Goal: Task Accomplishment & Management: Manage account settings

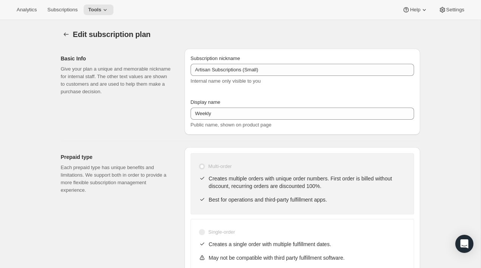
select select "WEEK"
select select "ENABLED"
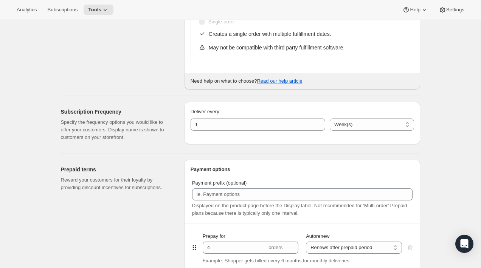
click at [122, 40] on div "Prepaid type Each prepaid type has unique benefits and limitations. We support …" at bounding box center [120, 13] width 118 height 153
type input "Artisan Weekly Subscription (Small)"
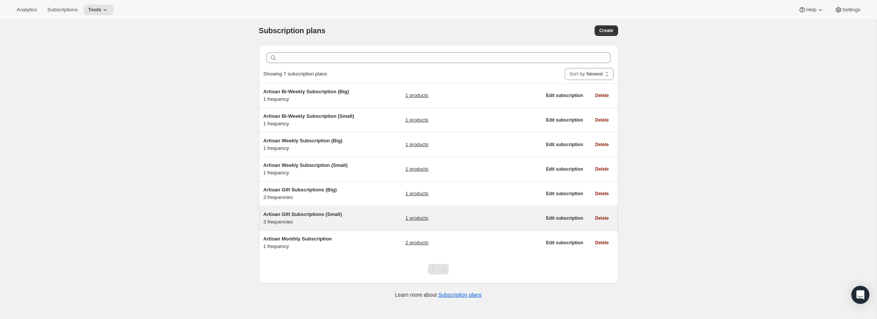
scroll to position [5, 0]
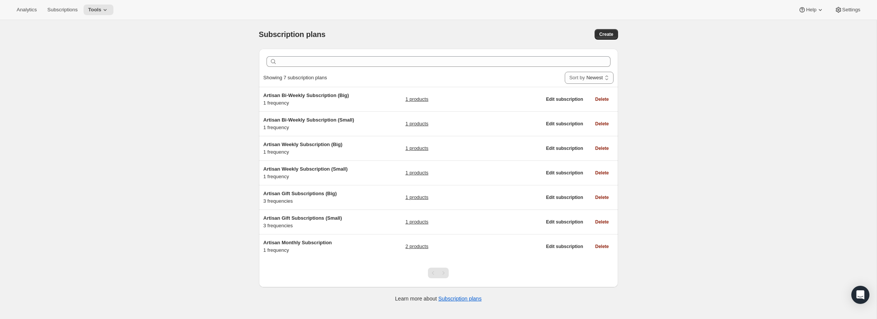
click at [240, 189] on div "Subscription plans. This page is ready Subscription plans Create Clear Showing …" at bounding box center [438, 179] width 877 height 319
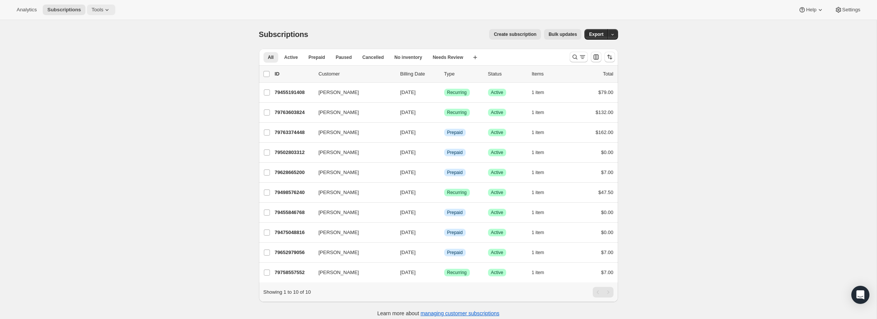
click at [108, 10] on icon at bounding box center [106, 10] width 3 height 2
click at [113, 28] on span "Subscription Plans" at bounding box center [93, 26] width 41 height 6
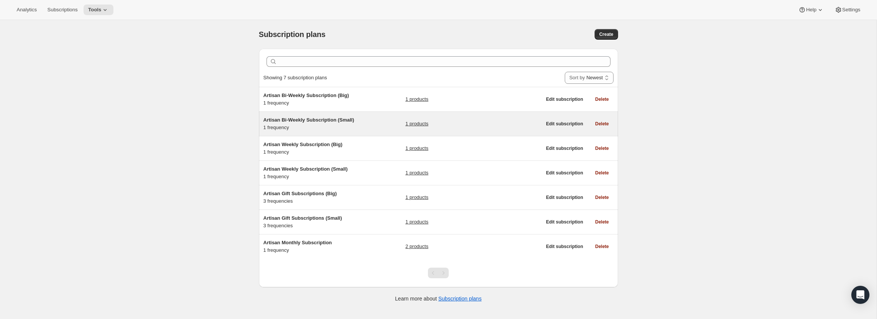
click at [367, 128] on div "Artisan Bi-Weekly Subscription (Small) 1 frequency 1 products" at bounding box center [402, 123] width 278 height 15
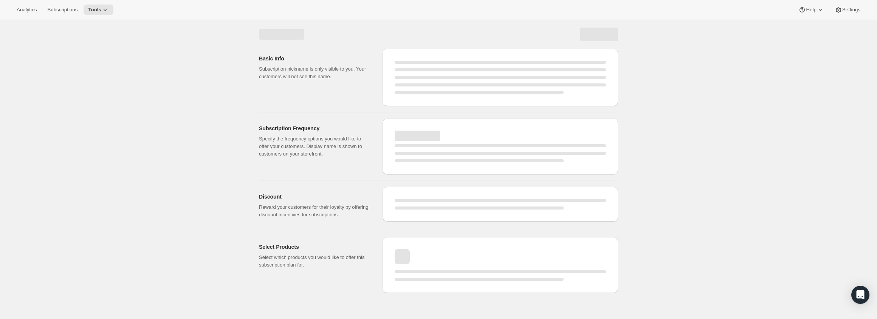
select select "WEEK"
select select "MONTH"
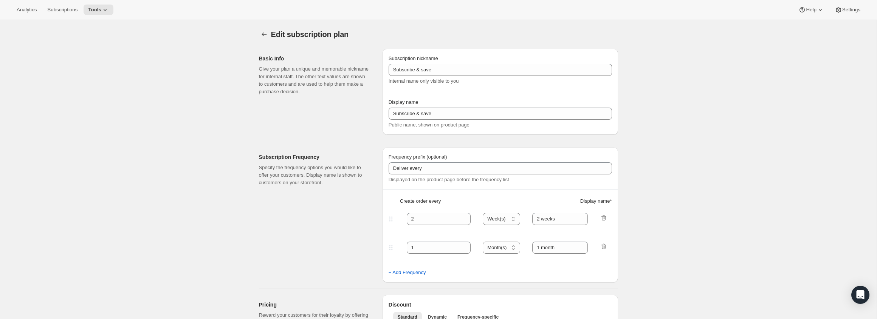
type input "Artisan Bi-Weekly Subscription (Small)"
type input "Bi-Weekly"
select select "ENABLED"
select select "WEEK"
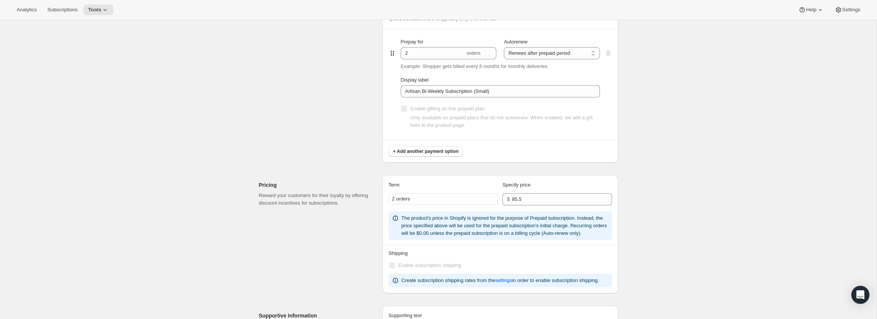
scroll to position [409, 0]
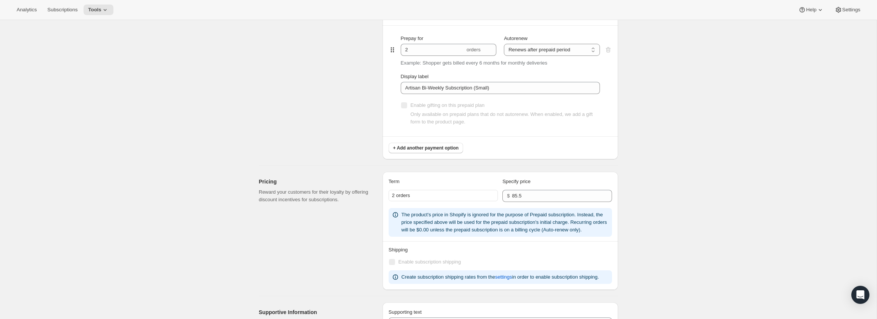
click at [438, 195] on div "2 orders" at bounding box center [443, 195] width 109 height 11
click at [424, 196] on div "2 orders" at bounding box center [443, 195] width 109 height 11
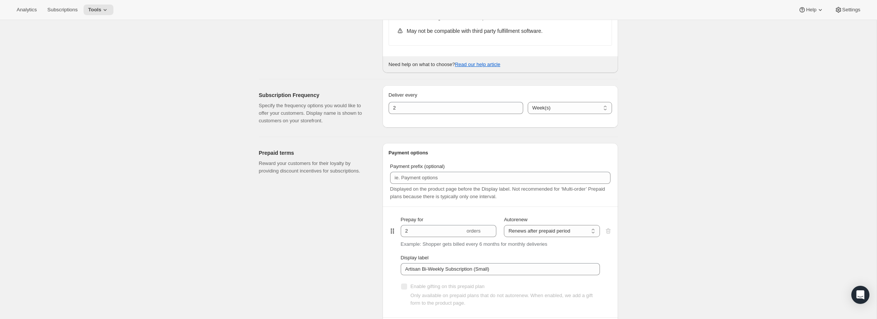
scroll to position [227, 0]
click at [356, 295] on div "Prepaid terms Reward your customers for their loyalty by providing discount inc…" at bounding box center [318, 243] width 118 height 198
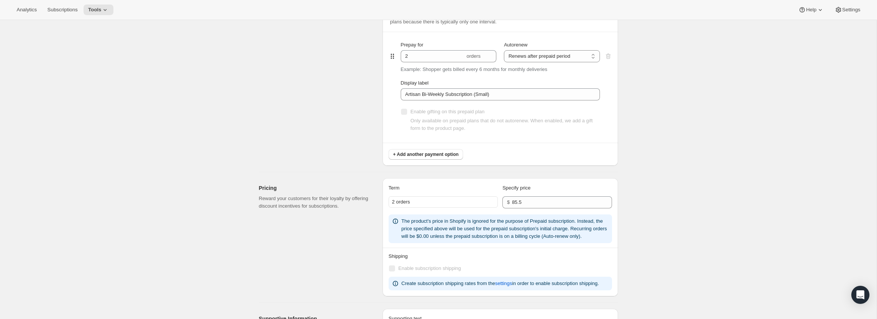
scroll to position [398, 0]
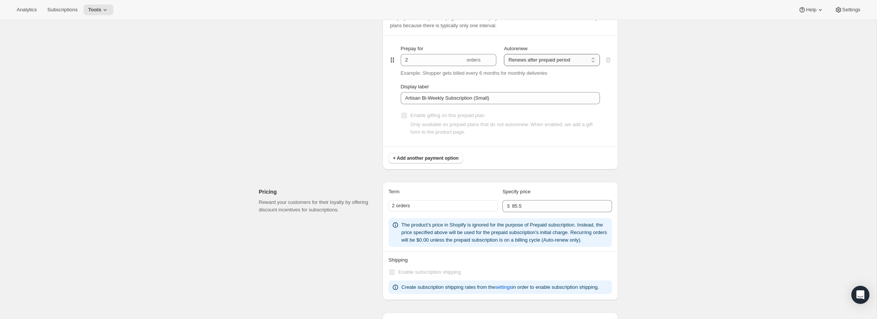
click at [528, 62] on select "Does not autorenew Renews after prepaid period" at bounding box center [552, 60] width 96 height 12
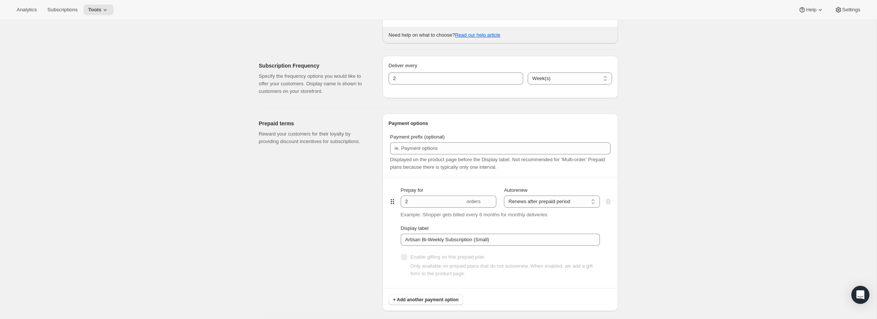
scroll to position [259, 0]
click at [171, 141] on div "Edit subscription plan. This page is ready Edit subscription plan Basic Info Gi…" at bounding box center [438, 228] width 877 height 935
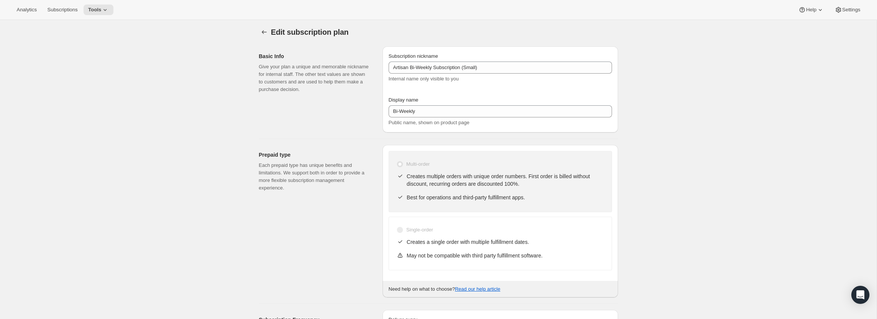
scroll to position [0, 0]
click at [76, 8] on span "Subscriptions" at bounding box center [62, 10] width 30 height 6
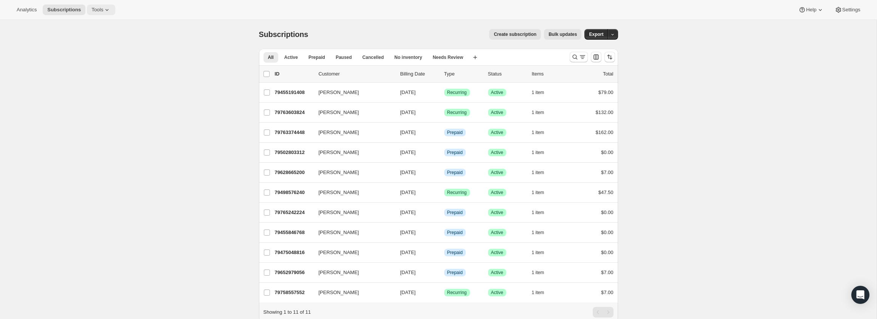
click at [111, 8] on icon at bounding box center [107, 10] width 8 height 8
click at [107, 24] on span "Subscription Plans" at bounding box center [93, 26] width 41 height 6
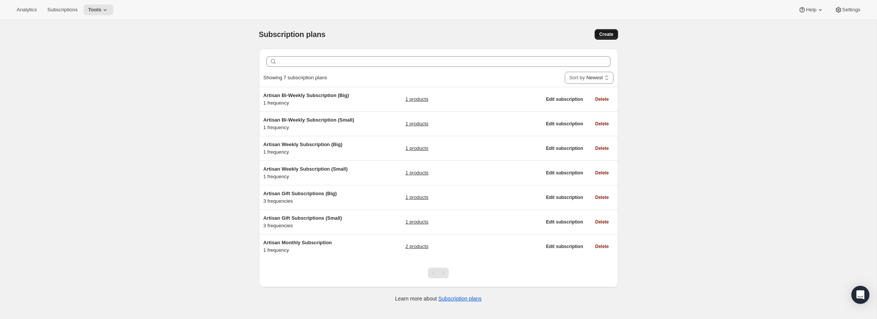
click at [615, 37] on button "Create" at bounding box center [606, 34] width 23 height 11
select select "WEEK"
select select "MONTH"
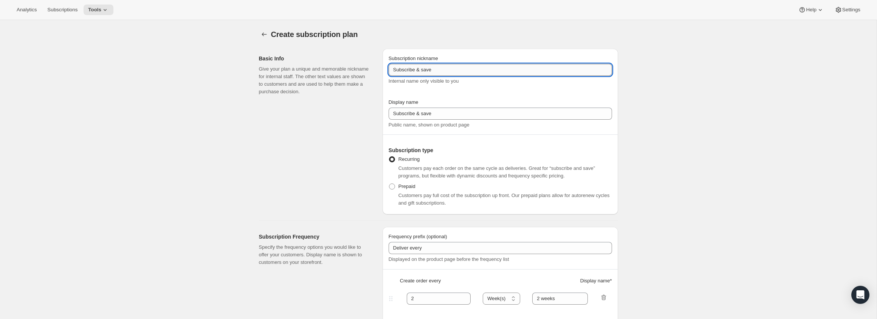
click at [426, 69] on input "Subscribe & save" at bounding box center [500, 70] width 223 height 12
paste input "Artisan 3 Month Gift Subscription (Big)"
type input "Artisan 3 Month Gift Subscription (Big)"
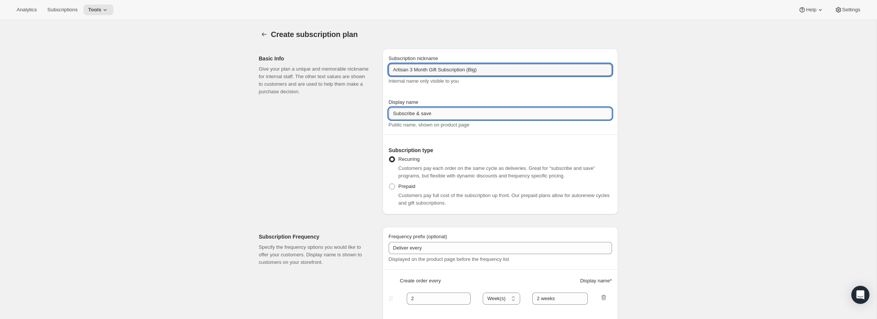
click at [439, 112] on input "Subscribe & save" at bounding box center [500, 114] width 223 height 12
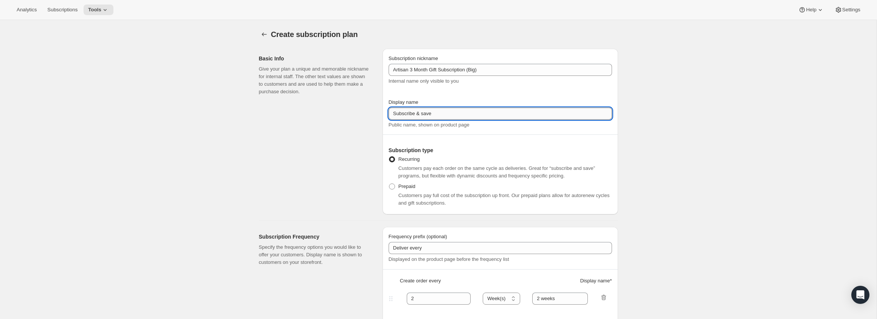
click at [439, 112] on input "Subscribe & save" at bounding box center [500, 114] width 223 height 12
paste input "Artisan 3 Month Gift Subscription (Big)"
click at [412, 113] on input "Artisan 3 Month Gift Subscription (Big)" at bounding box center [500, 114] width 223 height 12
type input "3 Month Gift Subscription (Big)"
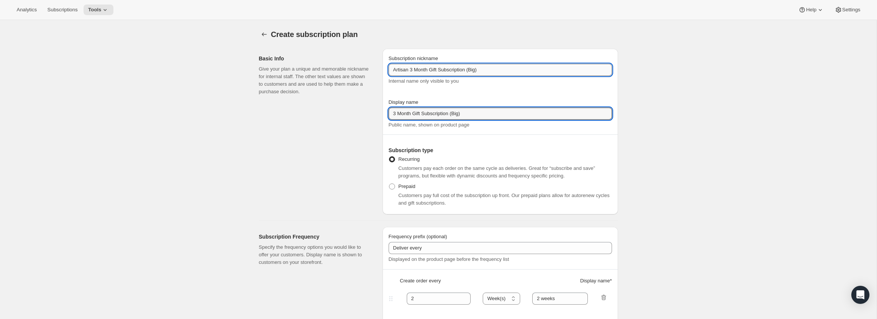
click at [415, 71] on input "Artisan 3 Month Gift Subscription (Big)" at bounding box center [500, 70] width 223 height 12
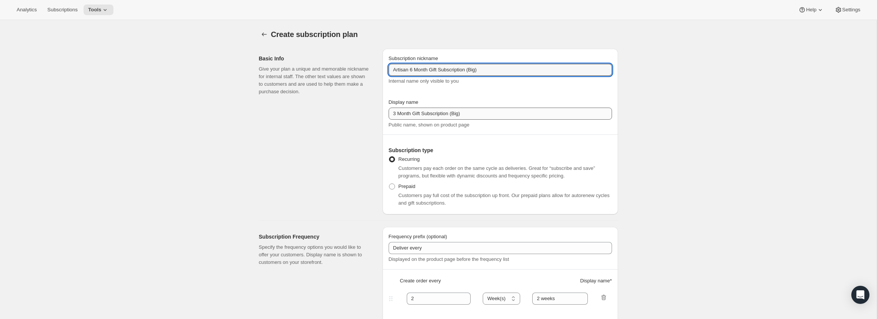
type input "Artisan 6 Month Gift Subscription (Big)"
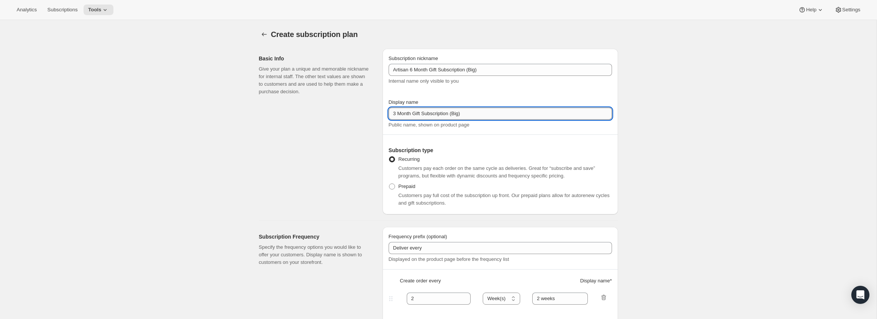
click at [395, 114] on input "3 Month Gift Subscription (Big)" at bounding box center [500, 114] width 223 height 12
type input "6 Month Gift Subscription (Big)"
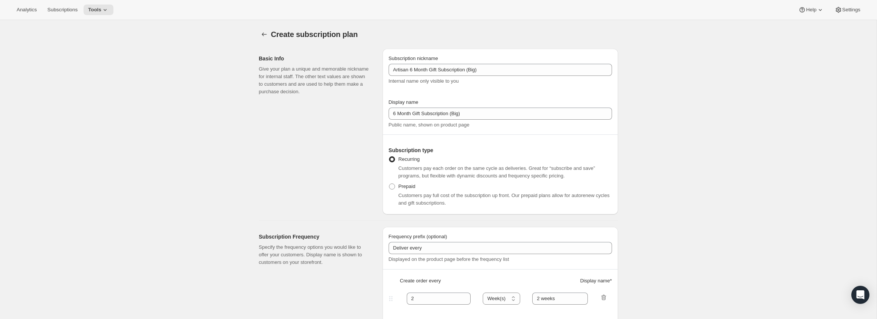
click at [374, 119] on div "Basic Info Give your plan a unique and memorable nickname for internal staff. T…" at bounding box center [318, 132] width 118 height 166
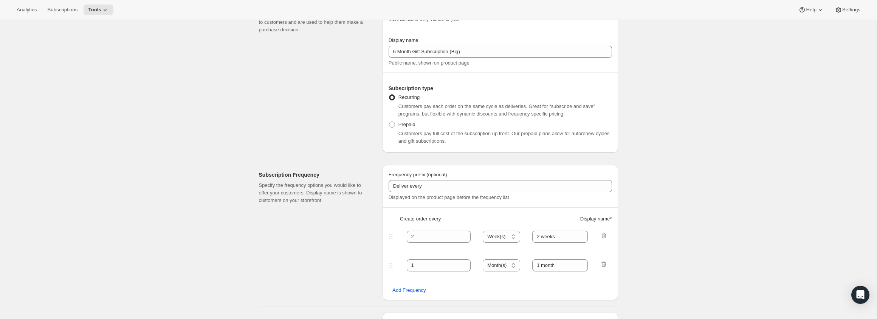
scroll to position [64, 0]
click at [394, 121] on span at bounding box center [392, 122] width 6 height 6
click at [389, 120] on input "Prepaid" at bounding box center [389, 119] width 0 height 0
radio input "true"
select select "MONTH"
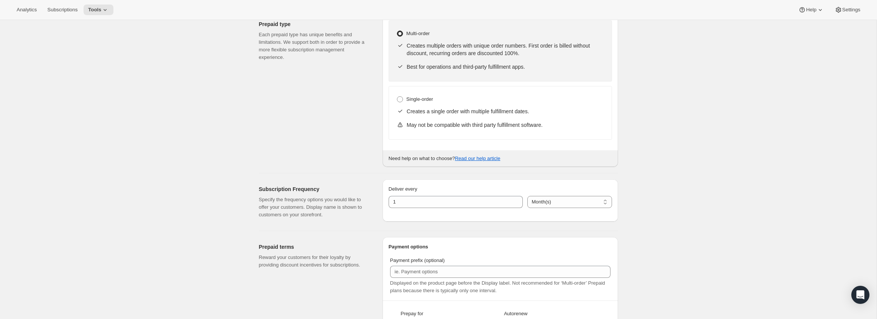
scroll to position [198, 0]
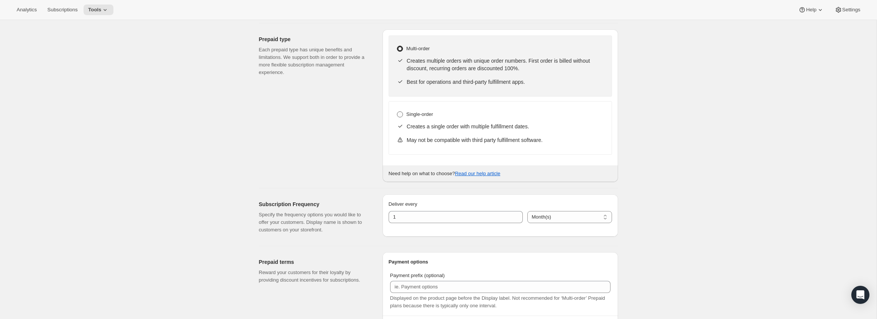
click at [400, 117] on span at bounding box center [400, 115] width 6 height 6
click at [397, 112] on input "Single-order" at bounding box center [397, 112] width 0 height 0
radio input "true"
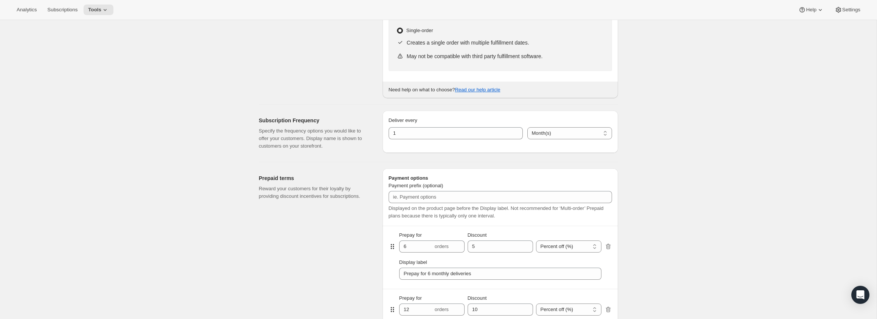
scroll to position [286, 0]
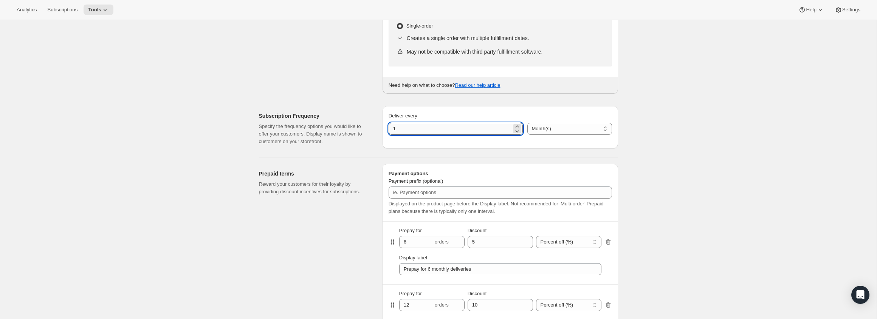
click at [402, 130] on input "1" at bounding box center [450, 129] width 123 height 12
click at [401, 149] on div "Deliver every 1 Day(s) Week(s) Month(s) Year(s) Month(s)" at bounding box center [500, 128] width 235 height 45
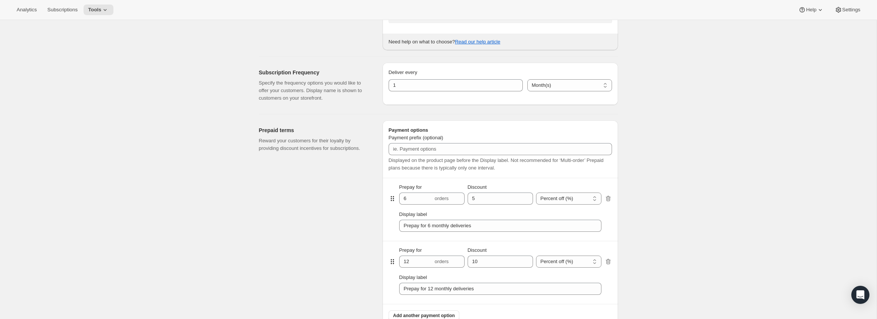
scroll to position [341, 0]
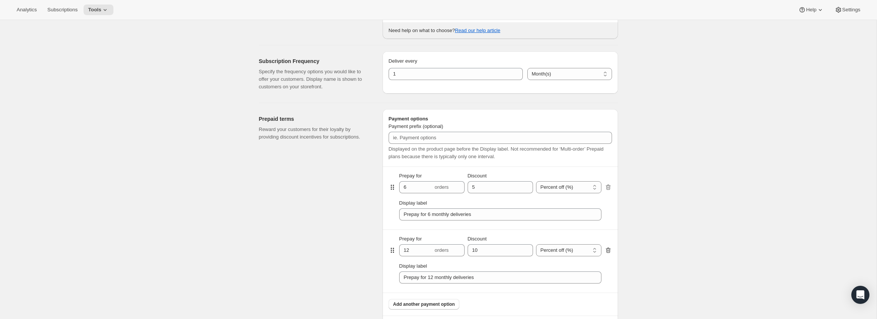
click at [609, 249] on icon "button" at bounding box center [608, 251] width 5 height 6
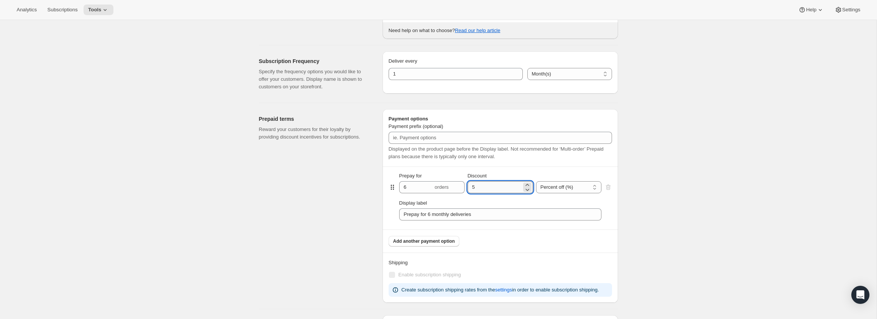
click at [498, 186] on input "Discount" at bounding box center [495, 187] width 54 height 12
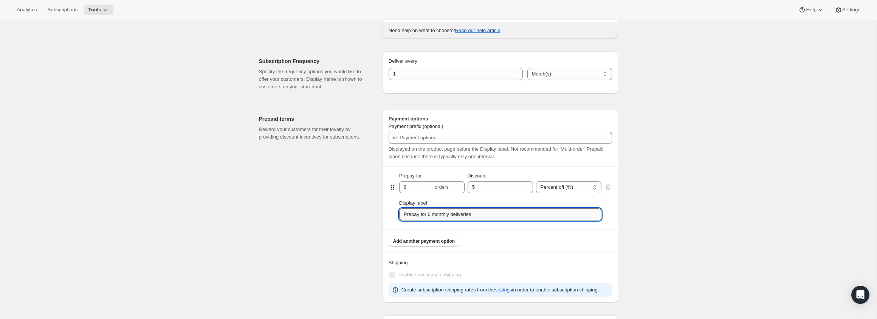
click at [482, 220] on input "Prepay for 6 monthly deliveries" at bounding box center [500, 215] width 202 height 12
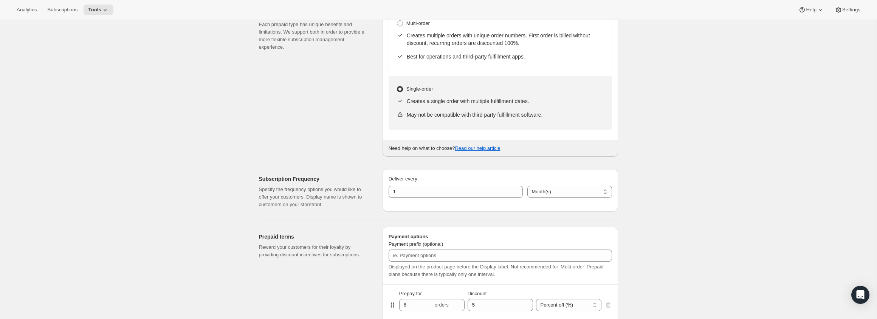
scroll to position [216, 0]
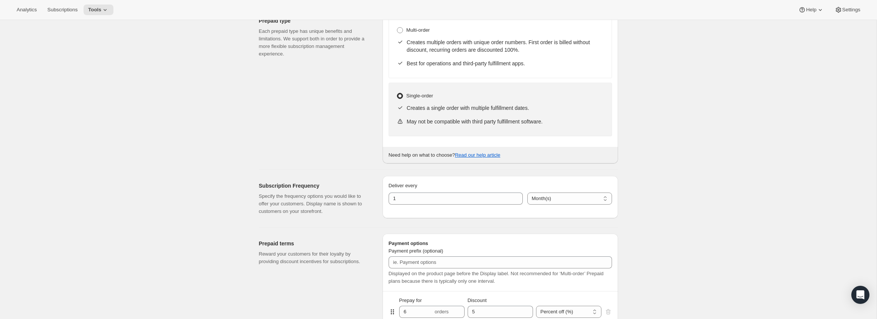
click at [512, 64] on p "Best for operations and third-party fulfillment apps." at bounding box center [505, 64] width 197 height 8
click at [469, 53] on p "Creates multiple orders with unique order numbers. First order is billed withou…" at bounding box center [505, 46] width 197 height 15
click at [398, 33] on span at bounding box center [400, 30] width 6 height 6
click at [397, 28] on input "Multi-order" at bounding box center [397, 27] width 0 height 0
radio input "true"
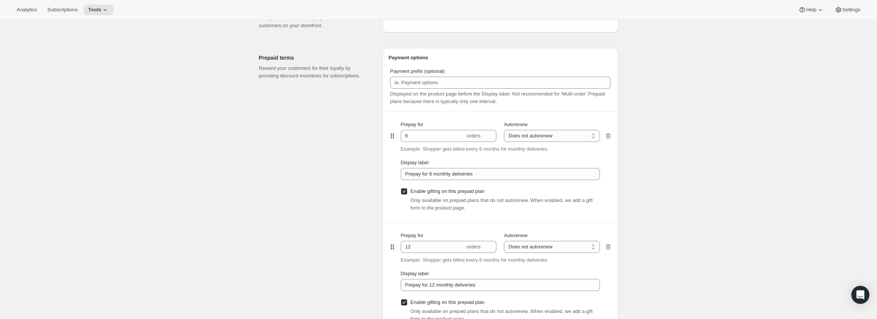
scroll to position [440, 0]
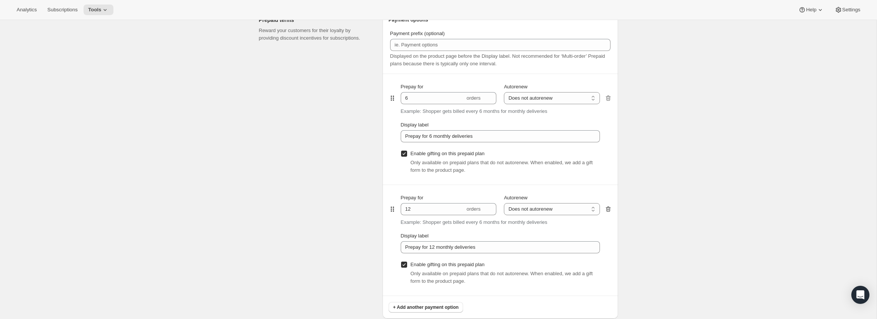
click at [609, 209] on icon "button" at bounding box center [608, 210] width 5 height 6
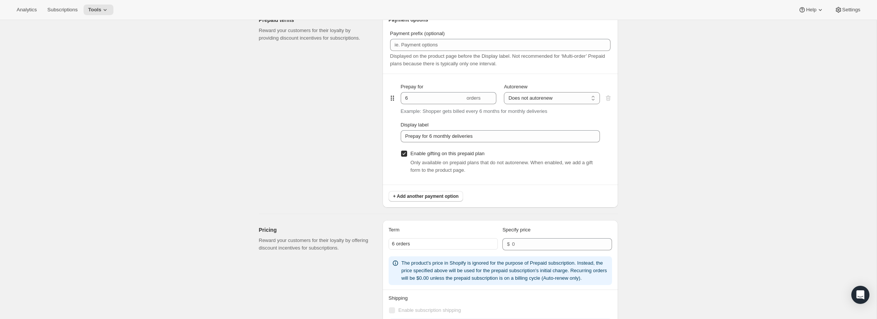
click at [406, 162] on div "Only available on prepaid plans that do not autorenew. When enabled, we add a g…" at bounding box center [500, 166] width 199 height 15
click at [403, 154] on input "Enable gifting on this prepaid plan" at bounding box center [404, 154] width 6 height 6
checkbox input "false"
click at [491, 134] on input "Prepay for 6 monthly deliveries" at bounding box center [500, 136] width 199 height 12
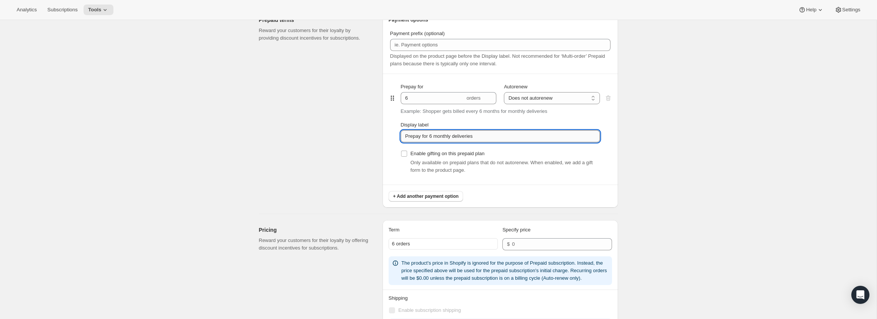
click at [491, 134] on input "Prepay for 6 monthly deliveries" at bounding box center [500, 136] width 199 height 12
paste input "6 Month Gift (save 10%) - 6"
type input "6 Month Gift (save 10%) - 6 deliveries"
click at [634, 119] on div "Create subscription plan. This page is ready Create subscription plan Basic Inf…" at bounding box center [438, 120] width 877 height 1080
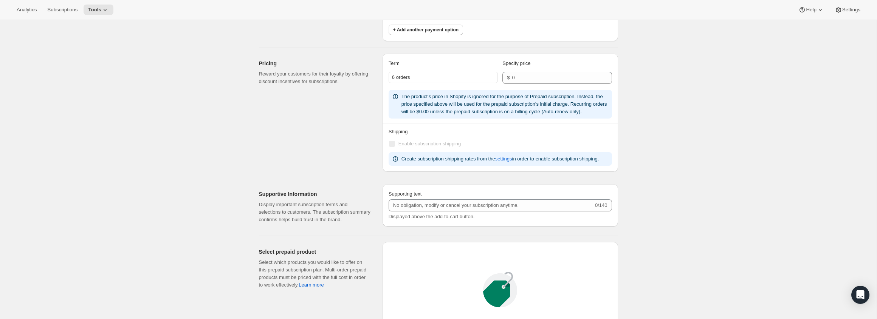
scroll to position [590, 0]
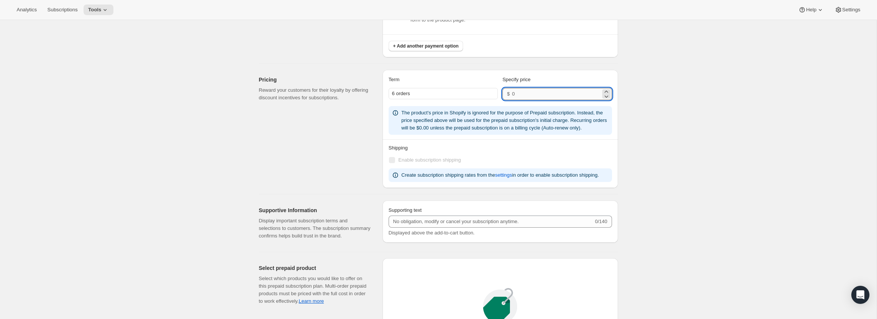
click at [522, 93] on input "number" at bounding box center [556, 94] width 88 height 12
paste input "432"
type input "432"
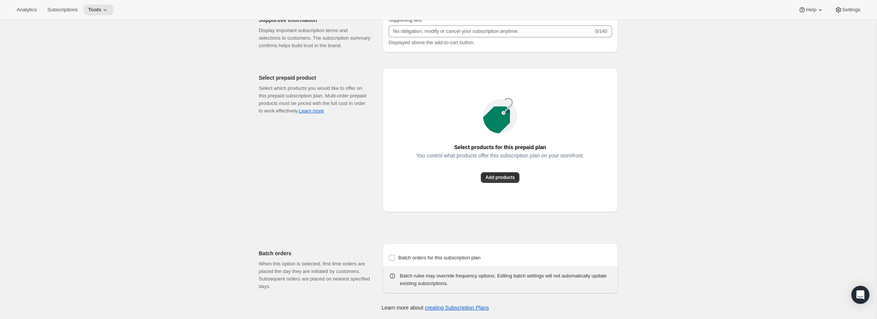
scroll to position [800, 0]
click at [488, 181] on span "Add products" at bounding box center [499, 178] width 29 height 6
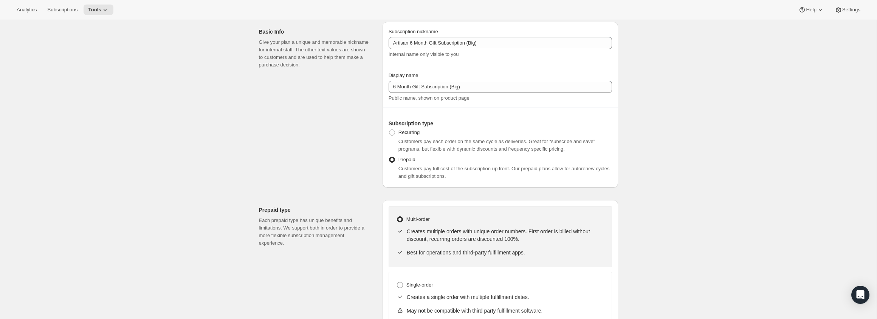
scroll to position [0, 0]
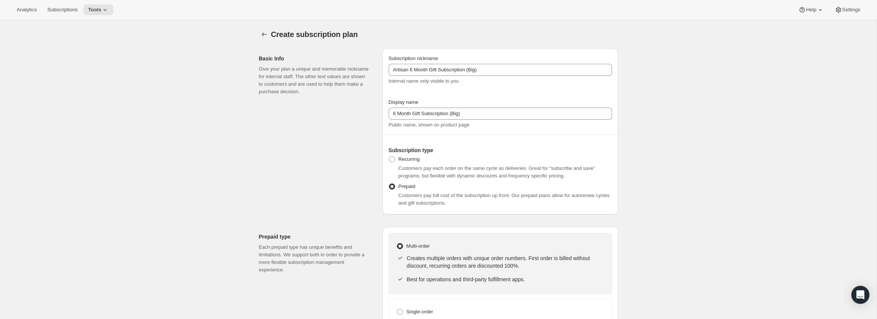
click at [319, 136] on div "Basic Info Give your plan a unique and memorable nickname for internal staff. T…" at bounding box center [318, 132] width 118 height 166
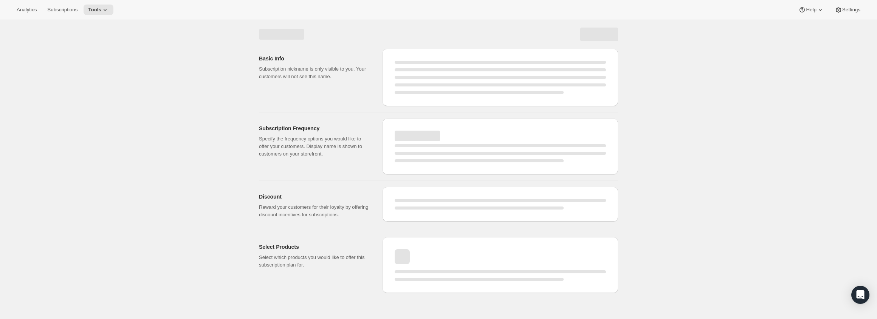
select select "WEEK"
select select "MONTH"
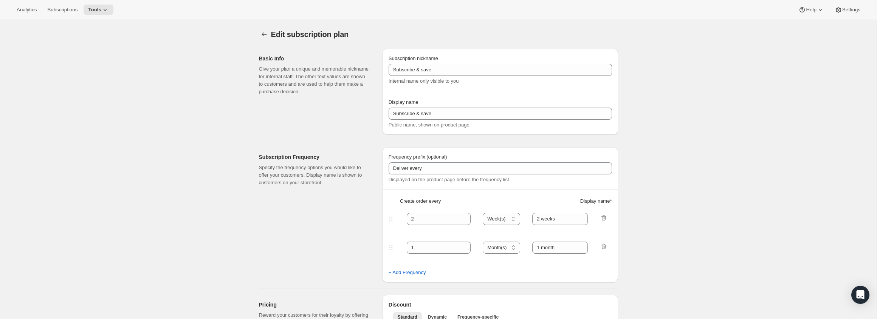
type input "Artisan 6 Month Gift Subscription (Big)"
type input "6 Month Gift Subscription (Big)"
select select "MONTH"
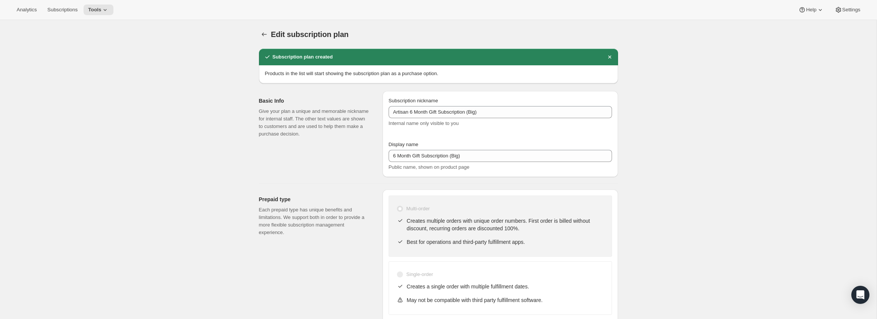
click at [319, 137] on p "Give your plan a unique and memorable nickname for internal staff. The other te…" at bounding box center [315, 123] width 112 height 30
click at [262, 33] on icon "Subscription plans" at bounding box center [264, 35] width 8 height 8
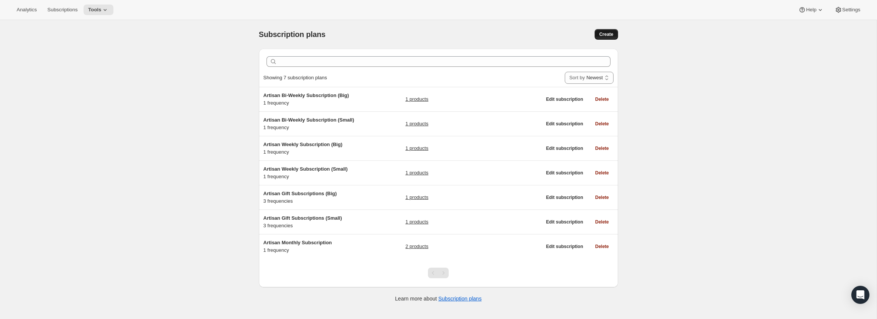
click at [606, 35] on span "Create" at bounding box center [606, 34] width 14 height 6
select select "WEEK"
select select "MONTH"
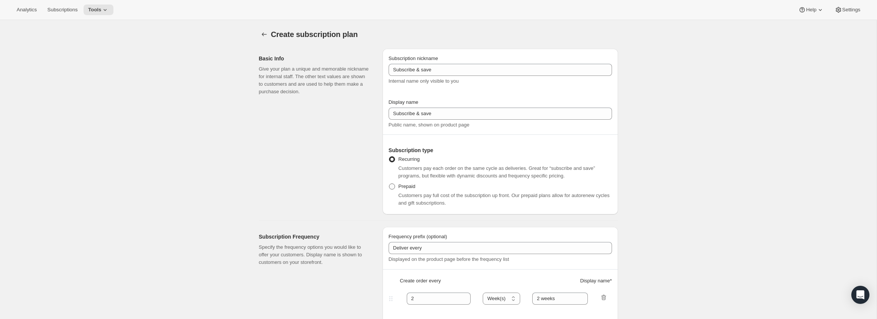
click at [391, 186] on span at bounding box center [392, 187] width 6 height 6
click at [389, 184] on input "Prepaid" at bounding box center [389, 184] width 0 height 0
radio input "true"
select select "MONTH"
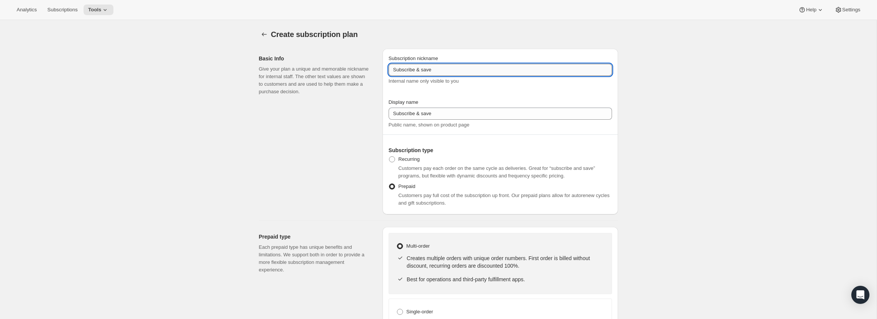
click at [451, 67] on input "Subscribe & save" at bounding box center [500, 70] width 223 height 12
paste input "Artisan 3 Month Gift Subscription (Big)"
click at [414, 70] on input "Artisan 3 Month Gift Subscription (Big)" at bounding box center [500, 70] width 223 height 12
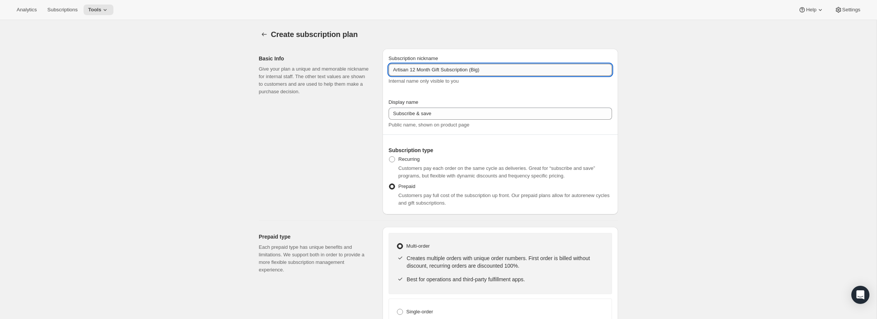
click at [505, 71] on input "Artisan 12 Month Gift Subscription (Big)" at bounding box center [500, 70] width 223 height 12
click at [409, 70] on input "Artisan 12 Month Gift Subscription (Big)" at bounding box center [500, 70] width 223 height 12
type input "Artisan 12 Month Gift Subscription (Big)"
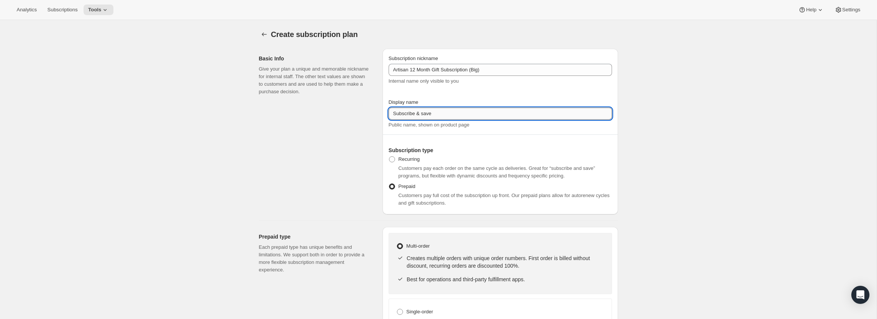
click at [410, 117] on input "Subscribe & save" at bounding box center [500, 114] width 223 height 12
paste input "12 Month Gift Subscription (Big)"
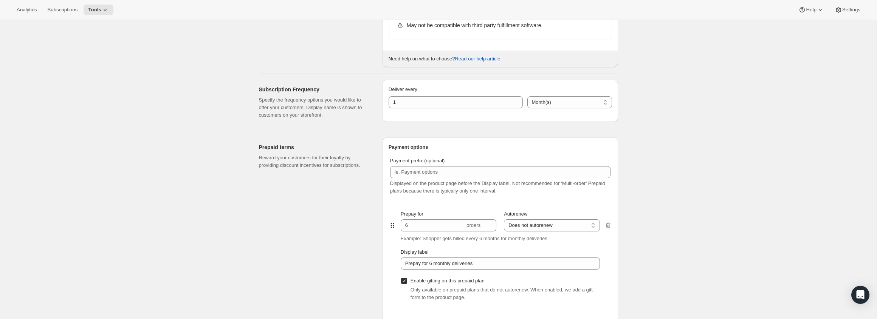
scroll to position [314, 0]
type input "12 Month Gift Subscription (Big)"
click at [417, 225] on input "6" at bounding box center [433, 224] width 64 height 12
click at [419, 222] on input "612" at bounding box center [433, 224] width 64 height 12
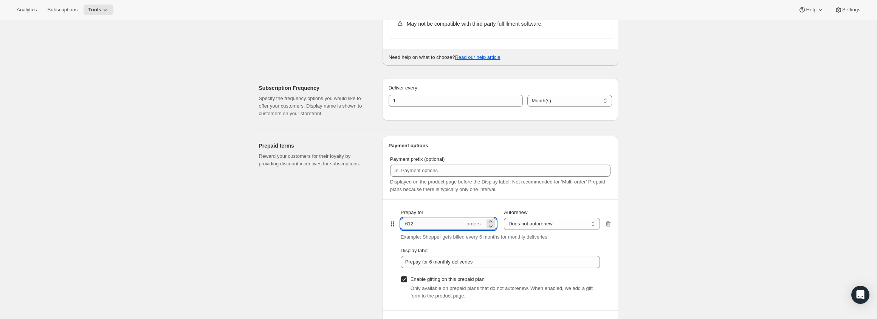
click at [419, 222] on input "612" at bounding box center [433, 224] width 64 height 12
type input "13"
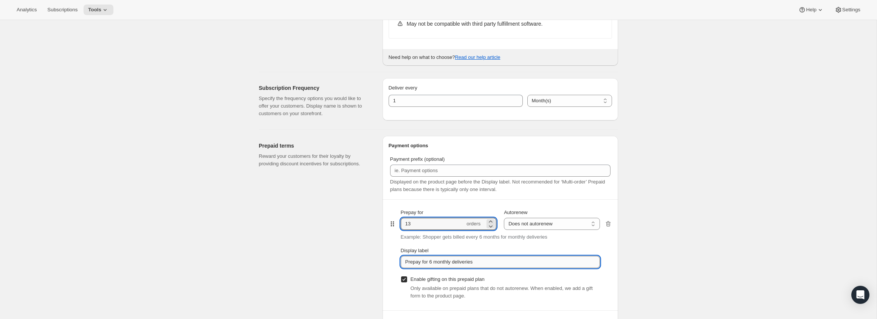
click at [453, 261] on input "Prepay for 6 monthly deliveries" at bounding box center [500, 262] width 199 height 12
paste input "12 Month Gift (Full Bouquet Free) - 13"
type input "12 Month Gift (Full Bouquet Free) - 13 deliveries"
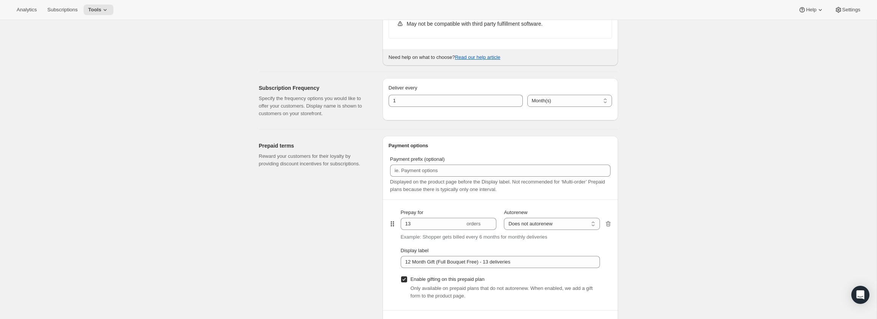
click at [405, 278] on input "Enable gifting on this prepaid plan" at bounding box center [404, 280] width 6 height 6
checkbox input "false"
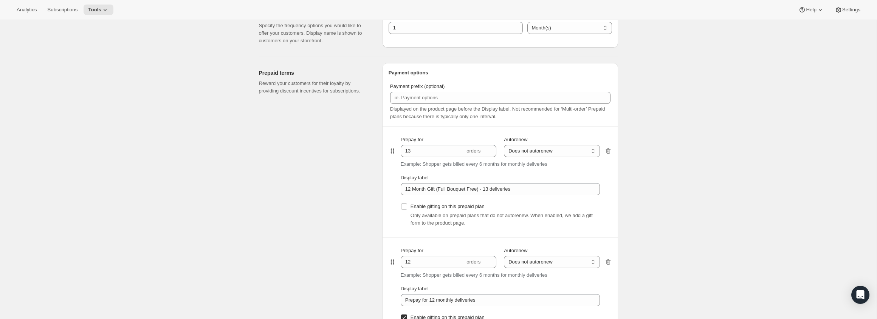
scroll to position [430, 0]
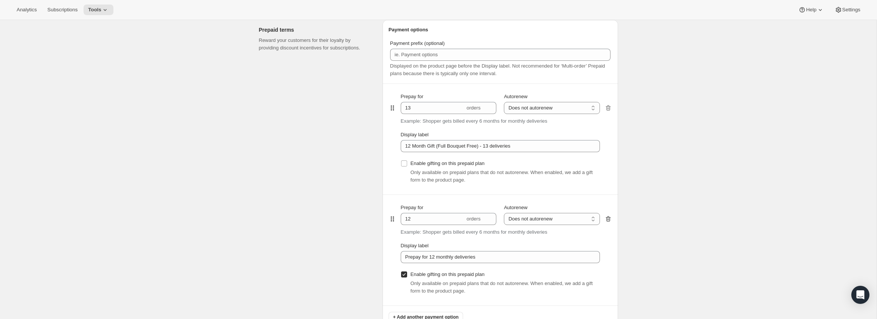
click at [607, 218] on icon "button" at bounding box center [608, 219] width 8 height 8
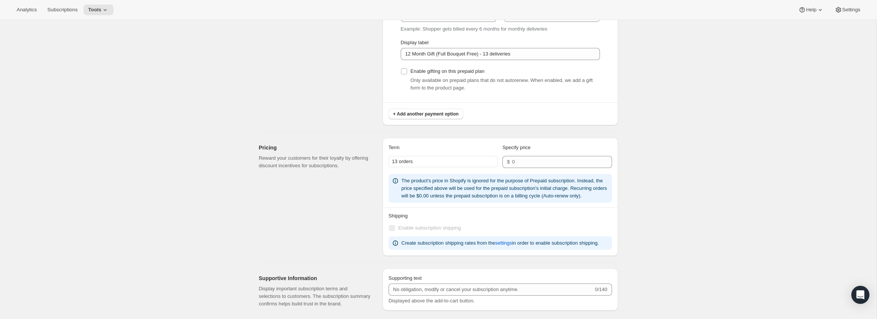
scroll to position [542, 0]
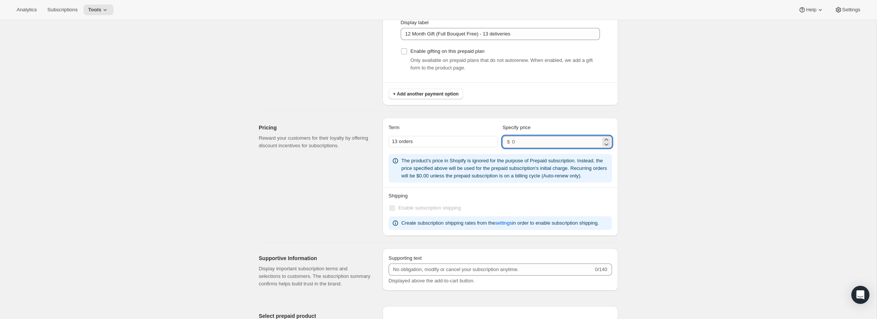
click at [539, 139] on input "number" at bounding box center [556, 142] width 88 height 12
paste input "960"
type input "960"
click at [648, 149] on div "Create subscription plan. This page is ready Create subscription plan Basic Inf…" at bounding box center [438, 18] width 877 height 1080
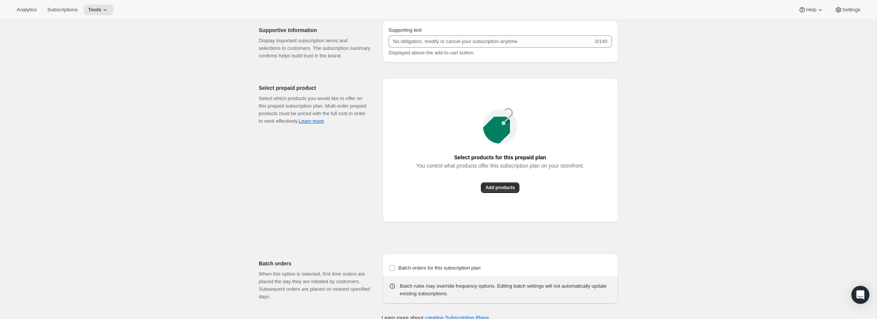
scroll to position [768, 0]
click at [507, 196] on button "Add products" at bounding box center [500, 190] width 39 height 11
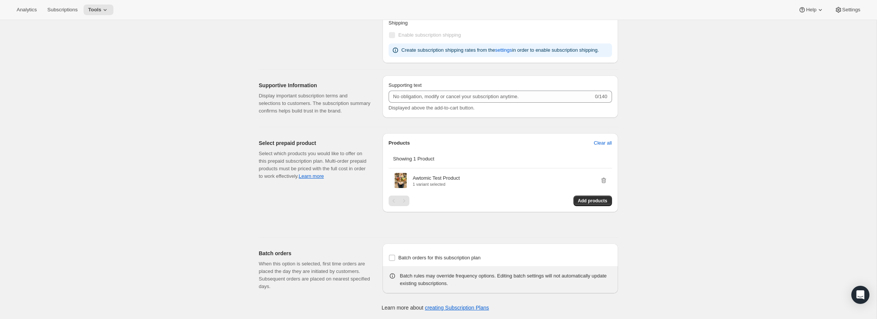
scroll to position [738, 0]
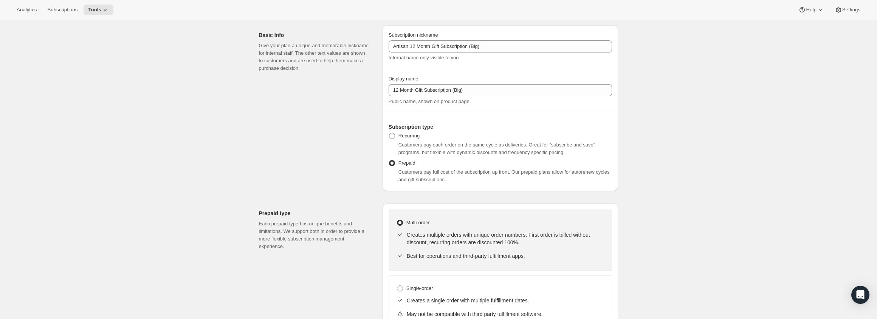
scroll to position [0, 0]
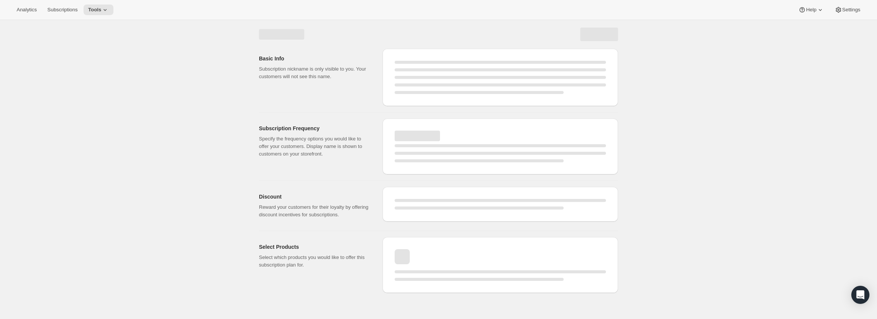
select select "WEEK"
select select "MONTH"
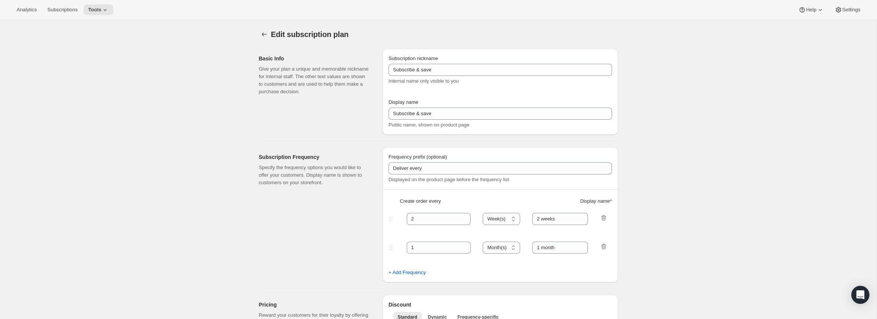
type input "Artisan 12 Month Gift Subscription (Big)"
type input "12 Month Gift Subscription (Big)"
select select "MONTH"
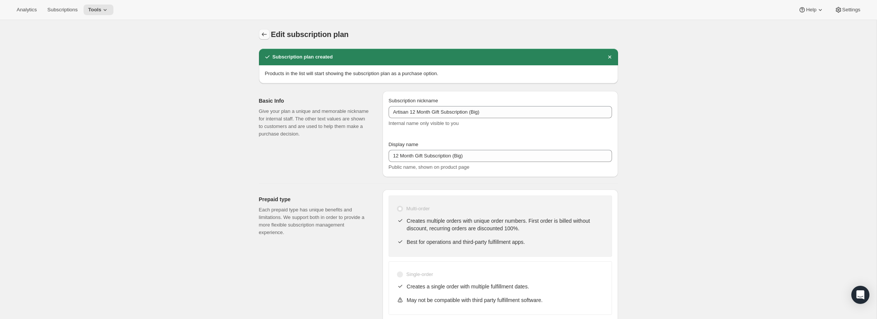
click at [265, 33] on icon "Subscription plans" at bounding box center [264, 35] width 8 height 8
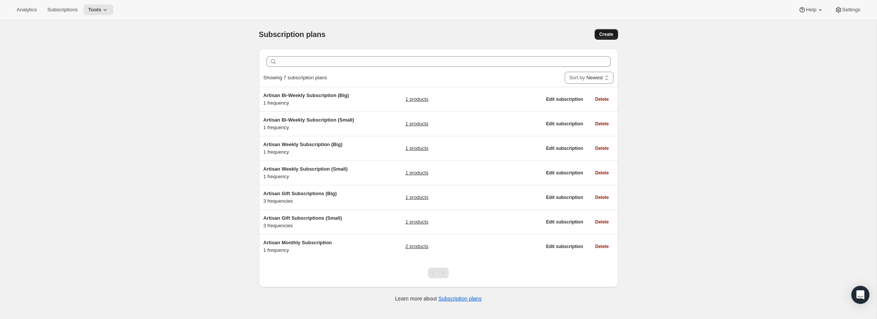
click at [610, 35] on span "Create" at bounding box center [606, 34] width 14 height 6
select select "WEEK"
select select "MONTH"
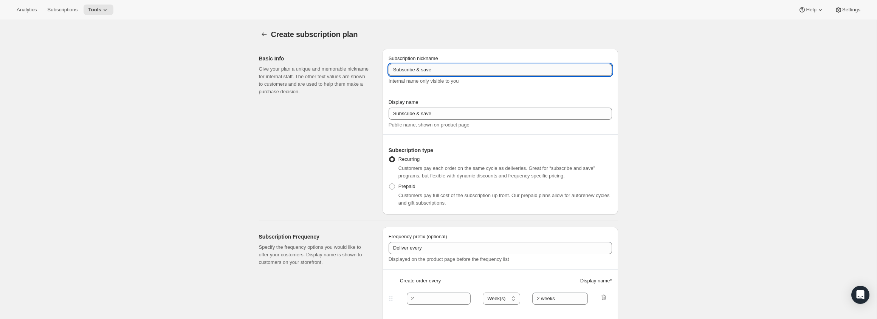
click at [423, 74] on input "Subscribe & save" at bounding box center [500, 70] width 223 height 12
paste input "3 Month Gift Subscription (Small)"
click at [392, 71] on input "3 Month Gift Subscription (Small)" at bounding box center [500, 70] width 223 height 12
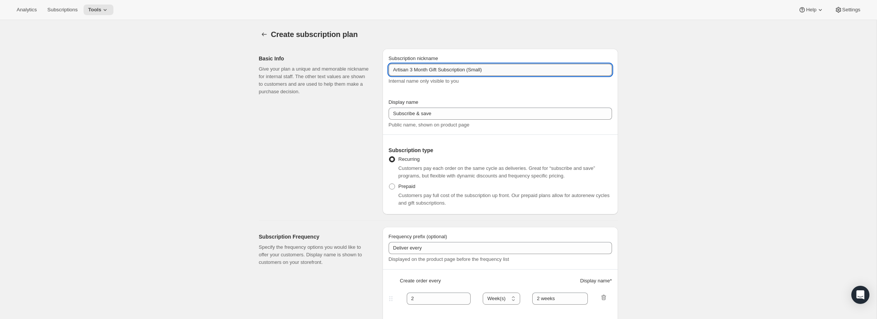
click at [412, 69] on input "Artisan 3 Month Gift Subscription (Small)" at bounding box center [500, 70] width 223 height 12
click at [411, 70] on input "Artisan 6 Month Gift Subscription (Small)" at bounding box center [500, 70] width 223 height 12
type input "Artisan 6 Month Gift Subscription (Small)"
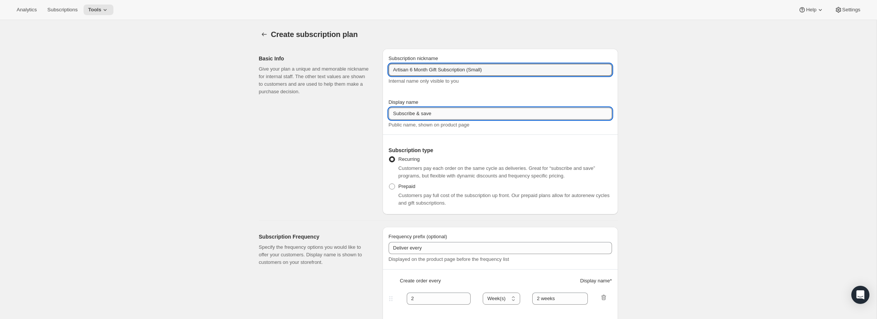
click at [416, 115] on input "Subscribe & save" at bounding box center [500, 114] width 223 height 12
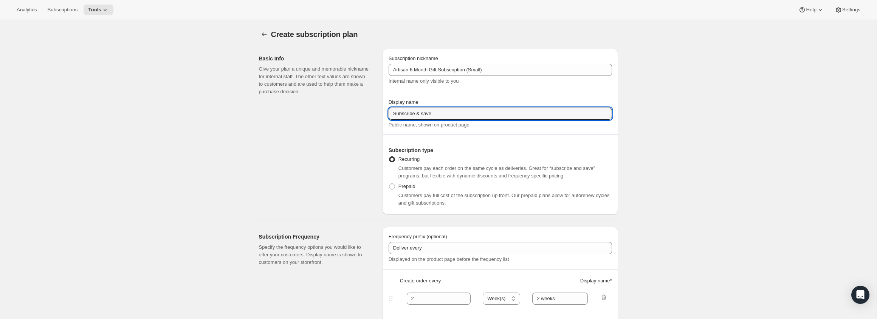
paste input "6 Month Gift Subscription (Small)"
type input "Subscribe6 Month Gift Subscription (Small) & save"
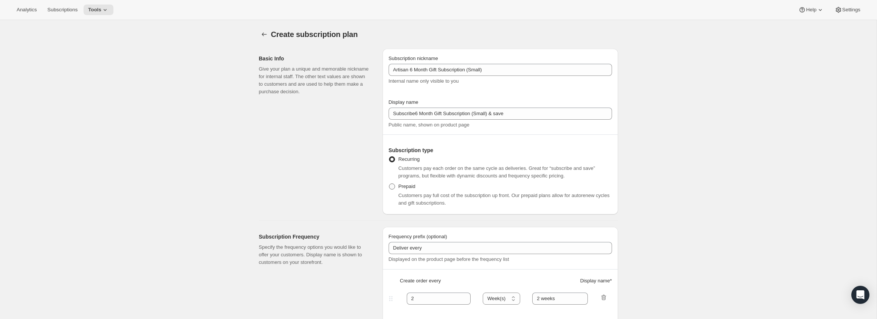
click at [392, 186] on span at bounding box center [392, 187] width 6 height 6
click at [389, 184] on input "Prepaid" at bounding box center [389, 184] width 0 height 0
radio input "true"
select select "MONTH"
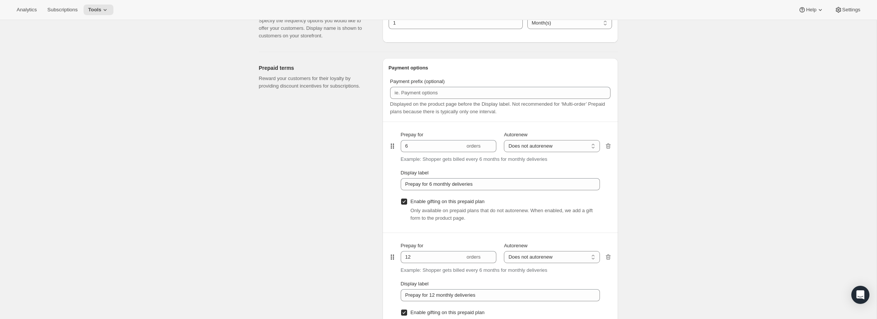
scroll to position [407, 0]
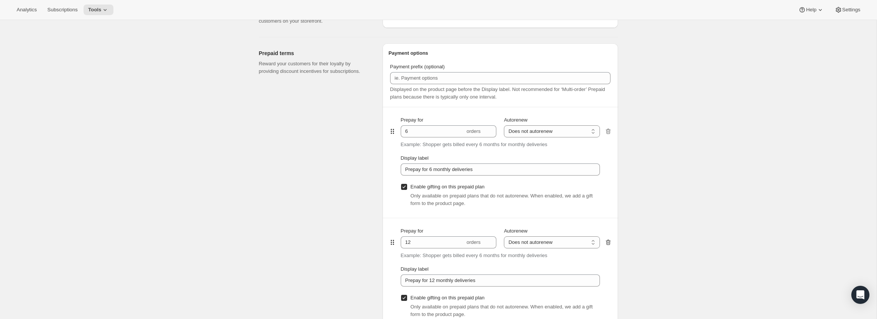
click at [610, 243] on icon "button" at bounding box center [608, 243] width 8 height 8
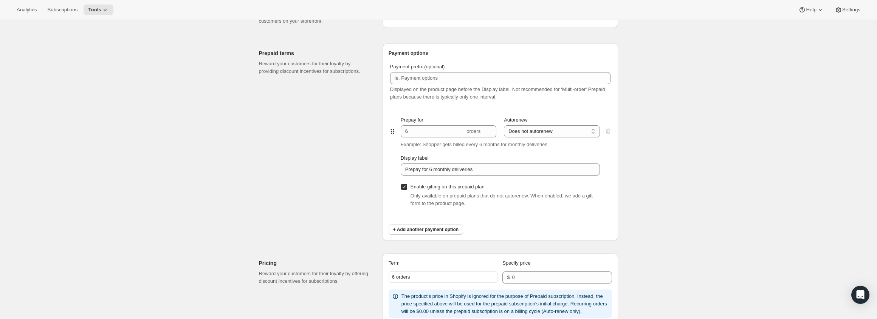
click at [406, 189] on input "Enable gifting on this prepaid plan" at bounding box center [404, 187] width 6 height 6
checkbox input "false"
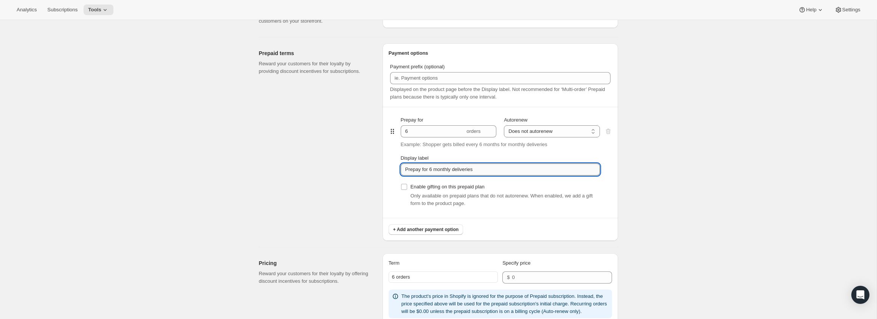
click at [450, 170] on input "Prepay for 6 monthly deliveries" at bounding box center [500, 170] width 199 height 12
paste input "6 Month Gift (save 10%) - 6"
type input "6 Month Gift (save 10%) - 6 deliveries"
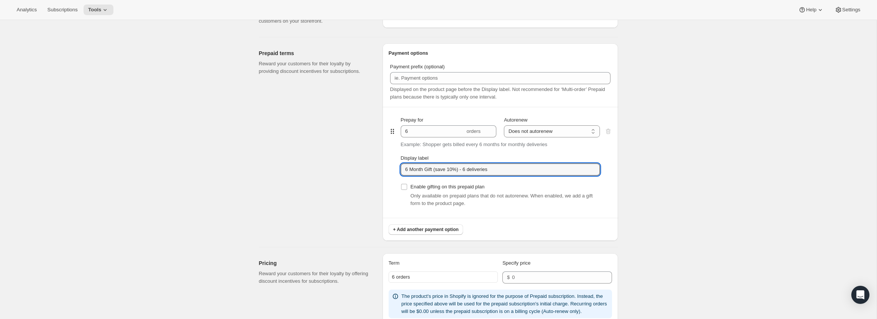
click at [673, 150] on div "Create subscription plan. This page is ready Create subscription plan Basic Inf…" at bounding box center [438, 153] width 877 height 1080
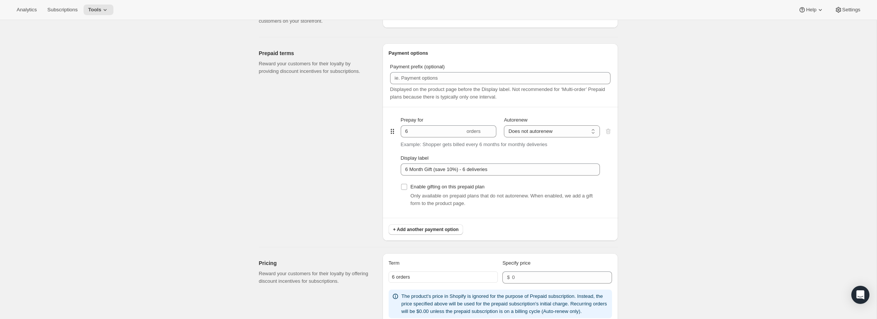
scroll to position [537, 0]
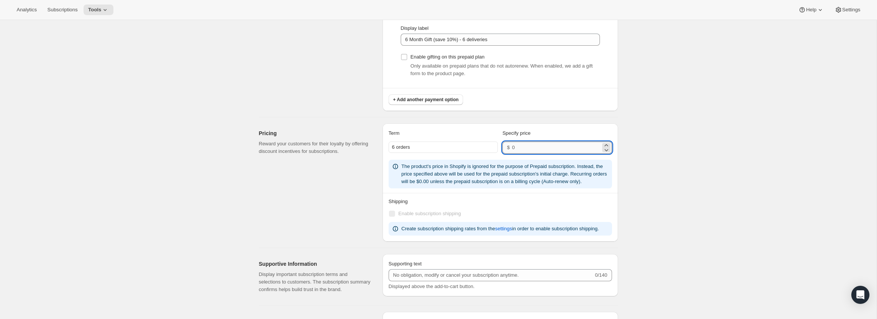
click at [551, 147] on input "number" at bounding box center [556, 148] width 88 height 12
paste input "225"
type input "225"
click at [681, 139] on div "Create subscription plan. This page is ready Create subscription plan Basic Inf…" at bounding box center [438, 23] width 877 height 1080
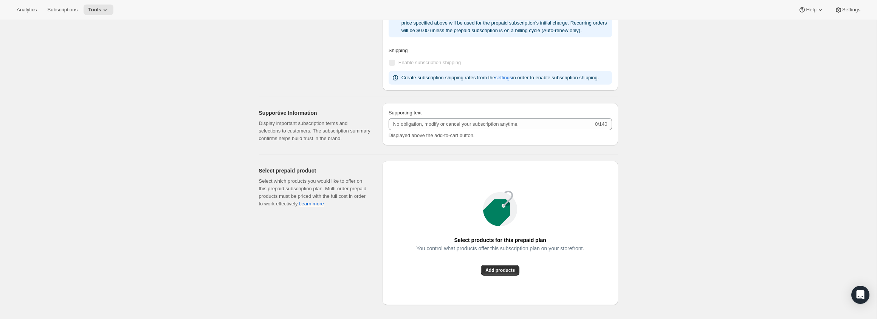
scroll to position [711, 0]
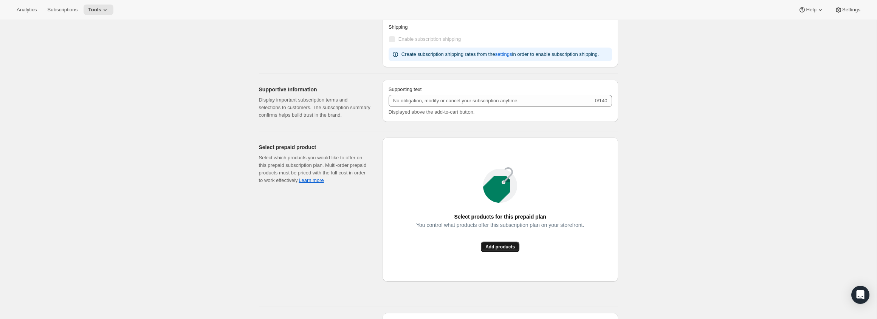
click at [489, 253] on button "Add products" at bounding box center [500, 247] width 39 height 11
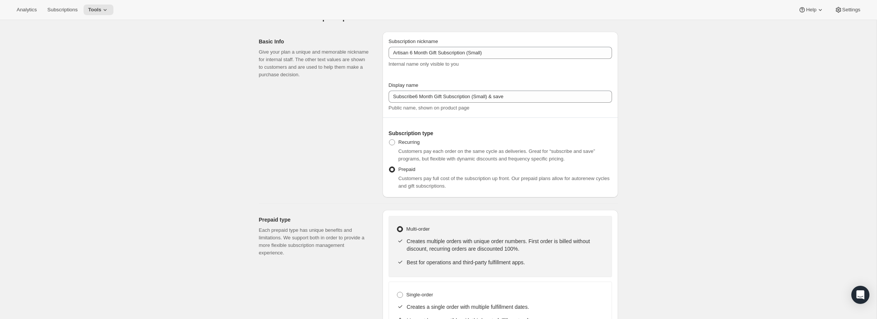
scroll to position [14, 0]
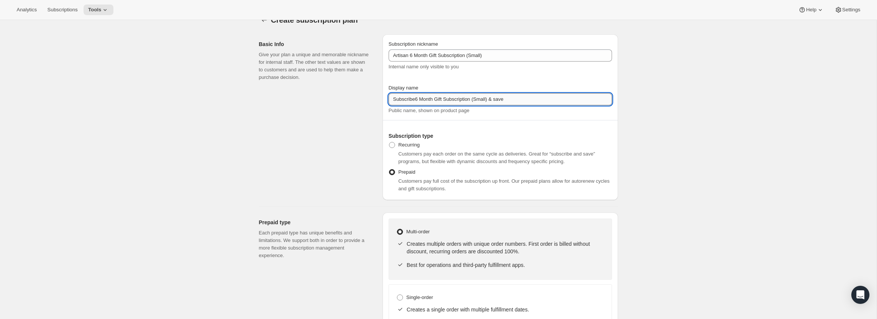
click at [416, 102] on input "Subscribe6 Month Gift Subscription (Small) & save" at bounding box center [500, 99] width 223 height 12
click at [471, 100] on input "6 Month Gift Subscription (Small) & save" at bounding box center [500, 99] width 223 height 12
type input "6 Month Gift Subscription (Small)"
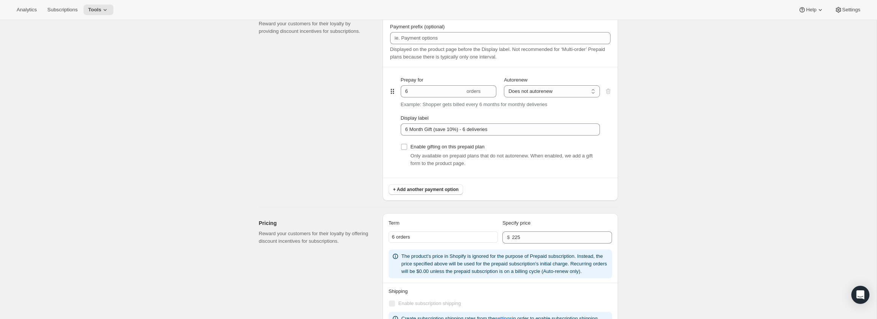
scroll to position [0, 0]
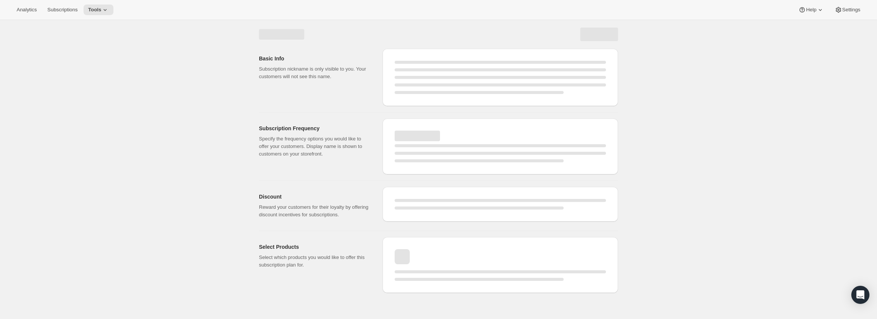
select select "WEEK"
select select "MONTH"
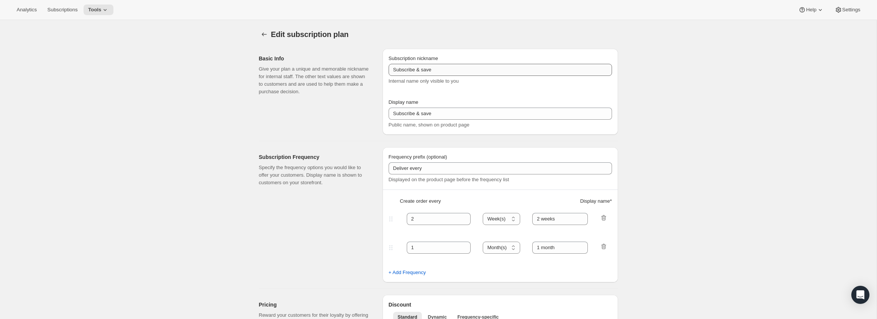
type input "Artisan 6 Month Gift Subscription (Small)"
type input "6 Month Gift Subscription (Small)"
select select "MONTH"
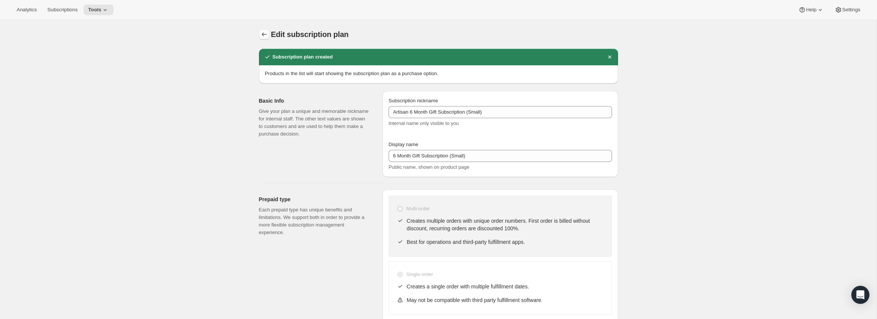
click at [266, 34] on icon "Subscription plans" at bounding box center [264, 35] width 8 height 8
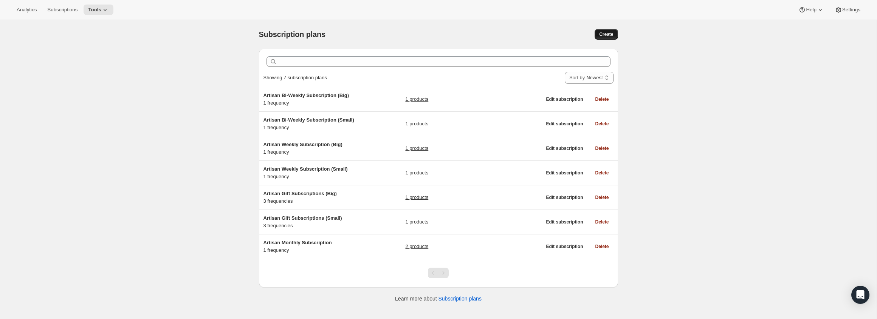
click at [600, 33] on span "Create" at bounding box center [606, 34] width 14 height 6
select select "WEEK"
select select "MONTH"
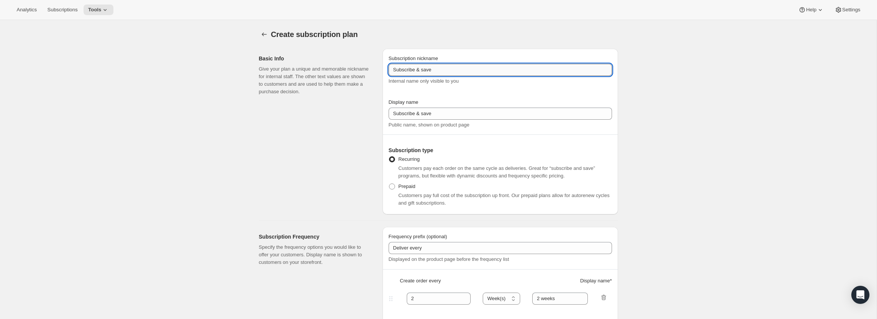
click at [419, 71] on input "Subscribe & save" at bounding box center [500, 70] width 223 height 12
paste input "Artisan 3 Month Gift Subscription (Small)"
click at [412, 69] on input "Artisan 3 Month Gift Subscription (Small)" at bounding box center [500, 70] width 223 height 12
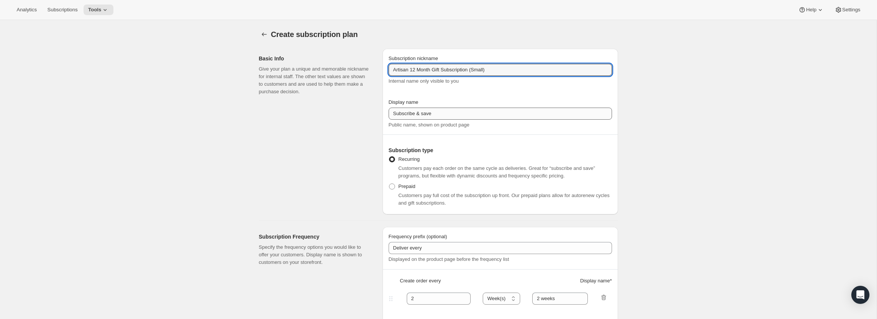
type input "Artisan 12 Month Gift Subscription (Small)"
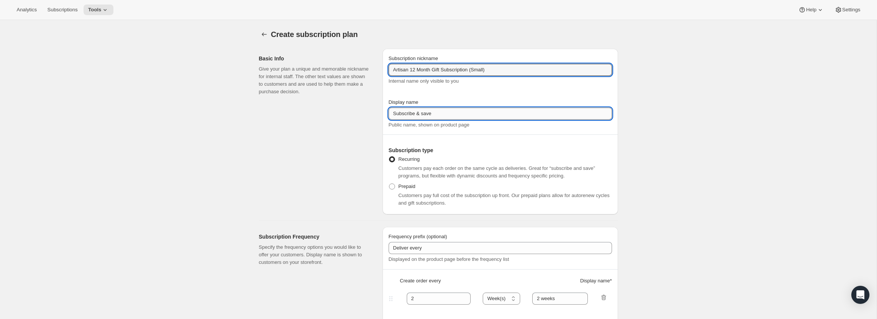
click at [432, 113] on input "Subscribe & save" at bounding box center [500, 114] width 223 height 12
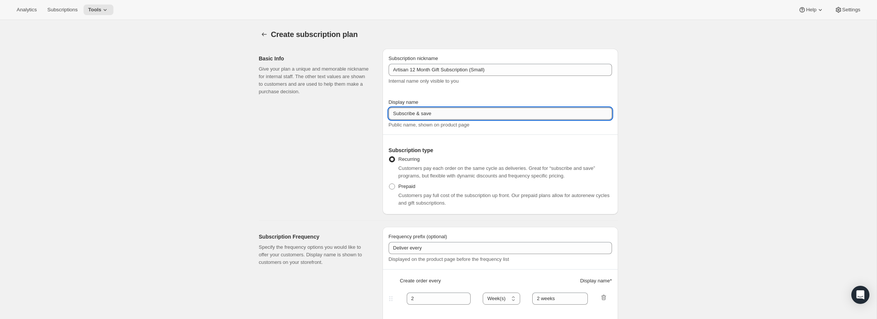
click at [432, 113] on input "Subscribe & save" at bounding box center [500, 114] width 223 height 12
paste input "12 Month Gift Subscription (Small)"
type input "12 Month Gift Subscription (Small)"
click at [397, 189] on label "Prepaid" at bounding box center [402, 186] width 27 height 11
click at [389, 184] on input "Prepaid" at bounding box center [389, 184] width 0 height 0
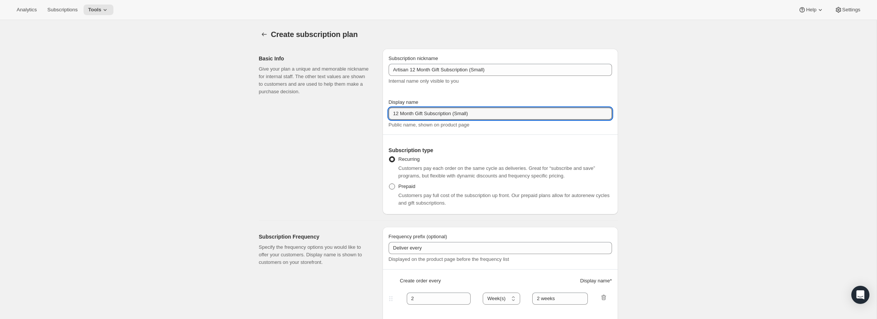
radio input "true"
select select "MONTH"
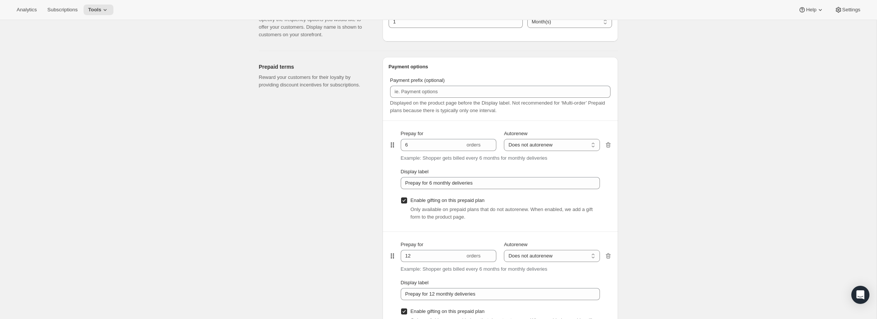
scroll to position [493, 0]
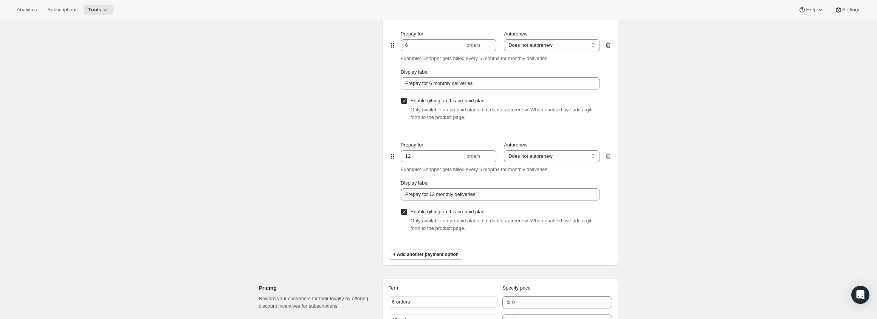
click at [607, 46] on icon "button" at bounding box center [608, 46] width 8 height 8
type input "12"
type input "Prepay for 12 monthly deliveries"
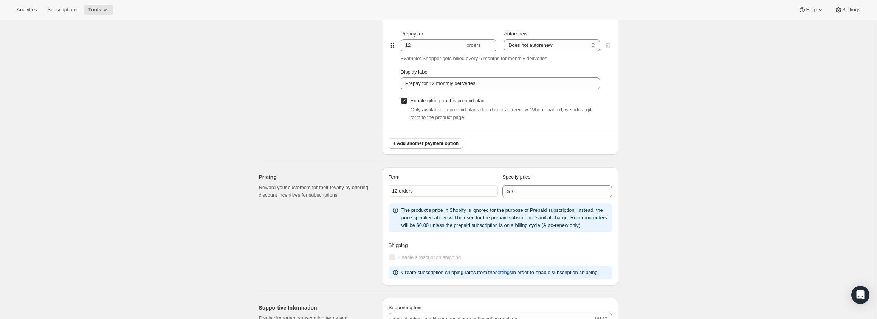
click at [405, 102] on input "Enable gifting on this prepaid plan" at bounding box center [404, 101] width 6 height 6
checkbox input "false"
click at [428, 45] on input "12" at bounding box center [433, 45] width 64 height 12
type input "13"
click at [447, 83] on input "Prepay for 12 monthly deliveries" at bounding box center [500, 83] width 199 height 12
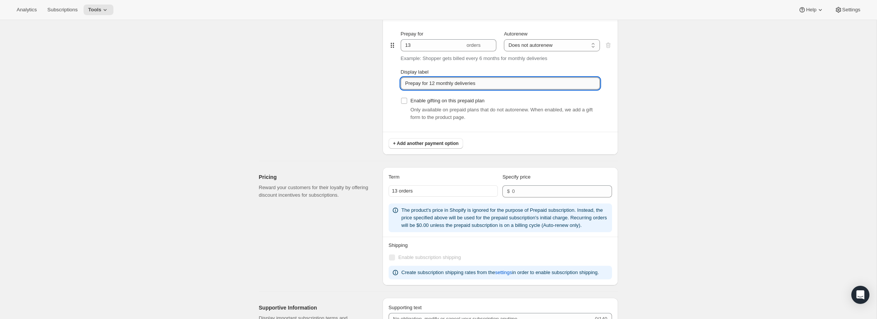
click at [447, 83] on input "Prepay for 12 monthly deliveries" at bounding box center [500, 83] width 199 height 12
paste input "12 Month Gift (Full Bouquet Free) - 13"
type input "12 Month Gift (Full Bouquet Free) - 13 deliveries"
click at [529, 190] on input "number" at bounding box center [556, 192] width 88 height 12
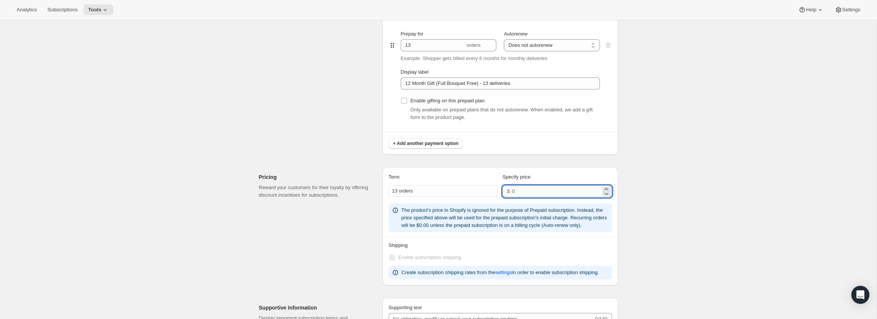
paste input "540"
type input "540"
click at [680, 143] on div "Create subscription plan. This page is ready Create subscription plan Basic Inf…" at bounding box center [438, 67] width 877 height 1080
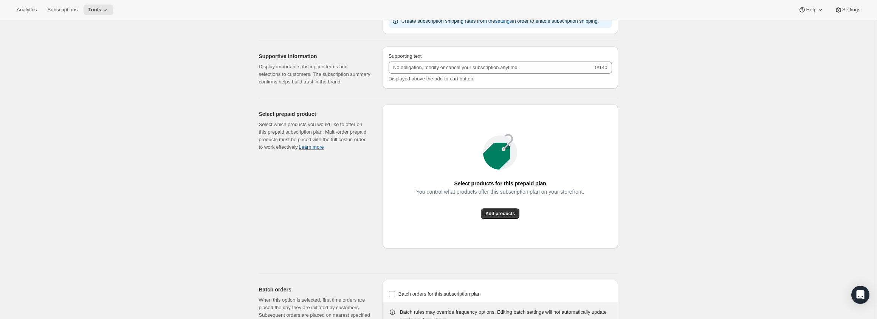
scroll to position [747, 0]
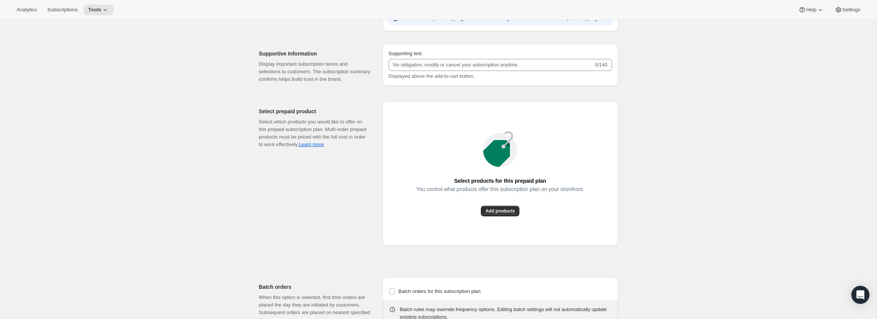
click at [504, 206] on div "You control what products offer this subscription plan on your storefront." at bounding box center [500, 196] width 168 height 20
click at [504, 214] on span "Add products" at bounding box center [499, 211] width 29 height 6
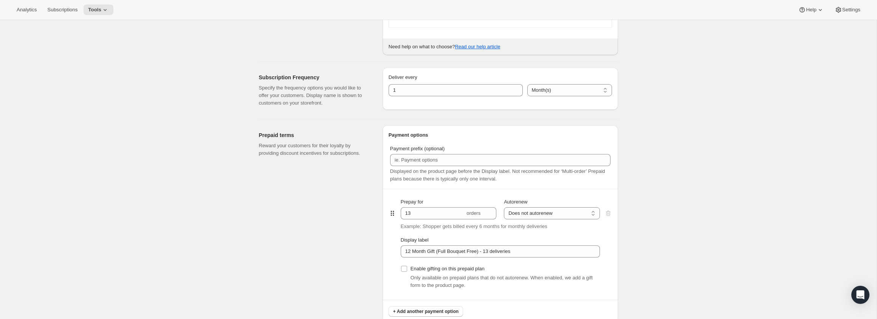
scroll to position [0, 0]
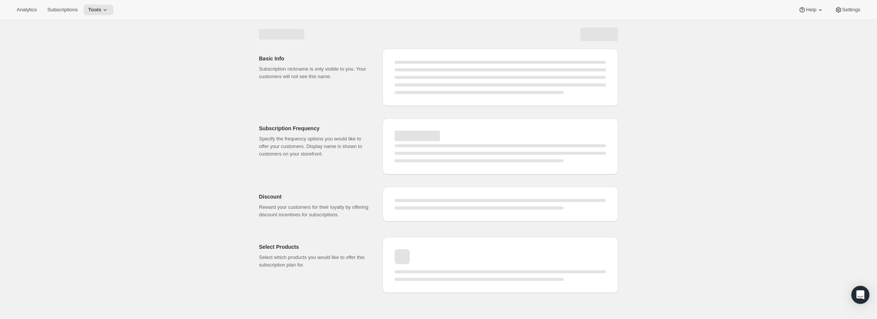
select select "WEEK"
select select "MONTH"
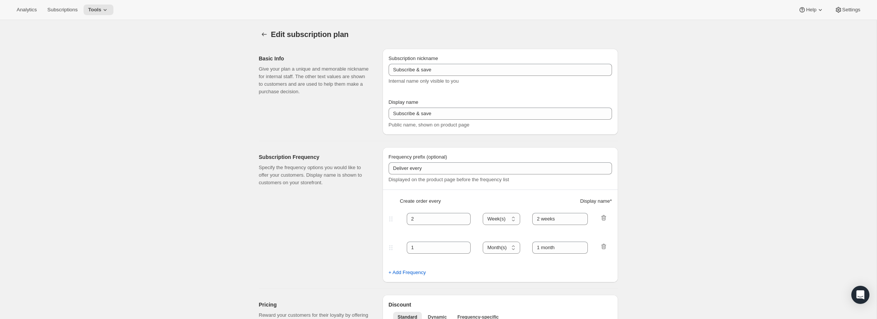
type input "Artisan 12 Month Gift Subscription (Small)"
type input "12 Month Gift Subscription (Small)"
select select "MONTH"
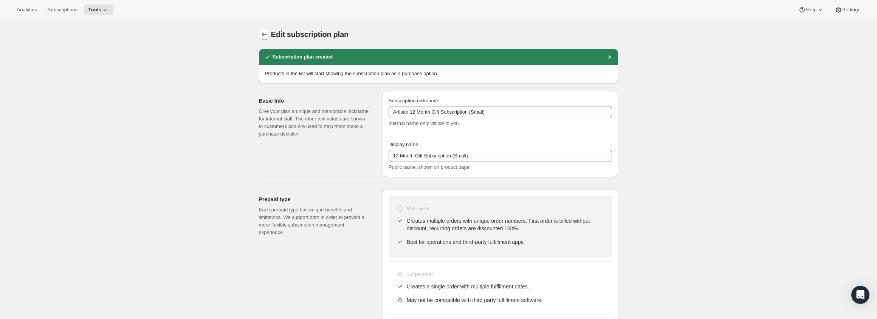
click at [265, 34] on icon "Subscription plans" at bounding box center [264, 35] width 8 height 8
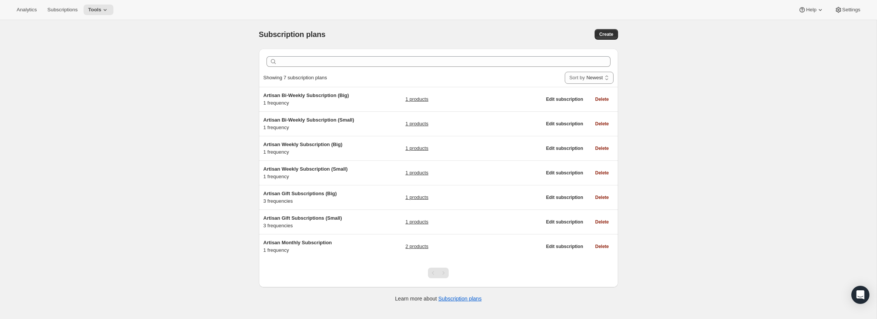
click at [204, 77] on div "Subscription plans. This page is ready Subscription plans Create Clear Showing …" at bounding box center [438, 179] width 877 height 319
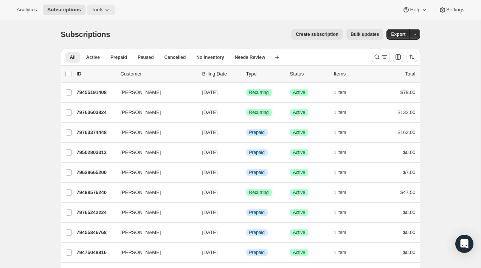
click at [114, 6] on button "Tools" at bounding box center [101, 10] width 28 height 11
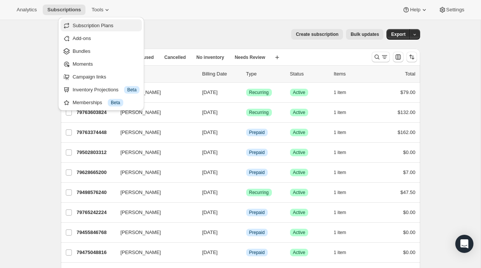
click at [113, 24] on span "Subscription Plans" at bounding box center [93, 26] width 41 height 6
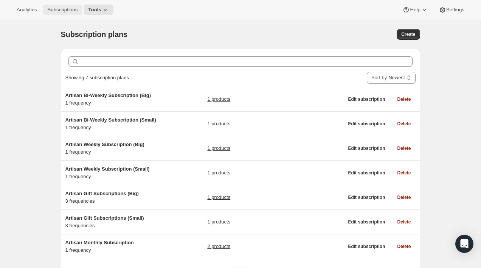
click at [66, 7] on span "Subscriptions" at bounding box center [62, 10] width 30 height 6
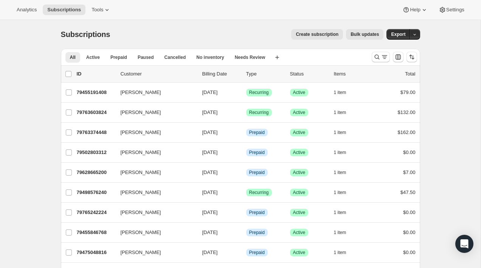
click at [316, 32] on span "Create subscription" at bounding box center [317, 34] width 43 height 6
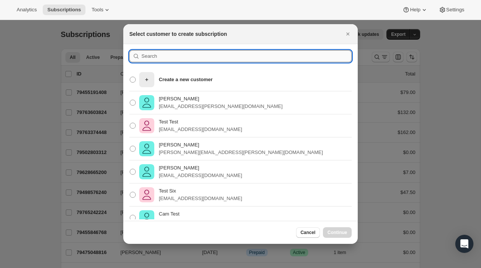
click at [190, 58] on input ":r3k:" at bounding box center [246, 56] width 210 height 12
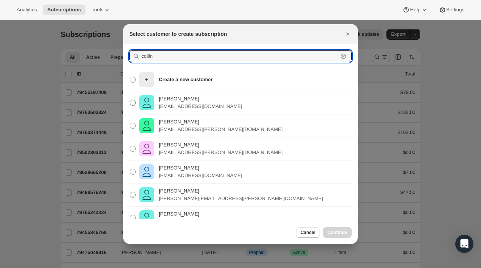
type input "collin"
click at [174, 104] on p "[EMAIL_ADDRESS][DOMAIN_NAME]" at bounding box center [200, 107] width 83 height 8
click at [130, 100] on input "[PERSON_NAME] [PERSON_NAME][EMAIL_ADDRESS][DOMAIN_NAME]" at bounding box center [130, 100] width 0 height 0
radio input "true"
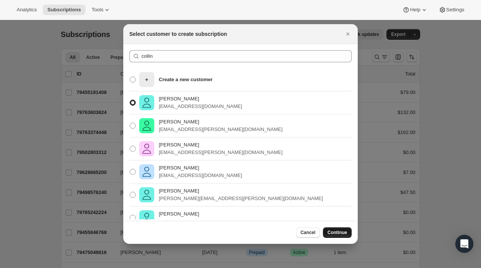
click at [333, 230] on span "Continue" at bounding box center [337, 233] width 20 height 6
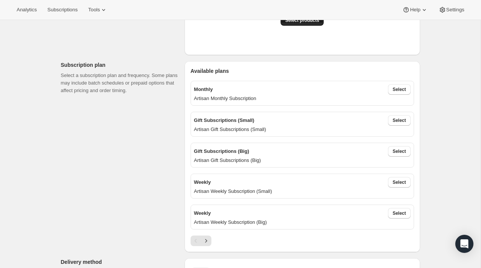
scroll to position [196, 0]
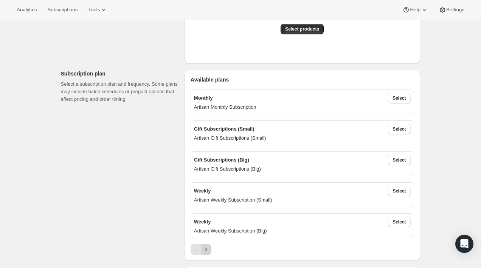
click at [208, 251] on icon "Next" at bounding box center [206, 250] width 8 height 8
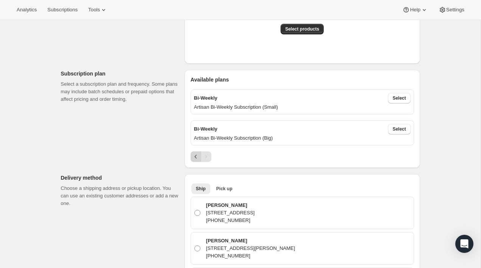
click at [194, 153] on icon "Previous" at bounding box center [196, 157] width 8 height 8
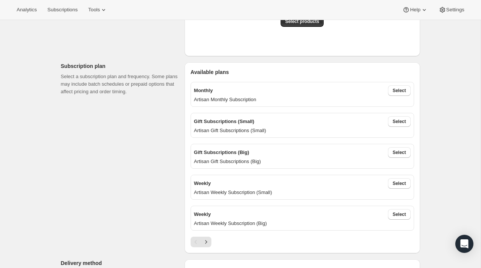
scroll to position [196, 0]
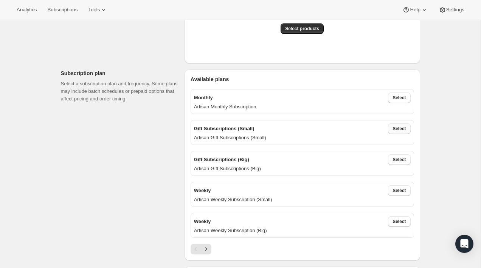
click at [392, 130] on button "Select" at bounding box center [399, 129] width 22 height 11
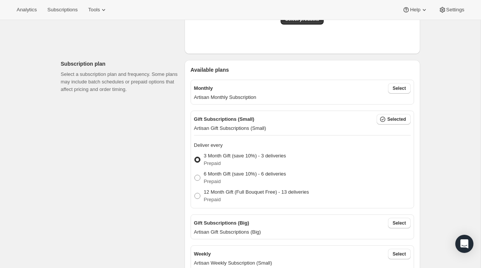
scroll to position [210, 0]
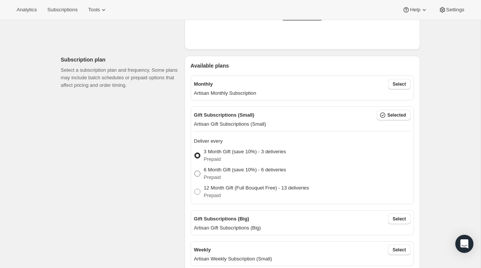
click at [272, 169] on p "6 Month Gift (save 10%) - 6 deliveries" at bounding box center [245, 170] width 82 height 8
click at [195, 171] on input "6 Month Gift (save 10%) - 6 deliveries Prepaid" at bounding box center [194, 171] width 0 height 0
radio input "true"
click at [266, 186] on p "12 Month Gift (Full Bouquet Free) - 13 deliveries" at bounding box center [256, 188] width 105 height 8
click at [195, 189] on input "12 Month Gift (Full Bouquet Free) - 13 deliveries Prepaid" at bounding box center [194, 189] width 0 height 0
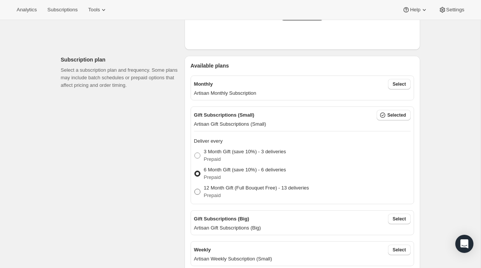
radio input "true"
click at [265, 170] on p "6 Month Gift (save 10%) - 6 deliveries" at bounding box center [245, 170] width 82 height 8
click at [195, 171] on input "6 Month Gift (save 10%) - 6 deliveries Prepaid" at bounding box center [194, 171] width 0 height 0
radio input "true"
click at [264, 156] on p "Prepaid" at bounding box center [245, 160] width 82 height 8
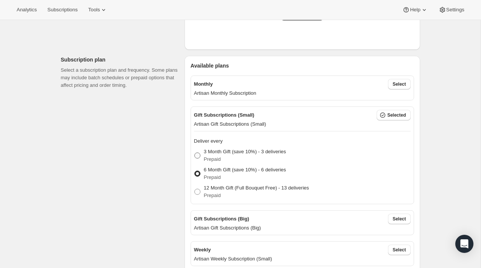
click at [195, 153] on input "3 Month Gift (save 10%) - 3 deliveries Prepaid" at bounding box center [194, 153] width 0 height 0
radio input "true"
click at [269, 169] on p "6 Month Gift (save 10%) - 6 deliveries" at bounding box center [245, 170] width 82 height 8
click at [195, 171] on input "6 Month Gift (save 10%) - 6 deliveries Prepaid" at bounding box center [194, 171] width 0 height 0
radio input "true"
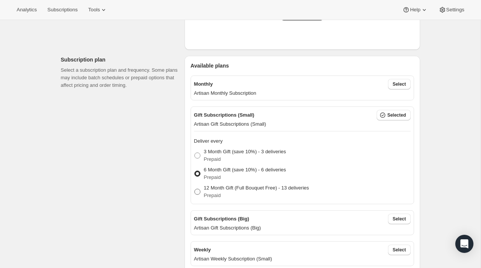
click at [264, 186] on p "12 Month Gift (Full Bouquet Free) - 13 deliveries" at bounding box center [256, 188] width 105 height 8
click at [195, 189] on input "12 Month Gift (Full Bouquet Free) - 13 deliveries Prepaid" at bounding box center [194, 189] width 0 height 0
radio input "true"
click at [264, 174] on p "Prepaid" at bounding box center [245, 178] width 82 height 8
click at [195, 171] on input "6 Month Gift (save 10%) - 6 deliveries Prepaid" at bounding box center [194, 171] width 0 height 0
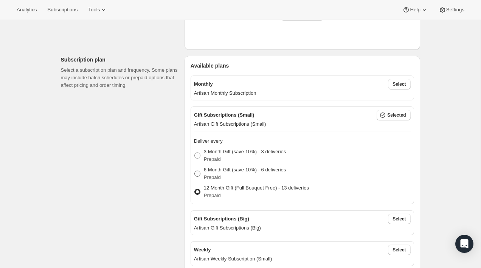
radio input "true"
click at [264, 154] on p "3 Month Gift (save 10%) - 3 deliveries" at bounding box center [245, 152] width 82 height 8
click at [195, 153] on input "3 Month Gift (save 10%) - 3 deliveries Prepaid" at bounding box center [194, 153] width 0 height 0
radio input "true"
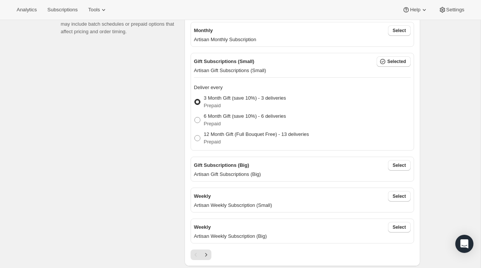
scroll to position [286, 0]
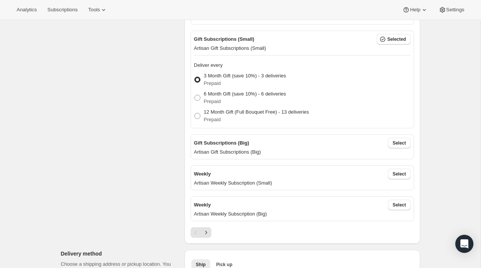
click at [322, 163] on div "Weekly Select Artisan Weekly Subscription (Small)" at bounding box center [302, 178] width 223 height 31
click at [397, 146] on button "Select" at bounding box center [399, 143] width 22 height 11
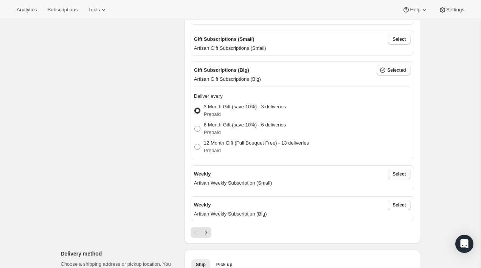
click at [389, 175] on button "Select" at bounding box center [399, 174] width 22 height 11
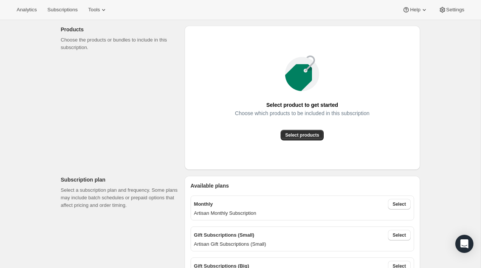
scroll to position [0, 0]
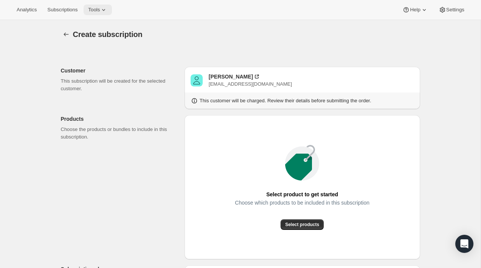
click at [97, 6] on button "Tools" at bounding box center [98, 10] width 28 height 11
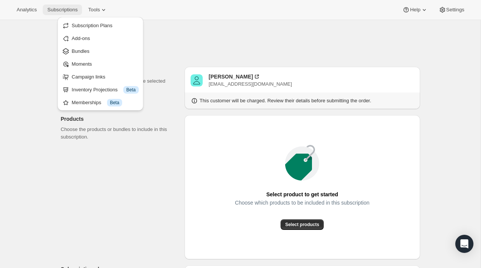
click at [64, 9] on span "Subscriptions" at bounding box center [62, 10] width 30 height 6
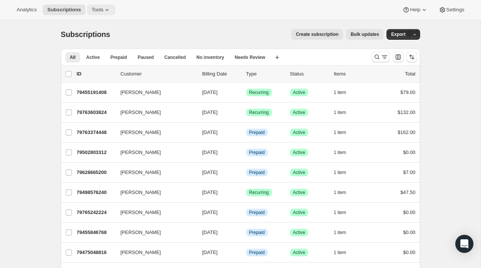
click at [106, 6] on icon at bounding box center [107, 10] width 8 height 8
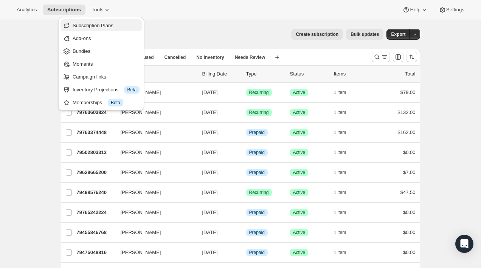
click at [110, 22] on span "Subscription Plans" at bounding box center [106, 26] width 67 height 8
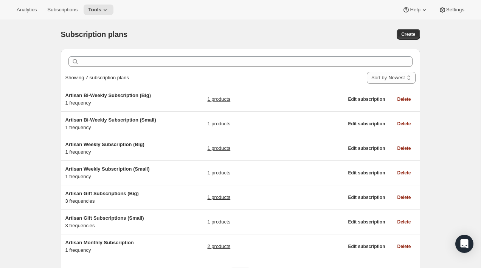
click at [294, 39] on div "Create" at bounding box center [342, 34] width 155 height 11
click at [409, 35] on span "Create" at bounding box center [408, 34] width 14 height 6
select select "WEEK"
select select "MONTH"
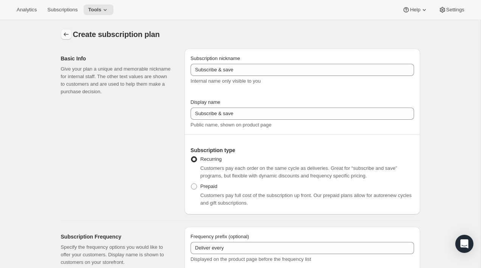
click at [66, 36] on icon "Subscription plans" at bounding box center [66, 35] width 8 height 8
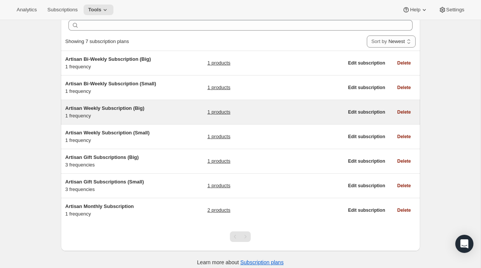
scroll to position [42, 0]
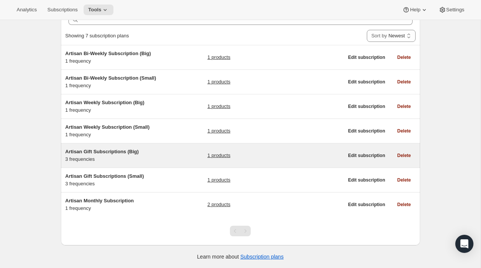
click at [167, 152] on div "Artisan Gift Subscriptions (Big) 3 frequencies 1 products" at bounding box center [204, 155] width 278 height 15
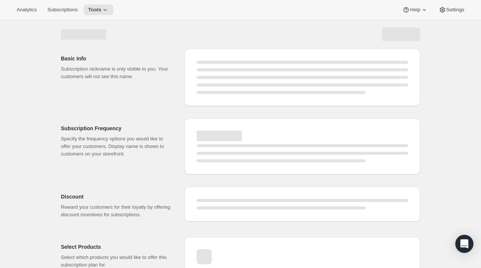
select select "WEEK"
select select "MONTH"
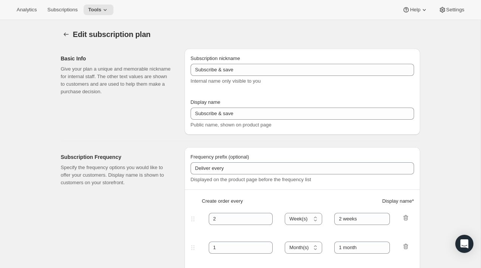
type input "Artisan Gift Subscriptions (Big)"
type input "Gift Subscriptions (Big)"
select select "MONTH"
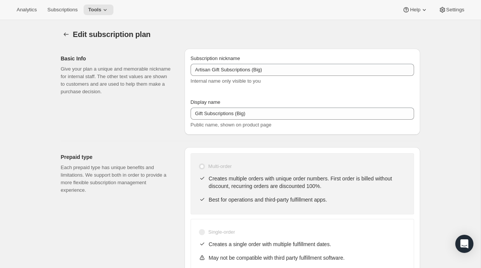
scroll to position [13, 0]
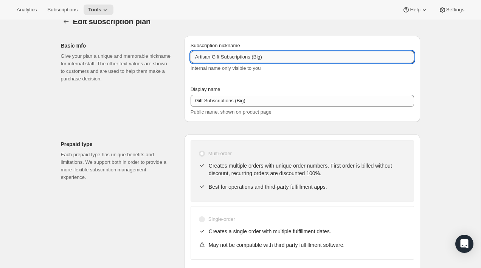
click at [214, 55] on input "Artisan Gift Subscriptions (Big)" at bounding box center [302, 57] width 223 height 12
click at [275, 57] on input "Artisan 3 Month Gift Subscriptions (Big)" at bounding box center [302, 57] width 223 height 12
drag, startPoint x: 285, startPoint y: 57, endPoint x: 274, endPoint y: 56, distance: 11.0
click at [274, 56] on input "Artisan 3 Month Gift Subscription (Big)" at bounding box center [302, 57] width 223 height 12
click at [289, 57] on input "Artisan 3 Month Gift Subscription (Big)" at bounding box center [302, 57] width 223 height 12
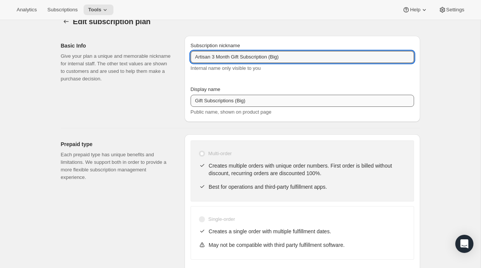
type input "Artisan 3 Month Gift Subscription (Big)"
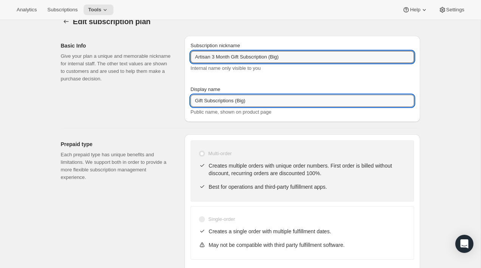
click at [263, 100] on input "Gift Subscriptions (Big)" at bounding box center [302, 101] width 223 height 12
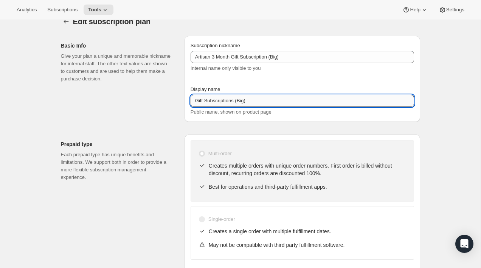
paste input "Artisan 3 Month Gift Subscription"
click at [214, 102] on input "Artisan 3 Month Gift Subscription (Big)" at bounding box center [302, 101] width 223 height 12
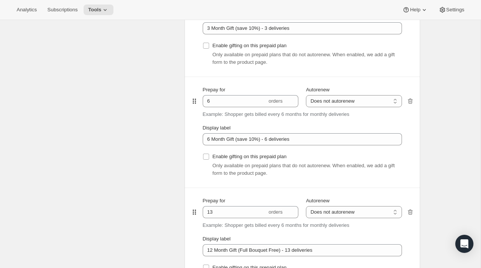
scroll to position [466, 0]
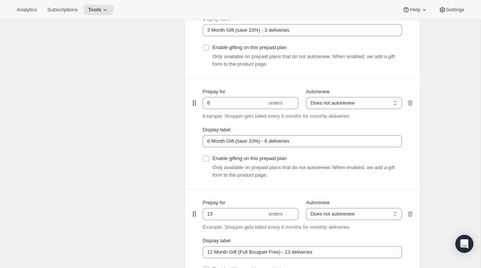
type input "3 Month Gift Subscription (Big)"
click at [437, 146] on div "Edit subscription plan. This page is ready Edit subscription plan Basic Info Gi…" at bounding box center [240, 151] width 480 height 1194
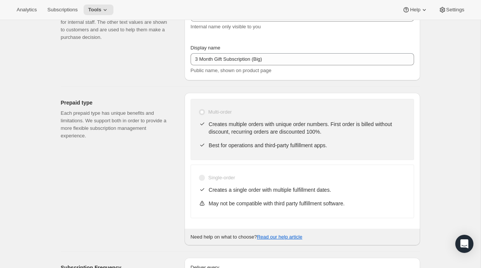
scroll to position [0, 0]
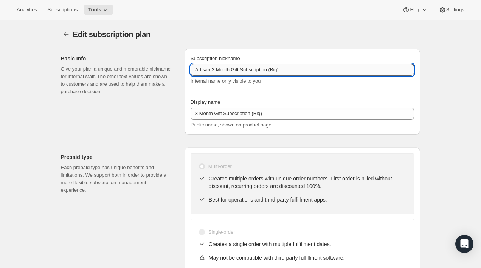
click at [303, 68] on input "Artisan 3 Month Gift Subscription (Big)" at bounding box center [302, 70] width 223 height 12
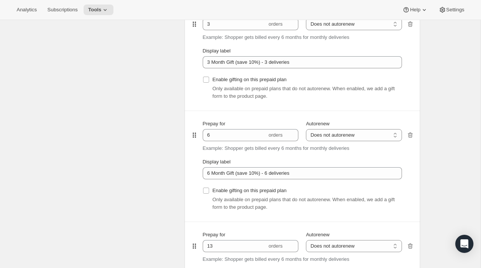
scroll to position [450, 0]
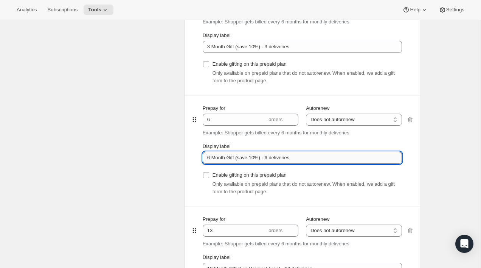
click at [329, 160] on input "6 Month Gift (save 10%) - 6 deliveries" at bounding box center [302, 158] width 199 height 12
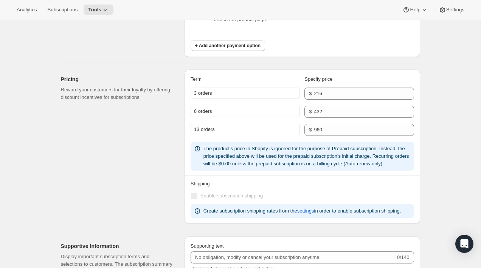
scroll to position [764, 0]
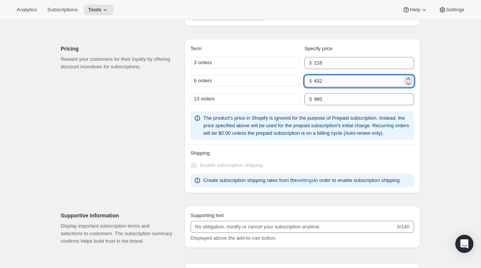
click at [336, 81] on input "432" at bounding box center [358, 81] width 88 height 12
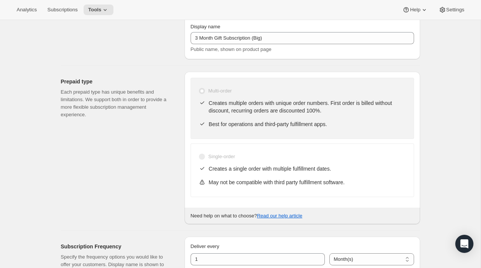
scroll to position [0, 0]
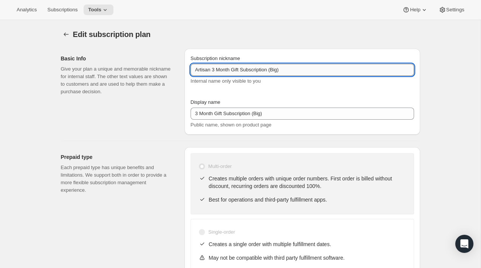
click at [309, 70] on input "Artisan 3 Month Gift Subscription (Big)" at bounding box center [302, 70] width 223 height 12
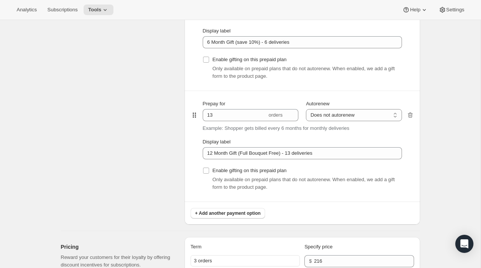
scroll to position [584, 0]
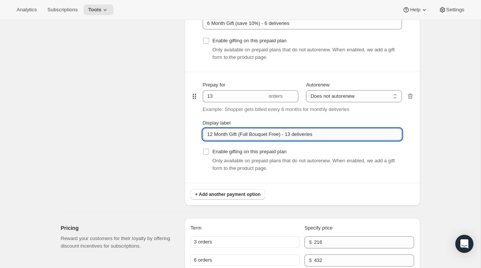
click at [273, 135] on input "12 Month Gift (Full Bouquet Free) - 13 deliveries" at bounding box center [302, 135] width 199 height 12
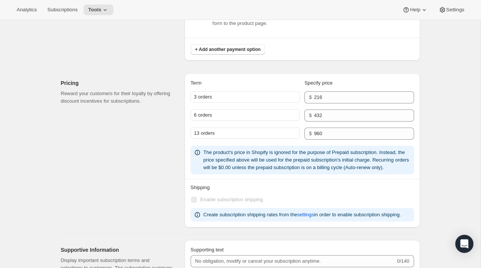
scroll to position [738, 0]
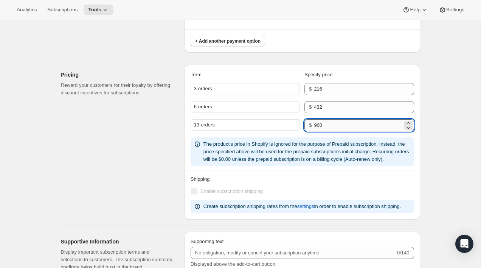
click at [349, 127] on input "960" at bounding box center [358, 125] width 88 height 12
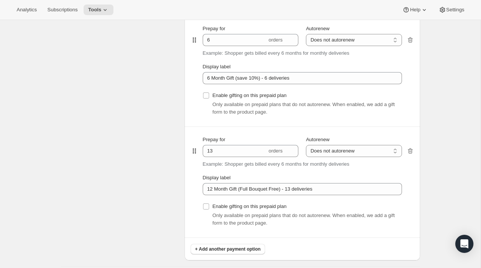
scroll to position [528, 0]
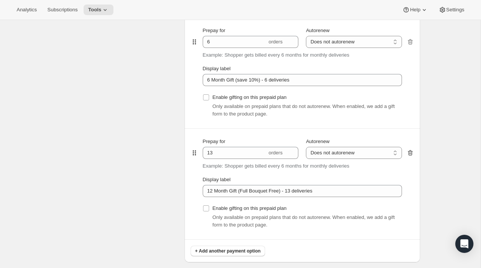
click at [409, 151] on icon "button" at bounding box center [409, 153] width 5 height 6
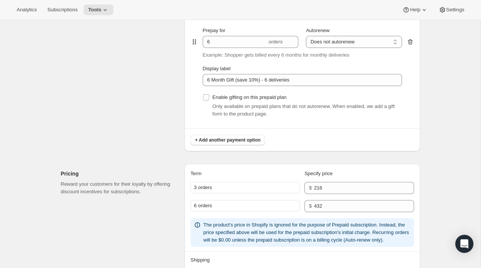
click at [409, 44] on icon "button" at bounding box center [410, 42] width 8 height 8
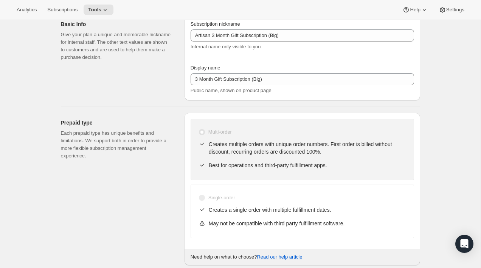
scroll to position [0, 0]
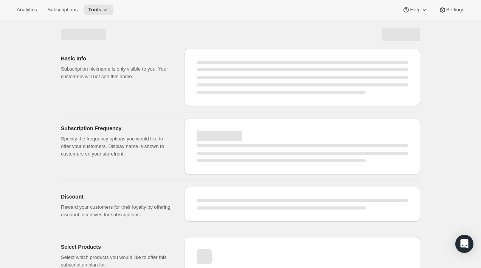
select select "MONTH"
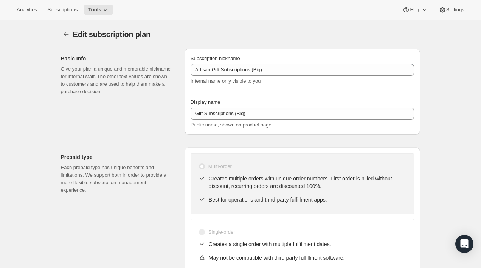
type input "Artisan 3 Month Gift Subscription (Big)"
type input "3 Month Gift Subscription (Big)"
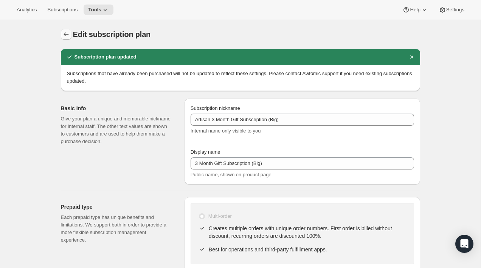
click at [65, 34] on icon "Subscription plans" at bounding box center [66, 35] width 8 height 8
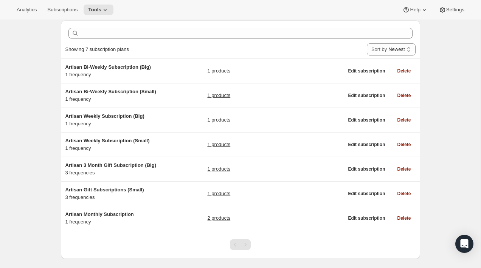
scroll to position [42, 0]
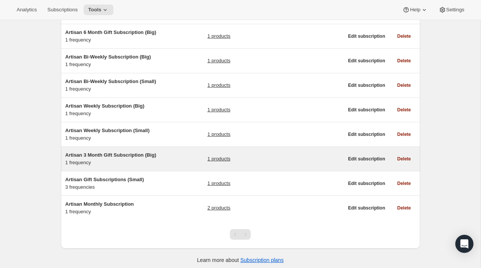
scroll to position [88, 0]
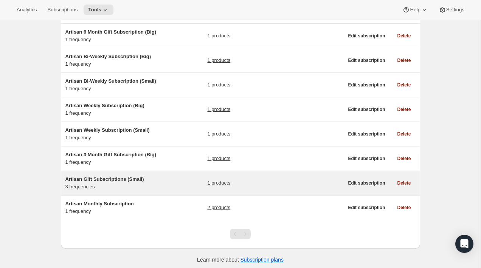
click at [161, 190] on div "Artisan Gift Subscriptions (Small) 3 frequencies 1 products" at bounding box center [204, 183] width 278 height 15
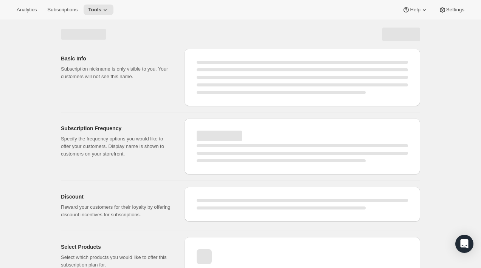
select select "WEEK"
select select "MONTH"
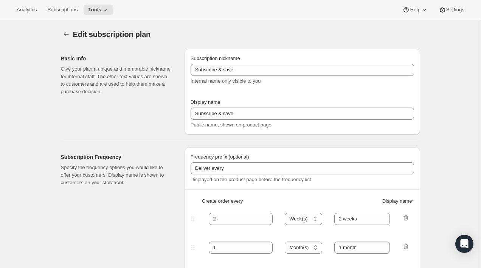
type input "Artisan Gift Subscriptions (Small)"
type input "Gift Subscriptions (Small)"
select select "MONTH"
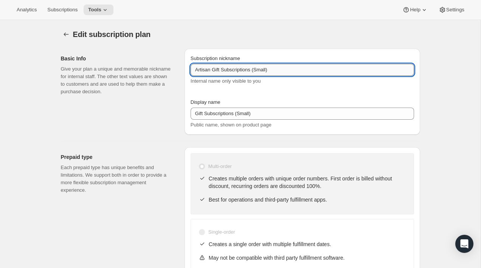
click at [215, 71] on input "Artisan Gift Subscriptions (Small)" at bounding box center [302, 70] width 223 height 12
click at [275, 68] on input "Artisan 3 Month Gift Subscriptions (Small)" at bounding box center [302, 70] width 223 height 12
click at [215, 70] on input "Artisan 3 Month Gift Subscription (Small)" at bounding box center [302, 70] width 223 height 12
type input "Artisan 3 Month Gift Subscription (Small)"
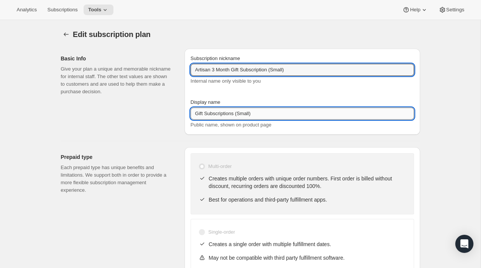
click at [225, 113] on input "Gift Subscriptions (Small)" at bounding box center [302, 114] width 223 height 12
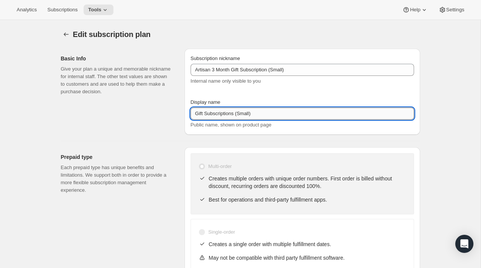
click at [225, 113] on input "Gift Subscriptions (Small)" at bounding box center [302, 114] width 223 height 12
paste input "3 Month Gift Subscription"
type input "3 Month Gift Subscription (Small)"
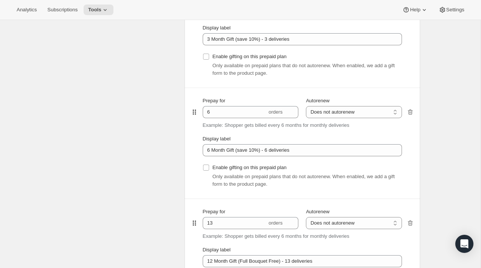
scroll to position [459, 0]
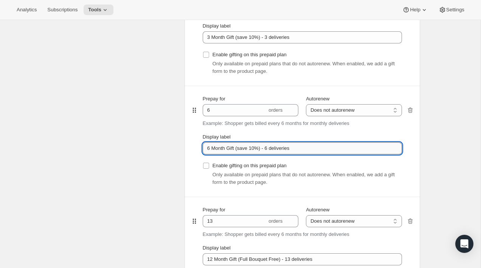
click at [294, 144] on input "6 Month Gift (save 10%) - 6 deliveries" at bounding box center [302, 149] width 199 height 12
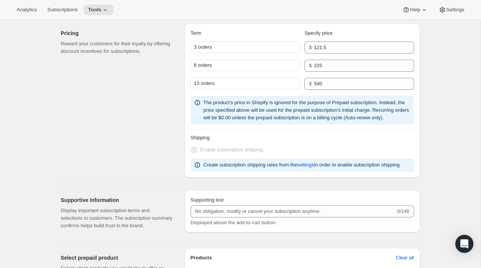
scroll to position [729, 0]
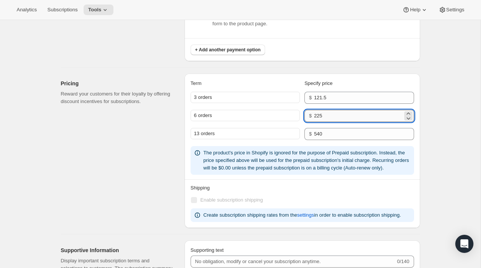
click at [329, 116] on input "225" at bounding box center [358, 116] width 88 height 12
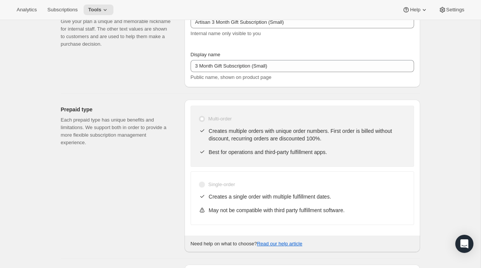
scroll to position [0, 0]
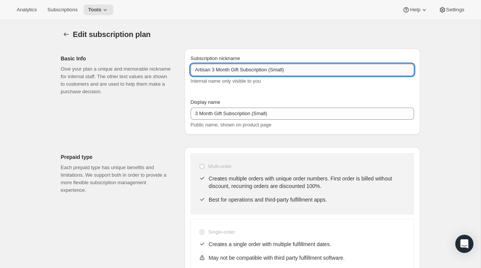
click at [298, 67] on input "Artisan 3 Month Gift Subscription (Small)" at bounding box center [302, 70] width 223 height 12
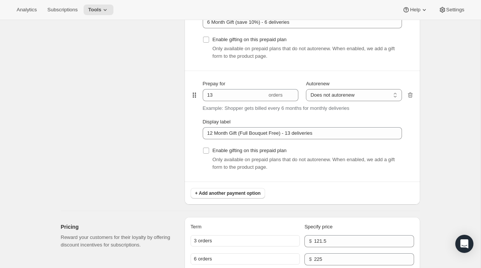
scroll to position [575, 0]
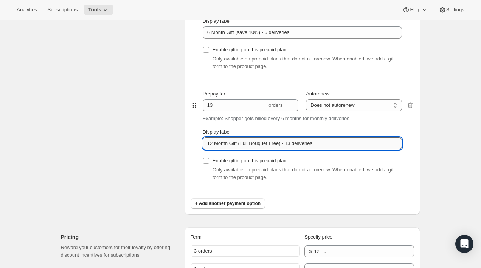
click at [304, 143] on input "12 Month Gift (Full Bouquet Free) - 13 deliveries" at bounding box center [302, 144] width 199 height 12
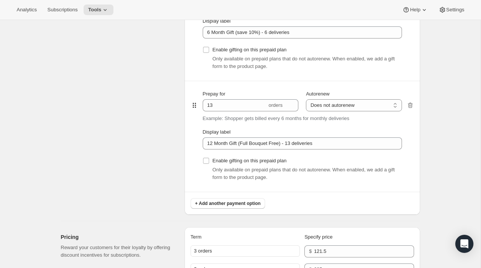
scroll to position [747, 0]
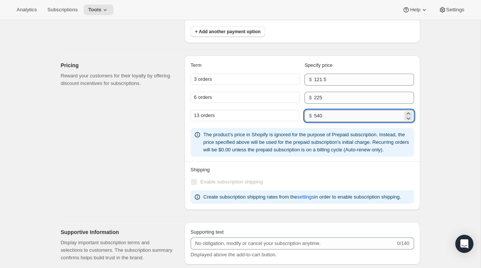
click at [340, 116] on input "540" at bounding box center [358, 116] width 88 height 12
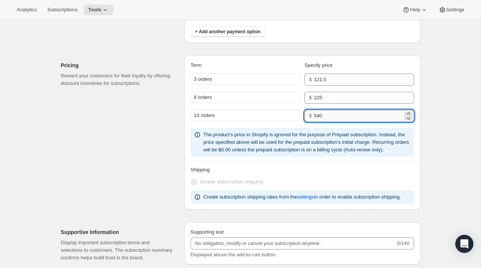
click at [340, 116] on input "540" at bounding box center [358, 116] width 88 height 12
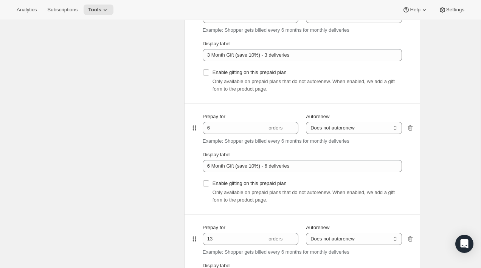
scroll to position [471, 0]
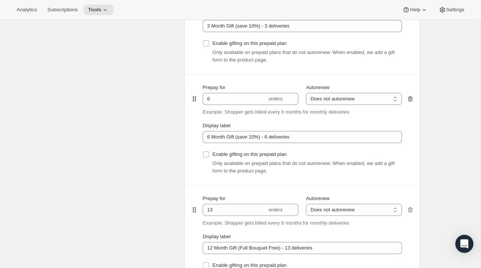
click at [409, 99] on icon "button" at bounding box center [409, 100] width 1 height 2
type input "13"
type input "12 Month Gift (Full Bouquet Free) - 13 deliveries"
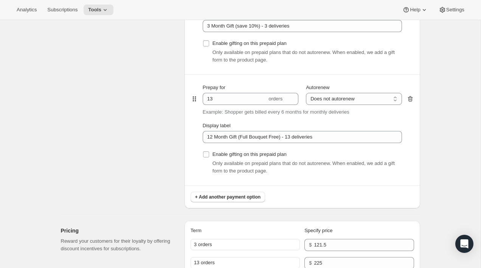
click at [410, 100] on icon "button" at bounding box center [410, 99] width 8 height 8
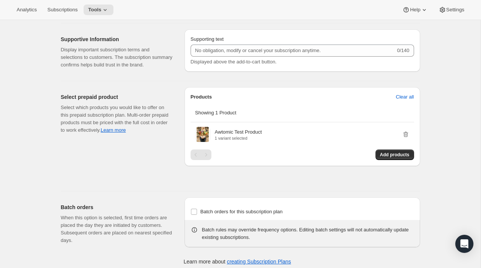
scroll to position [710, 0]
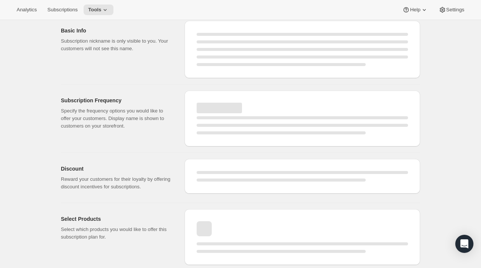
select select "MONTH"
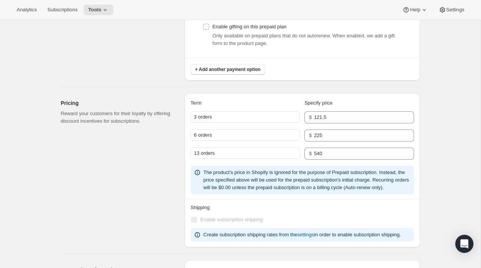
type input "Artisan 3 Month Gift Subscription (Small)"
type input "3 Month Gift Subscription (Small)"
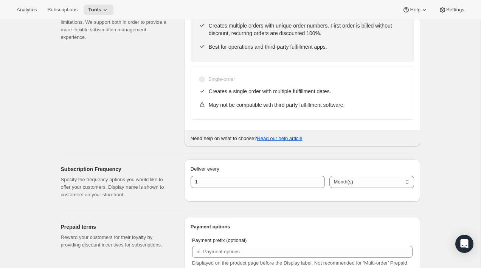
scroll to position [0, 0]
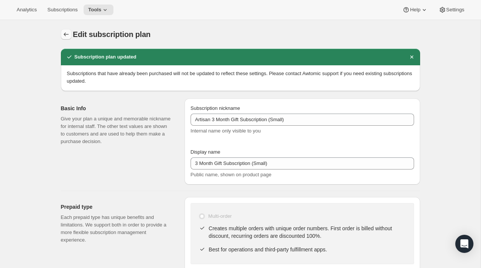
click at [64, 36] on icon "Subscription plans" at bounding box center [66, 35] width 8 height 8
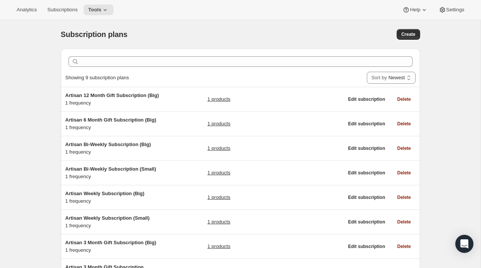
click at [32, 127] on div "Subscription plans. This page is ready Subscription plans Create Clear Showing …" at bounding box center [240, 193] width 480 height 347
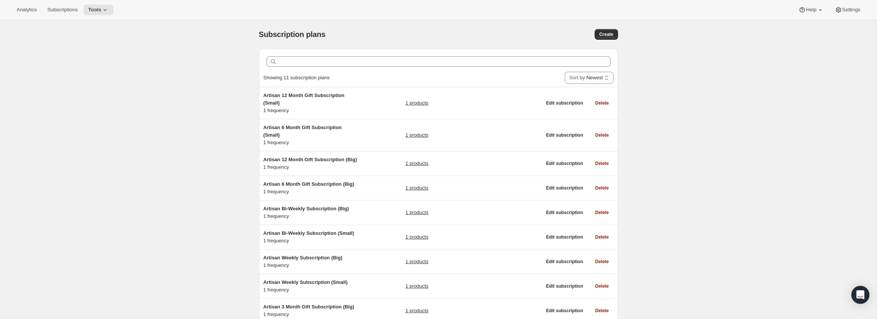
click at [564, 33] on div "Create" at bounding box center [540, 34] width 155 height 11
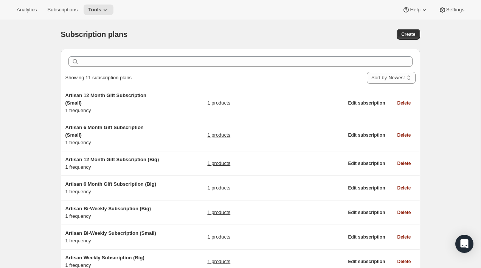
click at [27, 118] on div "Subscription plans. This page is ready Subscription plans Create Clear Showing …" at bounding box center [240, 225] width 480 height 411
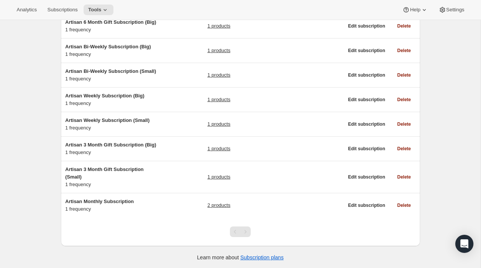
scroll to position [160, 0]
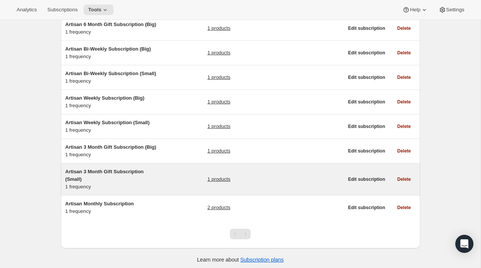
click at [129, 181] on span "Artisan 3 Month Gift Subscription (Small)" at bounding box center [104, 175] width 78 height 13
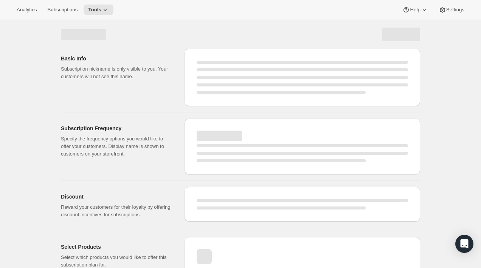
select select "WEEK"
select select "MONTH"
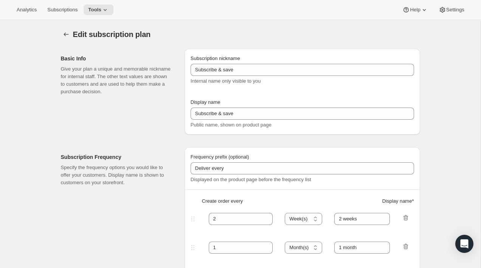
type input "Artisan 3 Month Gift Subscription (Small)"
type input "3 Month Gift Subscription (Small)"
select select "MONTH"
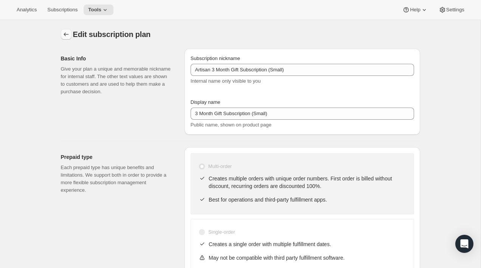
click at [66, 33] on icon "Subscription plans" at bounding box center [66, 35] width 8 height 8
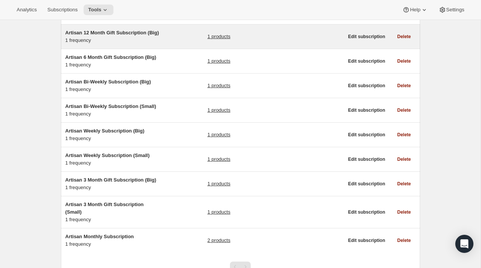
scroll to position [170, 0]
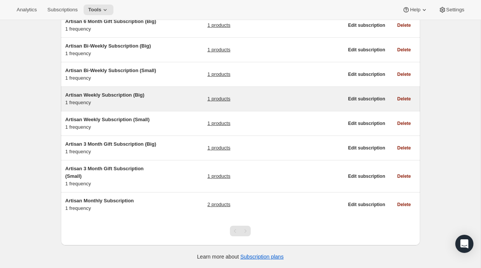
click at [155, 105] on div "Artisan Weekly Subscription (Big) 1 frequency" at bounding box center [112, 98] width 95 height 15
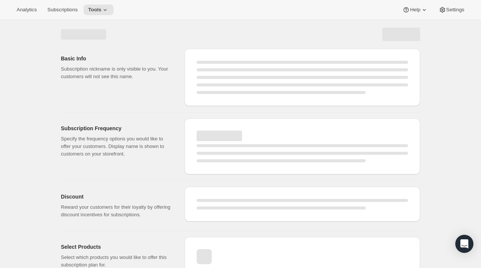
select select "WEEK"
select select "MONTH"
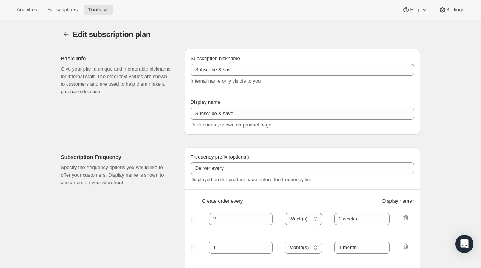
type input "Artisan Weekly Subscription (Big)"
type input "Weekly"
select select "ENABLED"
select select "WEEK"
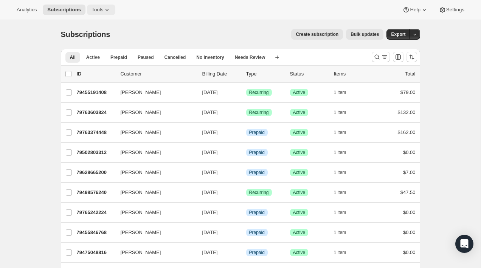
click at [103, 13] on button "Tools" at bounding box center [101, 10] width 28 height 11
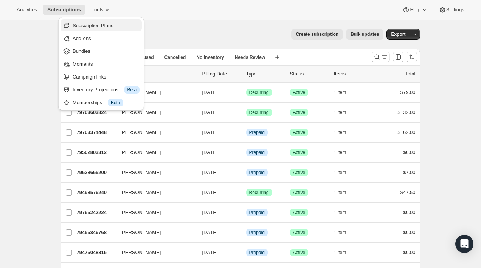
click at [109, 28] on span "Subscription Plans" at bounding box center [106, 26] width 67 height 8
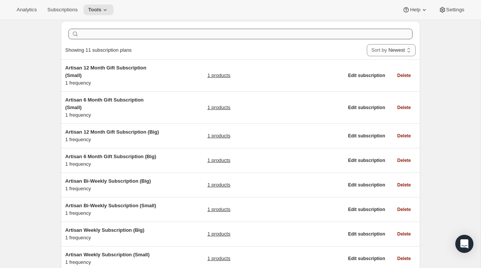
scroll to position [34, 0]
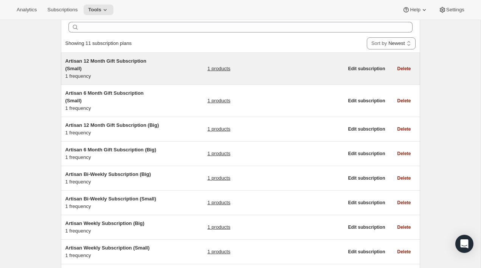
click at [151, 75] on div "Artisan 12 Month Gift Subscription (Small) 1 frequency" at bounding box center [112, 68] width 95 height 23
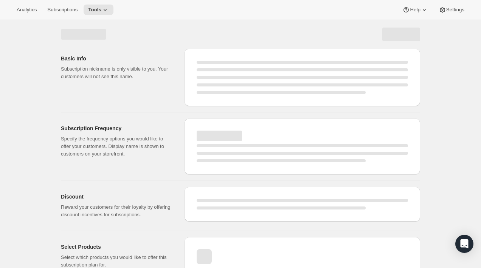
select select "WEEK"
select select "MONTH"
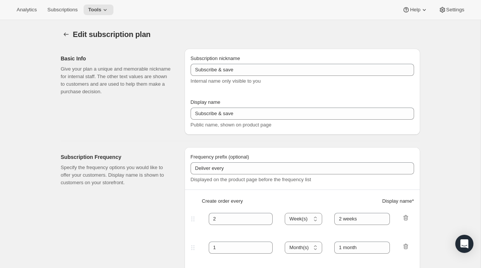
type input "Artisan 12 Month Gift Subscription (Small)"
type input "12 Month Gift Subscription (Small)"
select select "MONTH"
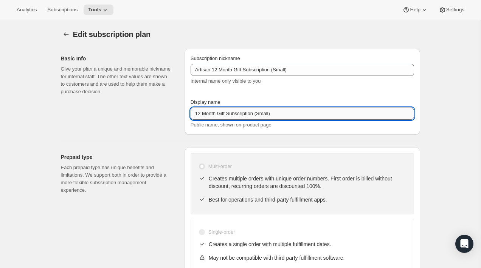
click at [255, 114] on input "12 Month Gift Subscription (Small)" at bounding box center [302, 114] width 223 height 12
type input "12 Month Gift Subscription"
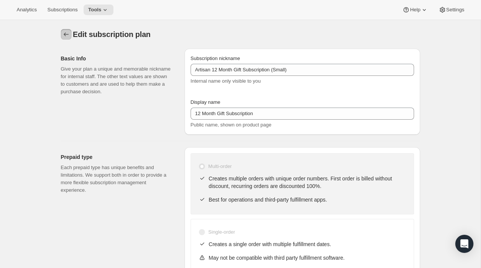
click at [66, 33] on icon "Subscription plans" at bounding box center [66, 35] width 8 height 8
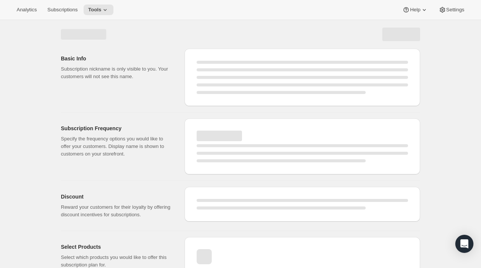
select select "MONTH"
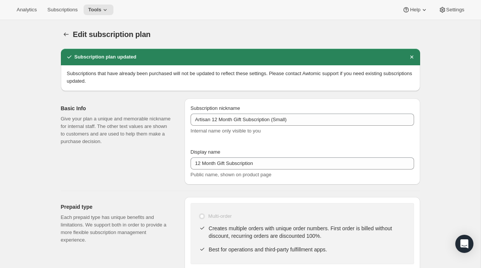
type input "12 Month Gift Subscription"
click at [66, 33] on icon "Subscription plans" at bounding box center [66, 35] width 8 height 8
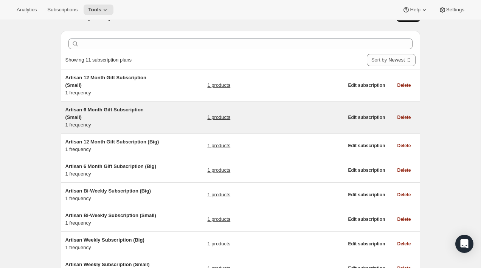
scroll to position [20, 0]
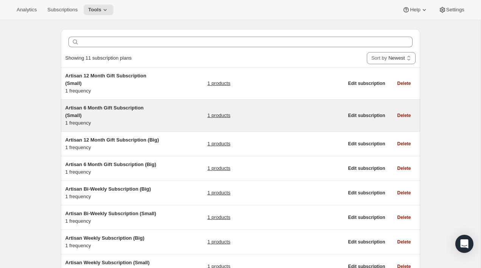
click at [181, 121] on div "Artisan 6 Month Gift Subscription (Small) 1 frequency 1 products" at bounding box center [204, 115] width 278 height 23
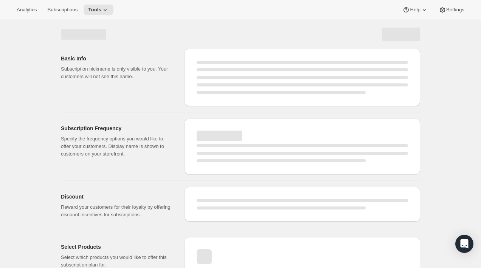
select select "WEEK"
select select "MONTH"
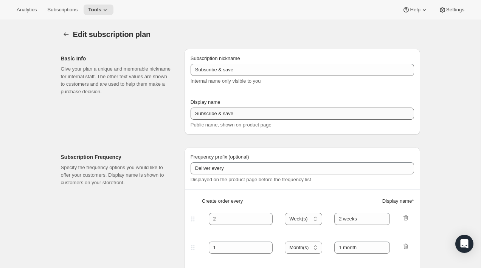
type input "Artisan 6 Month Gift Subscription (Small)"
type input "6 Month Gift Subscription (Small)"
select select "MONTH"
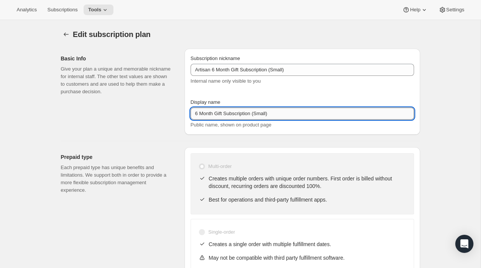
click at [256, 116] on input "6 Month Gift Subscription (Small)" at bounding box center [302, 114] width 223 height 12
type input "6 Month Gift Subscription"
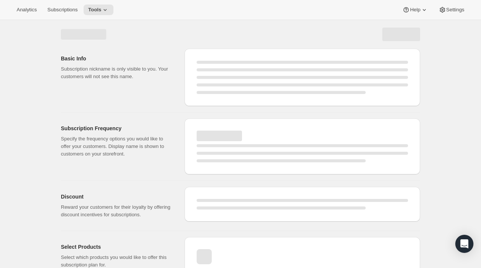
select select "MONTH"
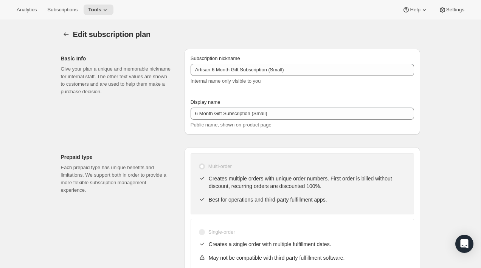
type input "6 Month Gift Subscription"
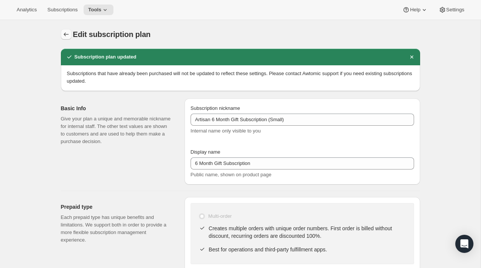
click at [65, 36] on icon "Subscription plans" at bounding box center [66, 35] width 5 height 4
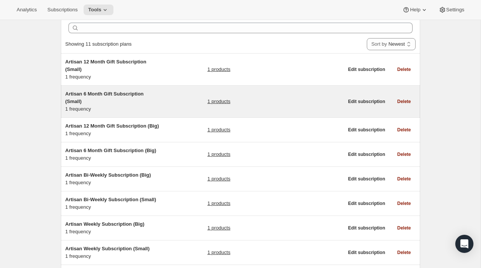
scroll to position [47, 0]
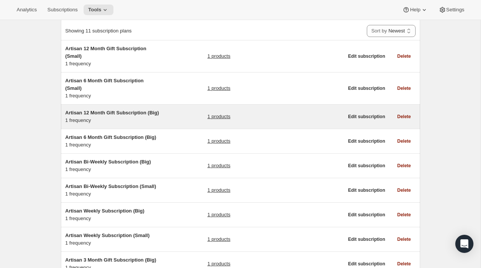
click at [168, 121] on div "Artisan 12 Month Gift Subscription (Big) 1 frequency 1 products" at bounding box center [204, 116] width 278 height 15
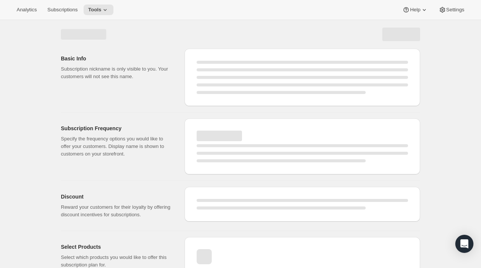
select select "WEEK"
select select "MONTH"
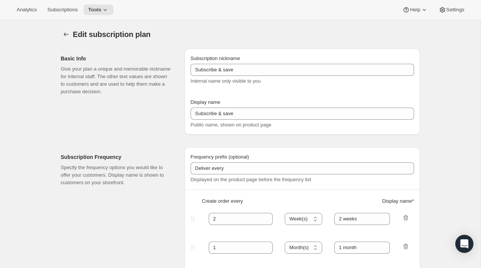
type input "Artisan 12 Month Gift Subscription (Big)"
type input "12 Month Gift Subscription (Big)"
select select "MONTH"
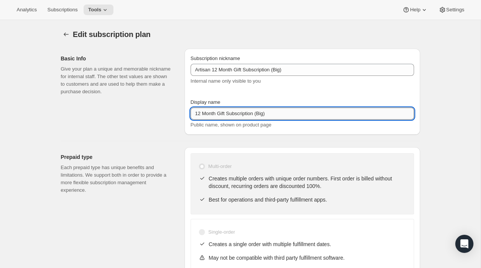
click at [256, 115] on input "12 Month Gift Subscription (Big)" at bounding box center [302, 114] width 223 height 12
type input "12 Month Gift Subscription"
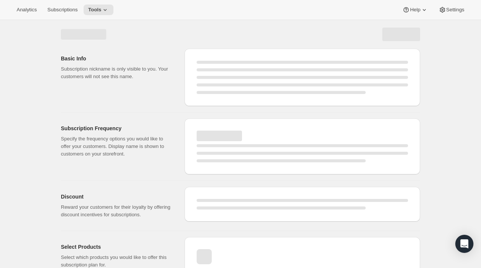
select select "MONTH"
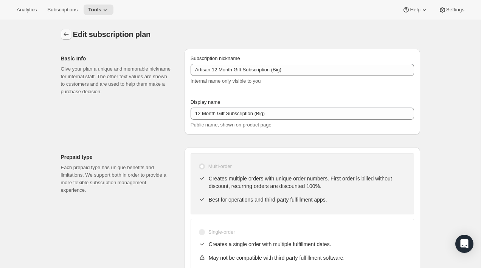
type input "12 Month Gift Subscription"
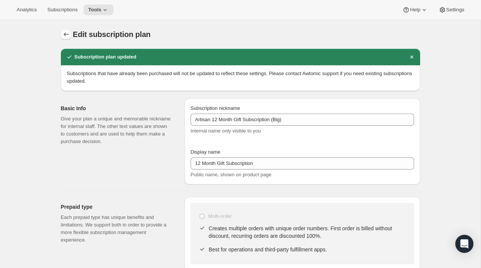
click at [63, 33] on icon "Subscription plans" at bounding box center [66, 35] width 8 height 8
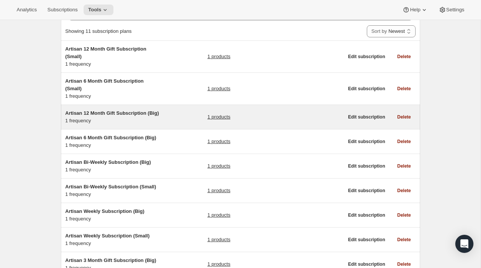
scroll to position [57, 0]
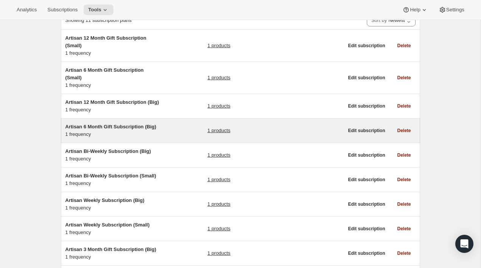
click at [180, 133] on div "Artisan 6 Month Gift Subscription (Big) 1 frequency 1 products" at bounding box center [204, 130] width 278 height 15
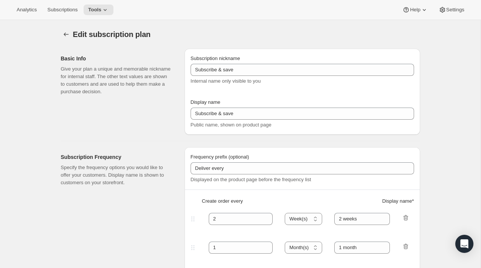
type input "Artisan 6 Month Gift Subscription (Big)"
type input "6 Month Gift Subscription (Big)"
select select "MONTH"
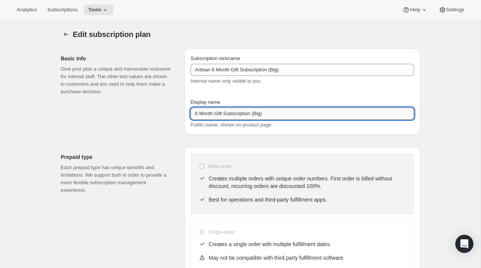
click at [256, 118] on input "6 Month Gift Subscription (Big)" at bounding box center [302, 114] width 223 height 12
type input "6 Month Gift Subscription"
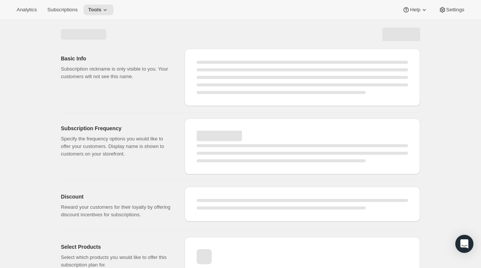
select select "MONTH"
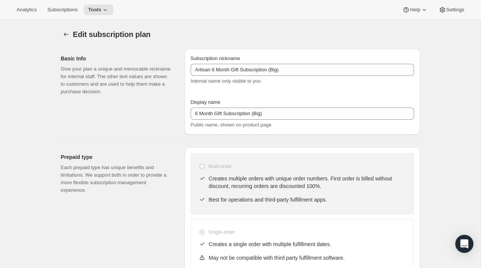
type input "6 Month Gift Subscription"
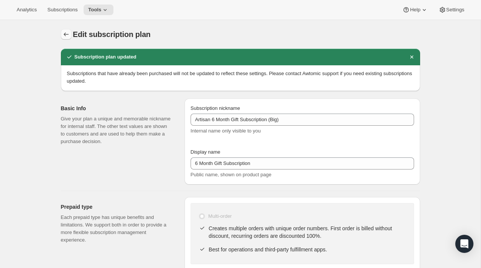
click at [64, 31] on icon "Subscription plans" at bounding box center [66, 35] width 8 height 8
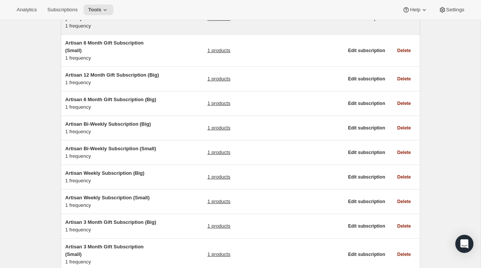
scroll to position [97, 0]
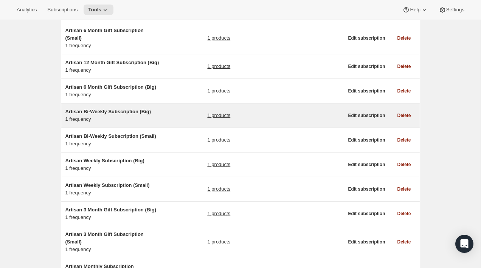
click at [179, 123] on div "Artisan Bi-Weekly Subscription (Big) 1 frequency 1 products" at bounding box center [204, 115] width 278 height 15
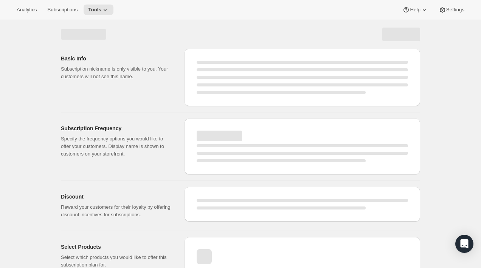
select select "WEEK"
select select "MONTH"
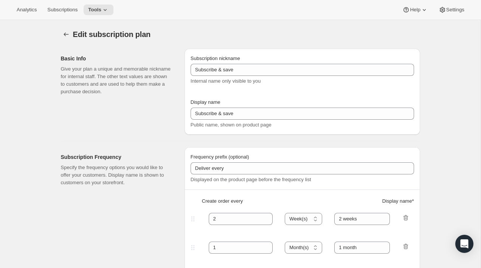
type input "Artisan Bi-Weekly Subscription (Big)"
type input "Bi-Weekly"
select select "ENABLED"
select select "WEEK"
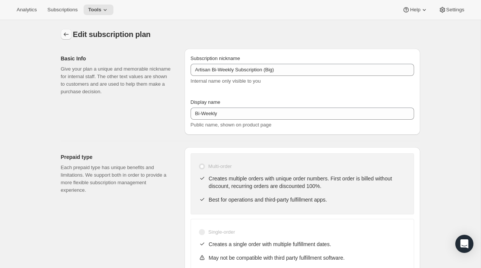
click at [65, 35] on icon "Subscription plans" at bounding box center [66, 35] width 8 height 8
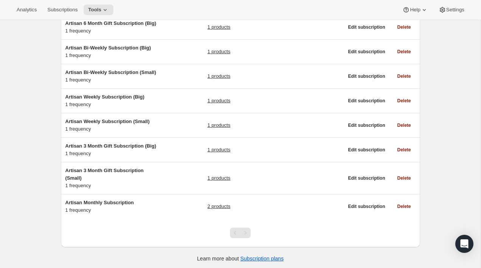
scroll to position [168, 0]
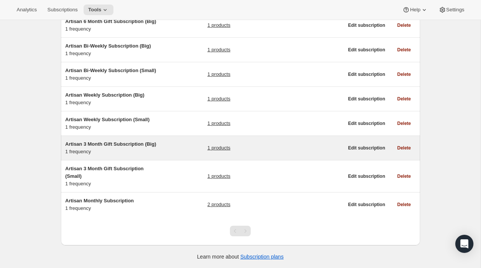
click at [171, 151] on div "Artisan 3 Month Gift Subscription (Big) 1 frequency 1 products" at bounding box center [204, 148] width 278 height 15
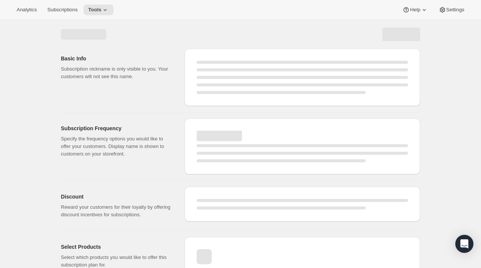
select select "WEEK"
select select "MONTH"
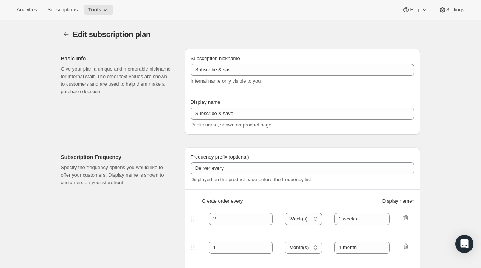
type input "Artisan 3 Month Gift Subscription (Big)"
type input "3 Month Gift Subscription (Big)"
select select "MONTH"
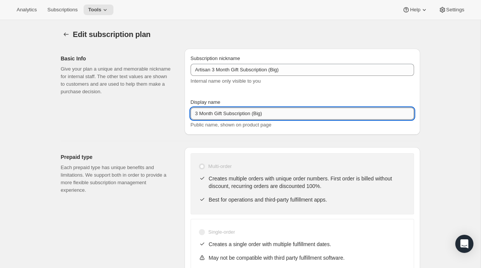
click at [252, 116] on input "3 Month Gift Subscription (Big)" at bounding box center [302, 114] width 223 height 12
type input "3 Month Gift Subscription"
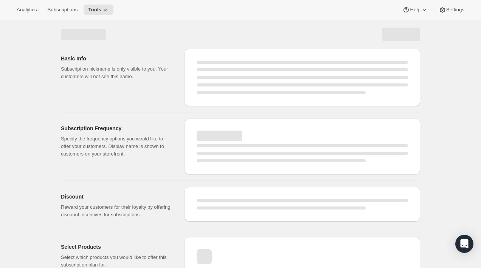
select select "MONTH"
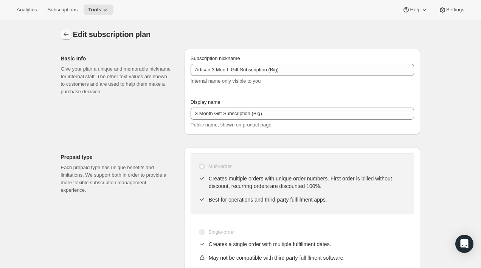
type input "3 Month Gift Subscription"
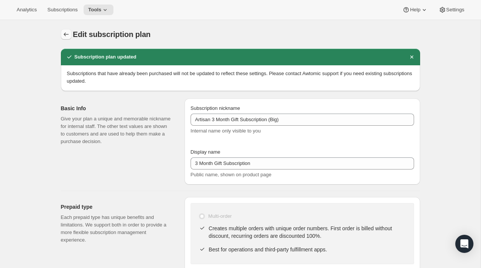
click at [67, 33] on icon "Subscription plans" at bounding box center [66, 35] width 8 height 8
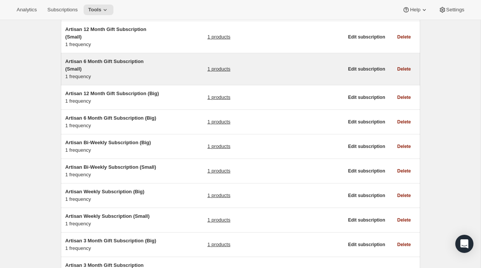
scroll to position [170, 0]
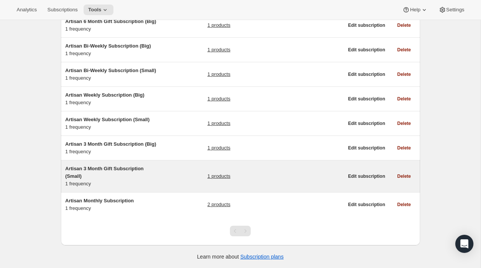
click at [159, 173] on h5 "Artisan 3 Month Gift Subscription (Small)" at bounding box center [112, 172] width 95 height 15
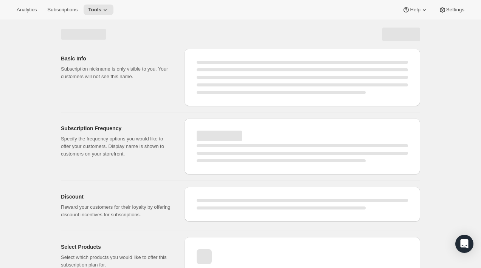
select select "WEEK"
select select "MONTH"
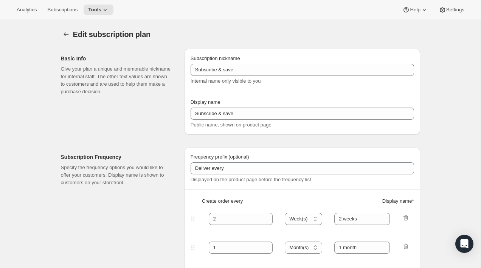
type input "Artisan 3 Month Gift Subscription (Small)"
type input "3 Month Gift Subscription (Small)"
select select "MONTH"
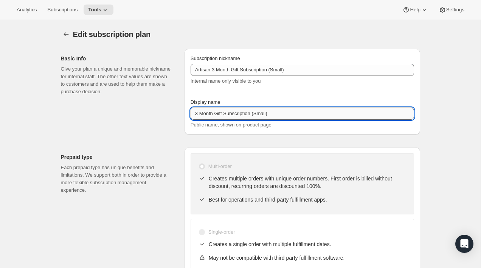
click at [253, 115] on input "3 Month Gift Subscription (Small)" at bounding box center [302, 114] width 223 height 12
type input "3 Month Gift Subscription"
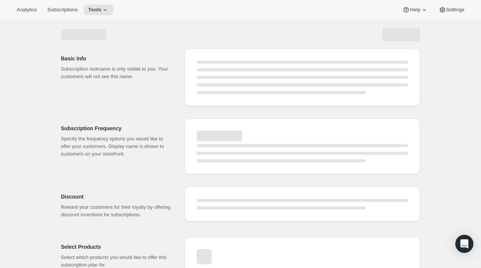
select select "MONTH"
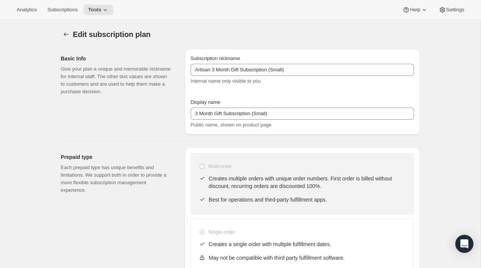
type input "3 Month Gift Subscription"
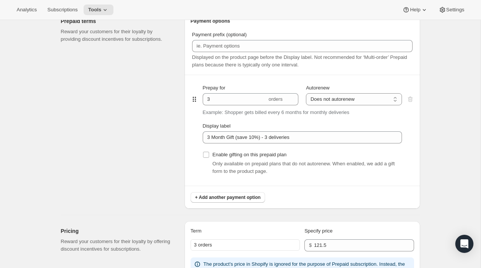
scroll to position [403, 0]
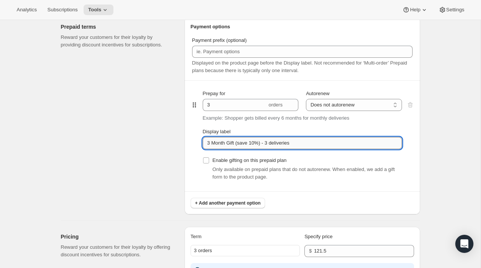
click at [309, 143] on input "3 Month Gift (save 10%) - 3 deliveries" at bounding box center [302, 143] width 199 height 12
type input "Small"
click at [147, 164] on div "Prepaid terms Reward your customers for their loyalty by providing discount inc…" at bounding box center [120, 116] width 118 height 198
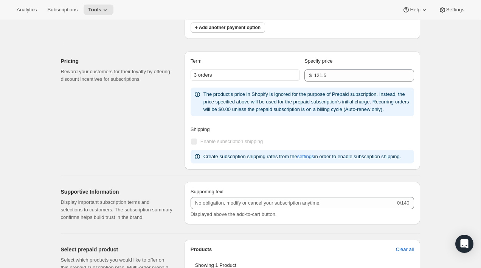
scroll to position [0, 0]
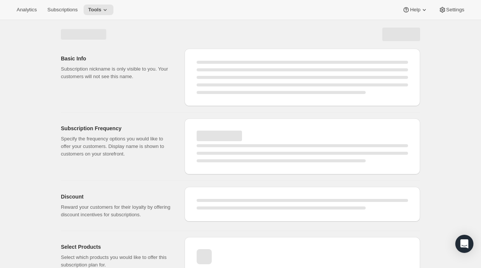
select select "MONTH"
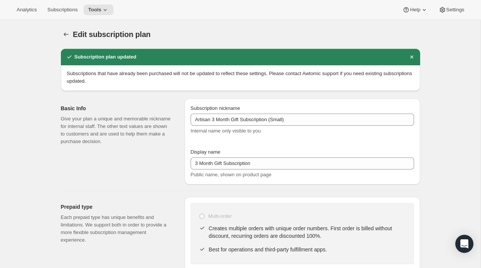
type input "Small"
click at [66, 33] on icon "Subscription plans" at bounding box center [66, 35] width 8 height 8
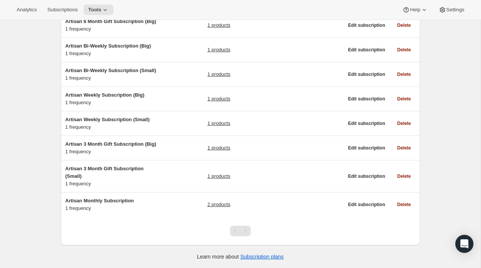
scroll to position [170, 0]
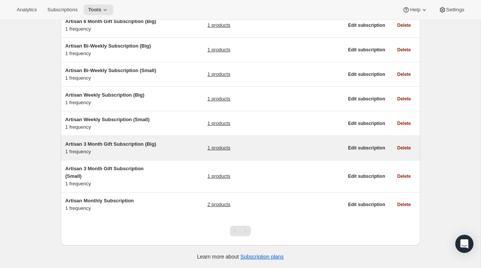
click at [170, 151] on div "Artisan 3 Month Gift Subscription (Big) 1 frequency 1 products" at bounding box center [204, 148] width 278 height 15
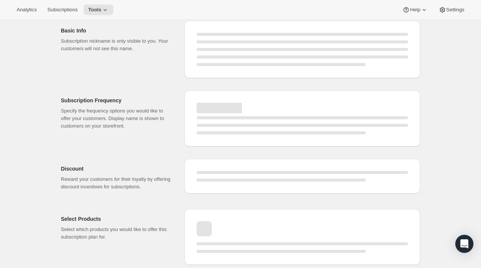
select select "WEEK"
select select "MONTH"
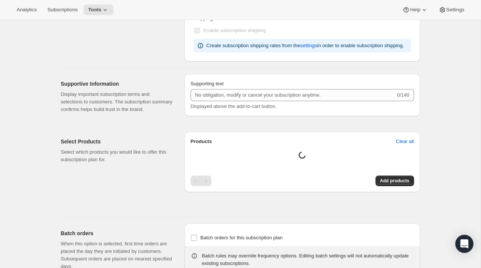
type input "Artisan 3 Month Gift Subscription (Big)"
type input "3 Month Gift Subscription"
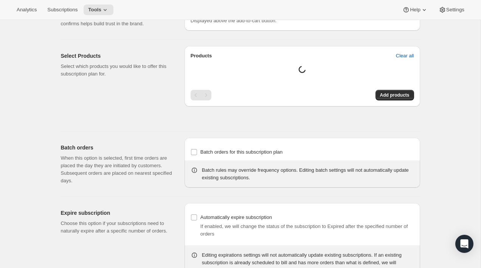
select select "MONTH"
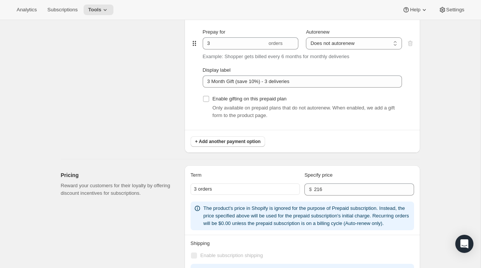
scroll to position [411, 0]
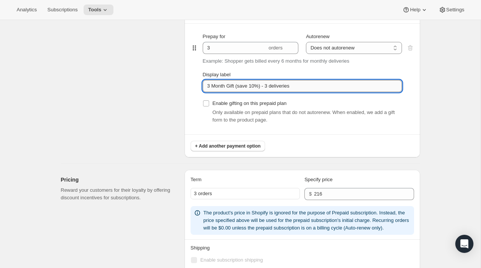
click at [275, 88] on input "3 Month Gift (save 10%) - 3 deliveries" at bounding box center [302, 86] width 199 height 12
type input "Big"
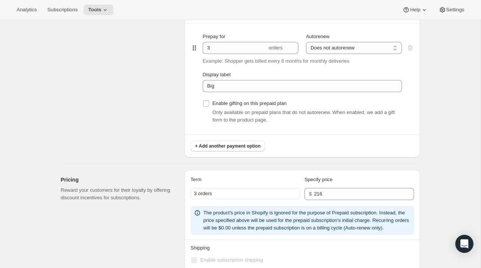
click at [155, 86] on div "Prepaid terms Reward your customers for their loyalty by providing discount inc…" at bounding box center [120, 59] width 118 height 198
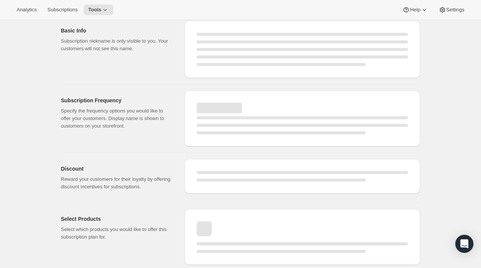
select select "MONTH"
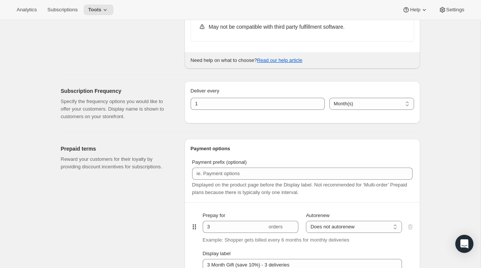
type input "Big"
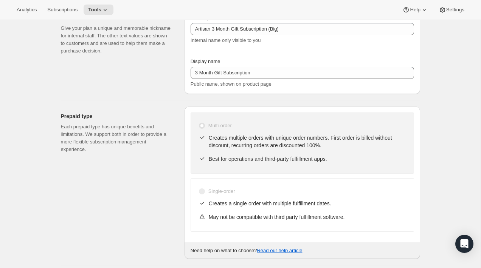
scroll to position [0, 0]
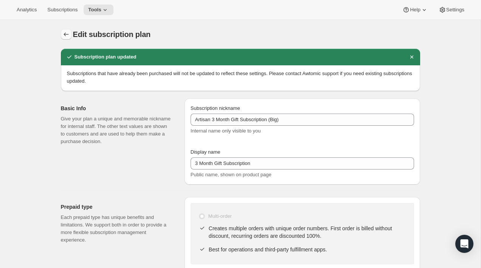
click at [63, 34] on icon "Subscription plans" at bounding box center [66, 35] width 8 height 8
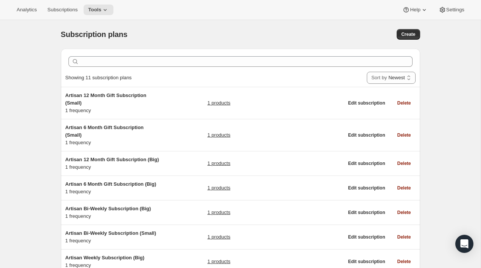
click at [333, 31] on div "Create" at bounding box center [342, 34] width 155 height 11
click at [411, 37] on span "Create" at bounding box center [408, 34] width 14 height 6
select select "WEEK"
select select "MONTH"
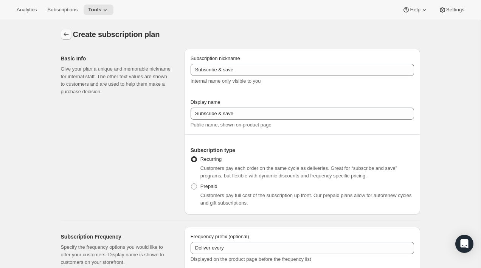
click at [65, 35] on icon "Subscription plans" at bounding box center [66, 35] width 8 height 8
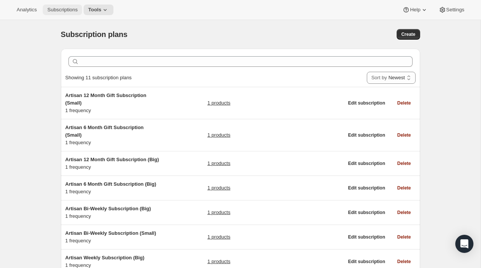
click at [66, 8] on span "Subscriptions" at bounding box center [62, 10] width 30 height 6
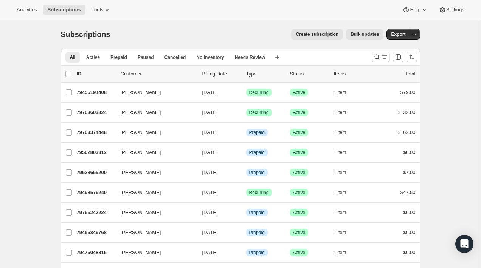
click at [311, 37] on span "Create subscription" at bounding box center [317, 34] width 43 height 6
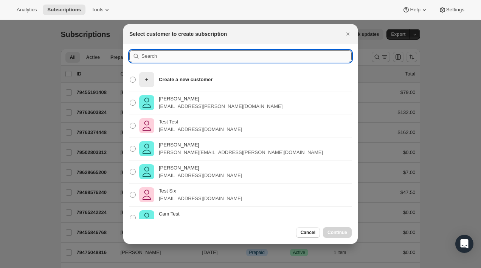
click at [186, 59] on input ":rqe:" at bounding box center [246, 56] width 210 height 12
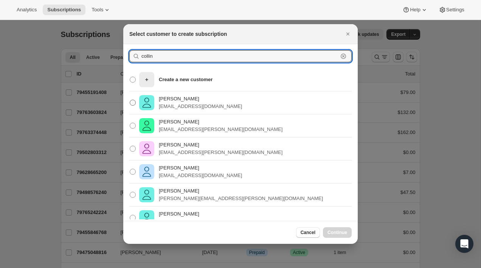
type input "collin"
click at [186, 104] on p "[EMAIL_ADDRESS][DOMAIN_NAME]" at bounding box center [200, 107] width 83 height 8
click at [130, 100] on input "[PERSON_NAME] [PERSON_NAME][EMAIL_ADDRESS][DOMAIN_NAME]" at bounding box center [130, 100] width 0 height 0
radio input "true"
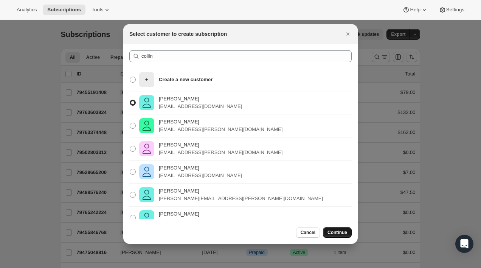
click at [341, 234] on span "Continue" at bounding box center [337, 233] width 20 height 6
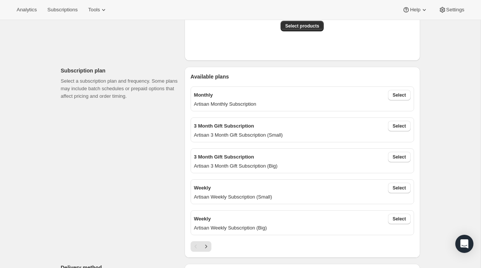
scroll to position [195, 0]
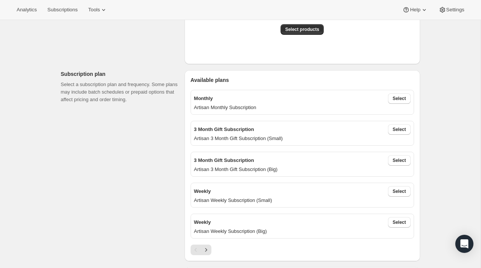
click at [312, 138] on p "Artisan 3 Month Gift Subscription (Small)" at bounding box center [302, 139] width 217 height 8
click at [394, 129] on span "Select" at bounding box center [398, 130] width 13 height 6
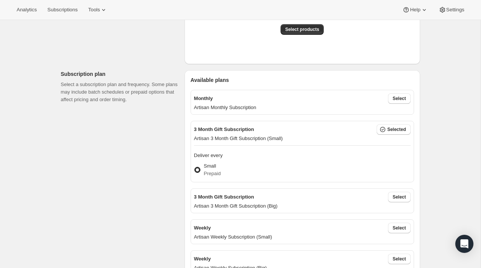
scroll to position [0, 0]
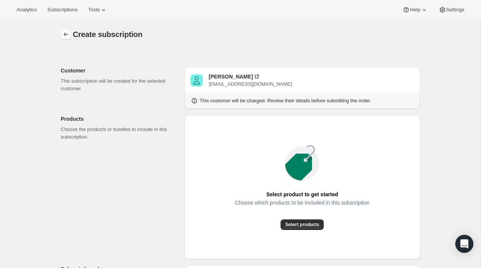
click at [66, 36] on icon "button" at bounding box center [66, 35] width 8 height 8
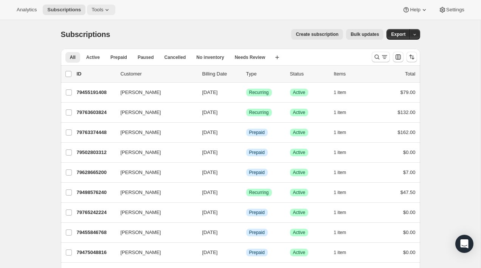
click at [110, 9] on icon at bounding box center [107, 10] width 8 height 8
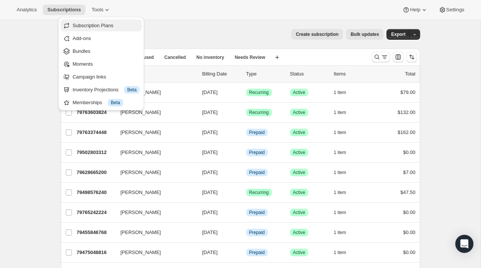
click at [113, 27] on span "Subscription Plans" at bounding box center [93, 26] width 41 height 6
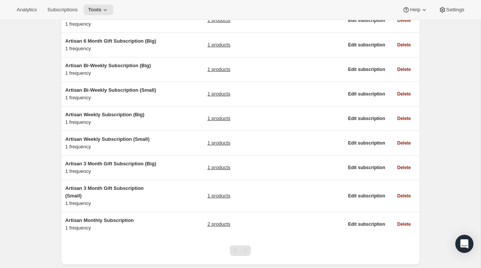
scroll to position [170, 0]
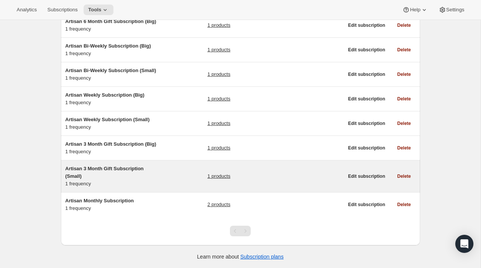
click at [158, 169] on h5 "Artisan 3 Month Gift Subscription (Small)" at bounding box center [112, 172] width 95 height 15
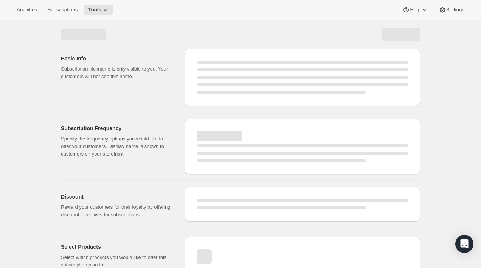
select select "WEEK"
select select "MONTH"
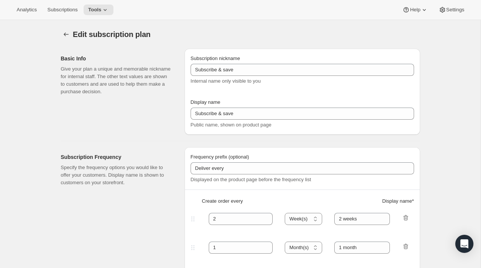
type input "Artisan 3 Month Gift Subscription (Small)"
type input "3 Month Gift Subscription"
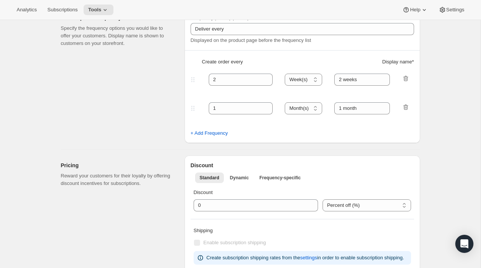
select select "MONTH"
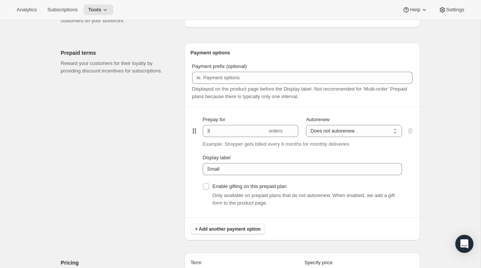
scroll to position [330, 0]
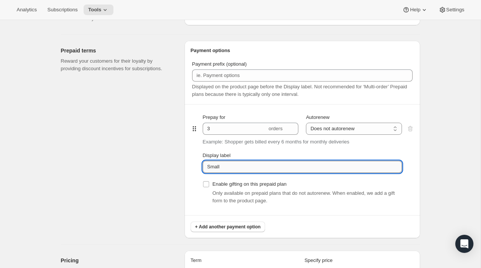
click at [267, 170] on input "Small" at bounding box center [302, 167] width 199 height 12
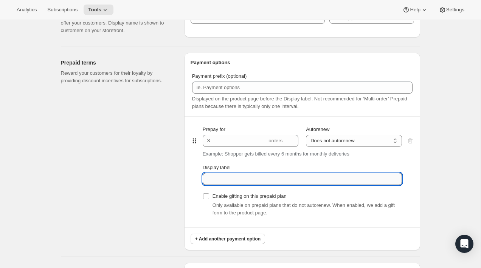
scroll to position [320, 0]
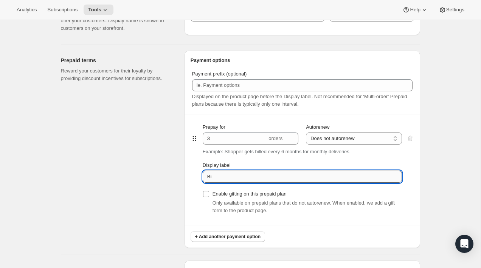
type input "B"
type input "P"
click at [239, 178] on input "Month for 3 Months" at bounding box center [302, 177] width 199 height 12
type input "Month for 3 months"
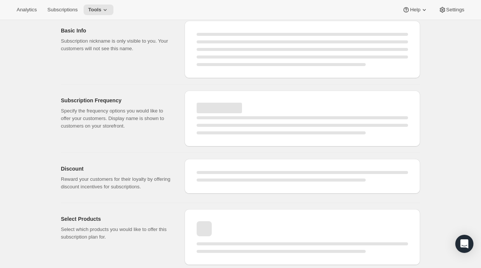
select select "MONTH"
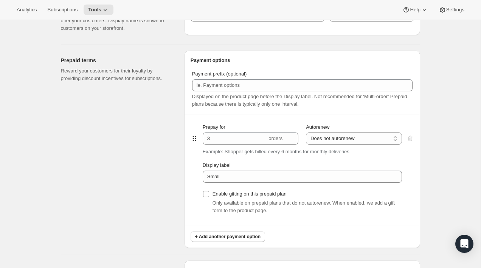
type input "Month for 3 months"
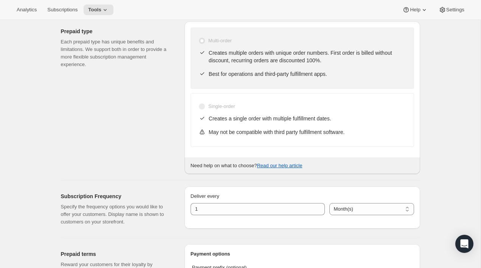
scroll to position [0, 0]
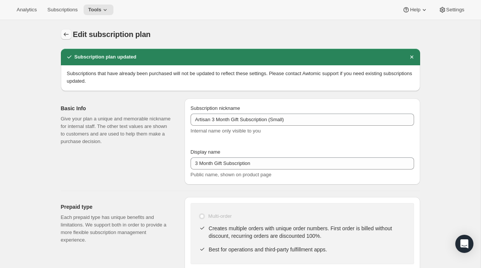
click at [68, 35] on icon "Subscription plans" at bounding box center [66, 35] width 8 height 8
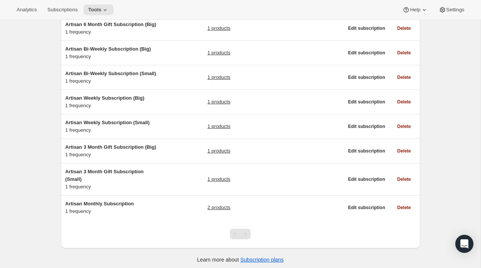
scroll to position [170, 0]
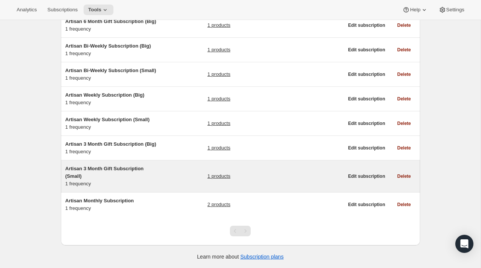
click at [153, 181] on div "Artisan 3 Month Gift Subscription (Small) 1 frequency" at bounding box center [112, 176] width 95 height 23
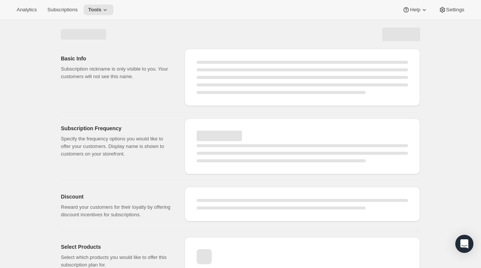
select select "WEEK"
select select "MONTH"
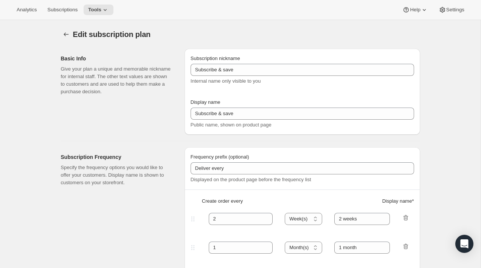
type input "Artisan 3 Month Gift Subscription (Small)"
type input "3 Month Gift Subscription"
select select "MONTH"
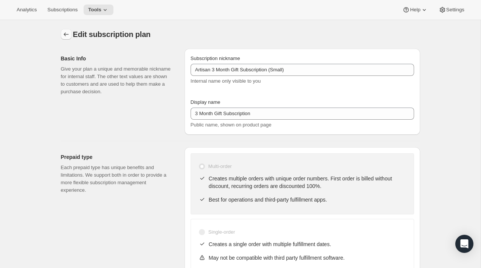
click at [67, 33] on icon "Subscription plans" at bounding box center [66, 35] width 8 height 8
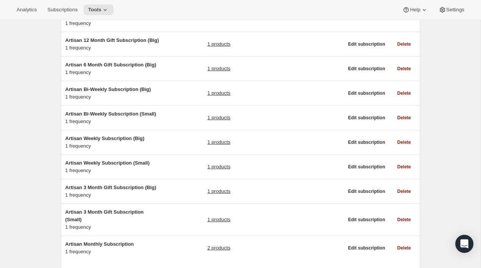
scroll to position [170, 0]
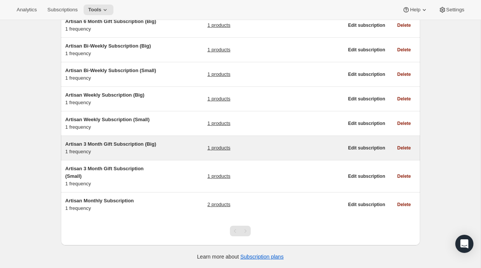
click at [165, 149] on div "Artisan 3 Month Gift Subscription (Big) 1 frequency 1 products" at bounding box center [204, 148] width 278 height 15
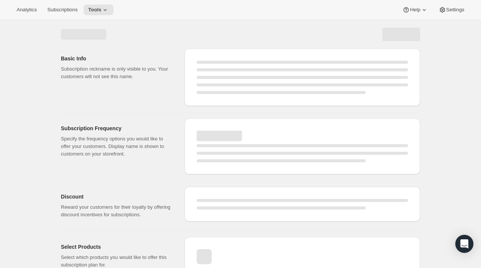
select select "WEEK"
select select "MONTH"
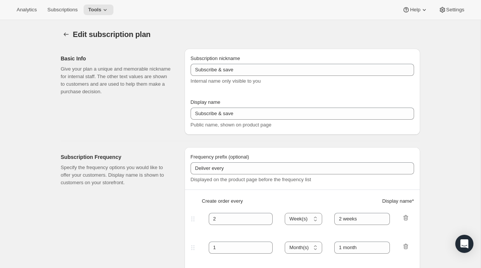
type input "Artisan 3 Month Gift Subscription (Big)"
type input "3 Month Gift Subscription"
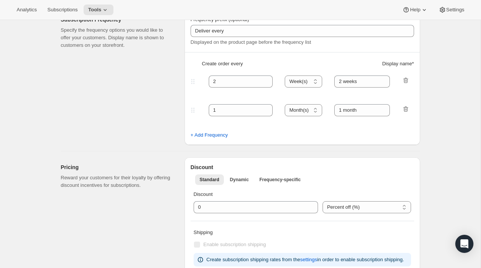
select select "MONTH"
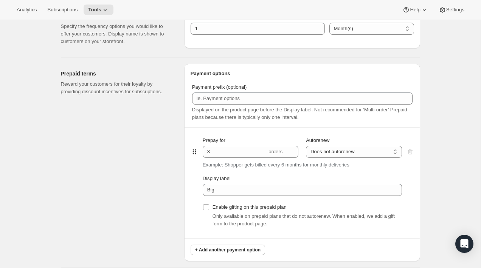
scroll to position [319, 0]
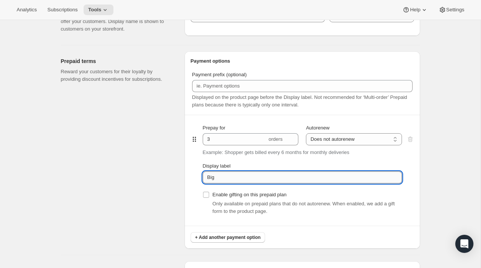
click at [235, 174] on input "Big" at bounding box center [302, 178] width 199 height 12
type input "Month for 3 months"
click at [162, 191] on div "Prepaid terms Reward your customers for their loyalty by providing discount inc…" at bounding box center [120, 150] width 118 height 198
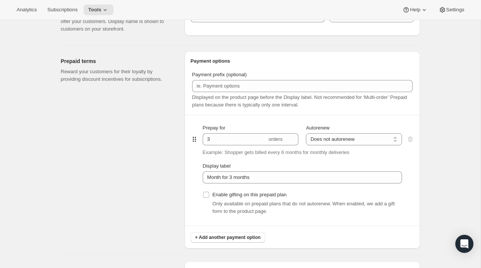
click at [155, 146] on div "Prepaid terms Reward your customers for their loyalty by providing discount inc…" at bounding box center [120, 150] width 118 height 198
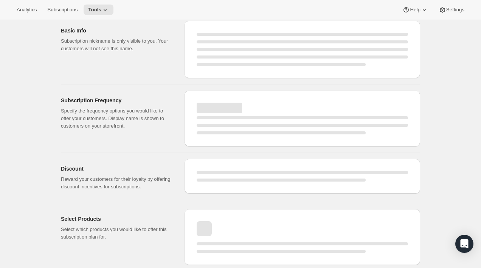
select select "MONTH"
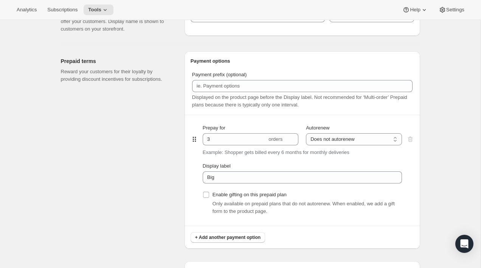
type input "Month for 3 months"
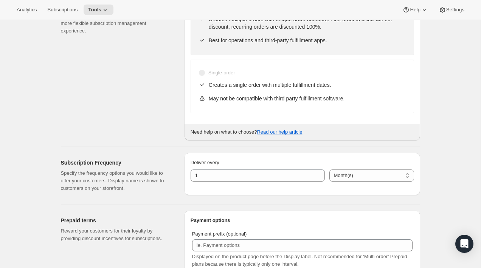
scroll to position [0, 0]
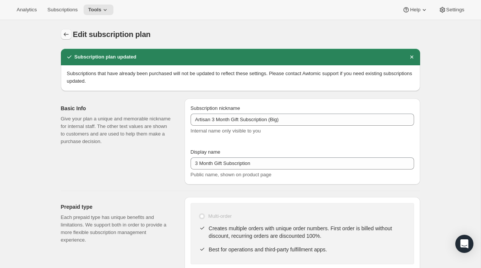
click at [67, 34] on icon "Subscription plans" at bounding box center [66, 35] width 5 height 4
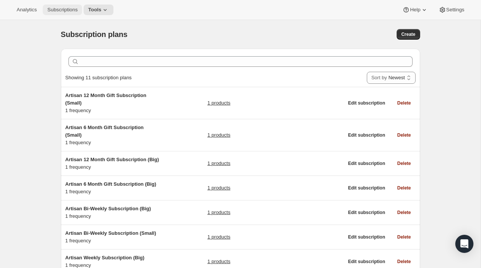
click at [64, 8] on span "Subscriptions" at bounding box center [62, 10] width 30 height 6
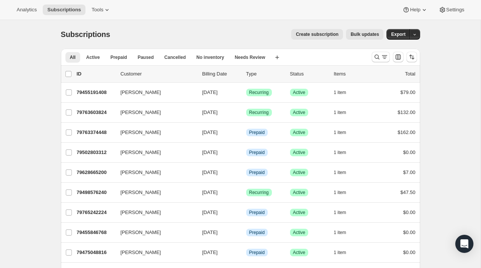
click at [306, 38] on button "Create subscription" at bounding box center [317, 34] width 52 height 11
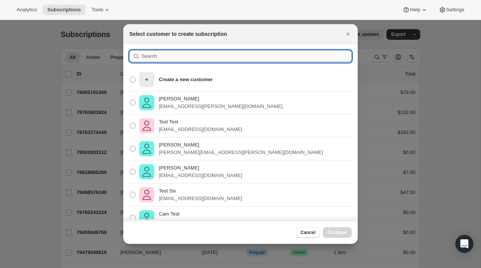
click at [159, 56] on input ":r19i:" at bounding box center [246, 56] width 210 height 12
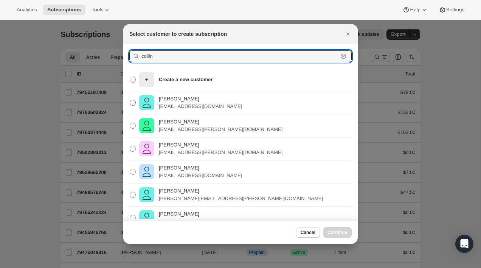
type input "collin"
click at [191, 100] on p "[PERSON_NAME]" at bounding box center [200, 99] width 83 height 8
click at [130, 100] on input "[PERSON_NAME] [PERSON_NAME][EMAIL_ADDRESS][DOMAIN_NAME]" at bounding box center [130, 100] width 0 height 0
radio input "true"
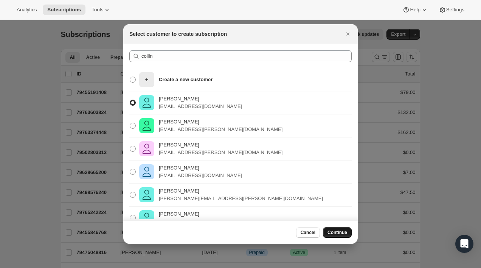
click at [333, 229] on button "Continue" at bounding box center [337, 233] width 29 height 11
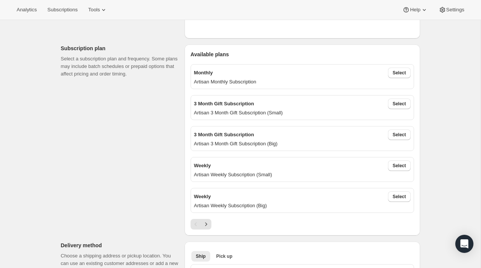
scroll to position [207, 0]
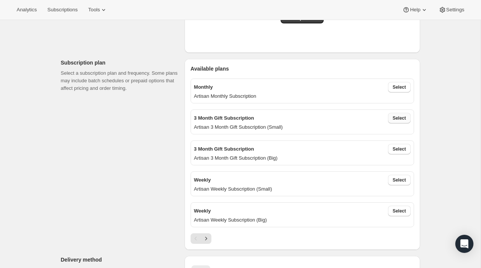
click at [394, 120] on span "Select" at bounding box center [398, 118] width 13 height 6
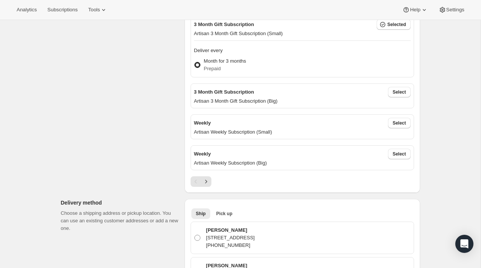
scroll to position [332, 0]
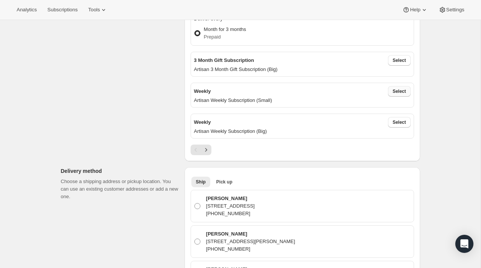
click at [395, 93] on button "Select" at bounding box center [399, 91] width 22 height 11
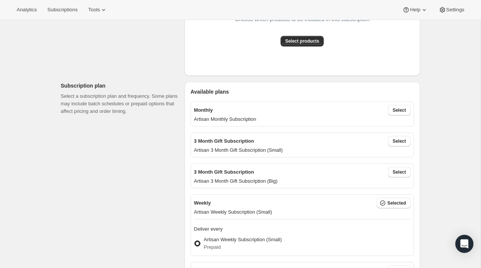
scroll to position [302, 0]
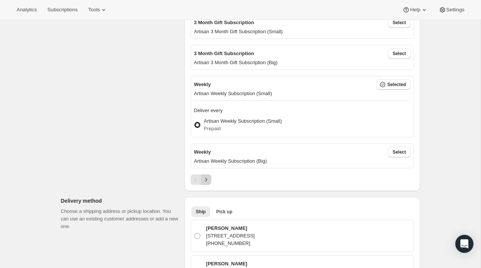
click at [205, 180] on icon "Next" at bounding box center [206, 180] width 8 height 8
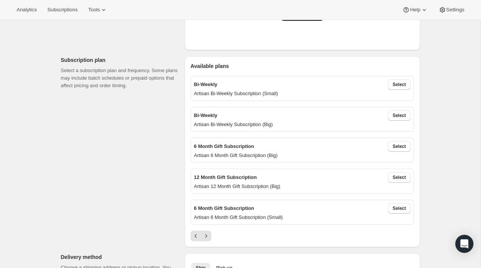
scroll to position [220, 0]
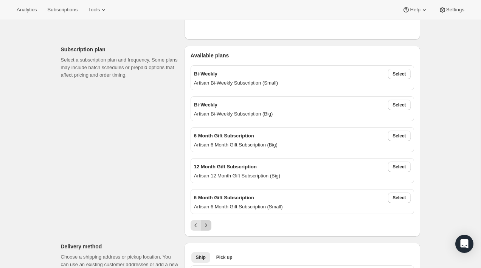
click at [205, 222] on icon "Next" at bounding box center [206, 226] width 8 height 8
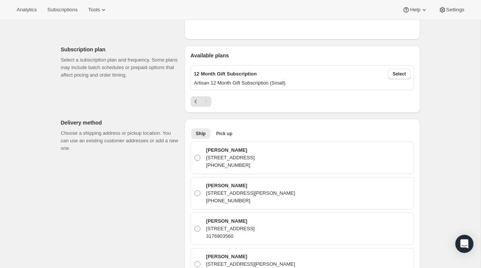
click at [192, 106] on div "Pagination" at bounding box center [196, 101] width 11 height 11
click at [193, 102] on icon "Previous" at bounding box center [196, 102] width 8 height 8
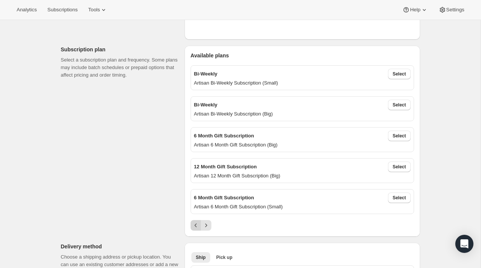
click at [195, 222] on icon "Previous" at bounding box center [196, 226] width 8 height 8
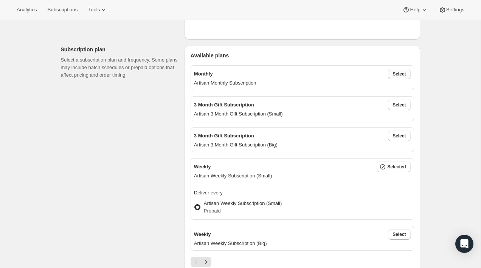
click at [392, 72] on span "Select" at bounding box center [398, 74] width 13 height 6
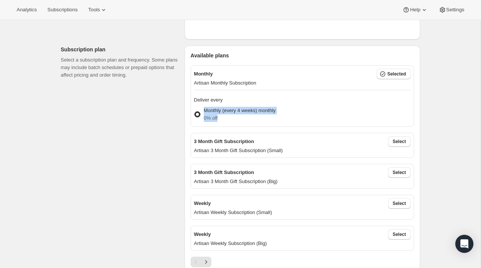
drag, startPoint x: 283, startPoint y: 109, endPoint x: 204, endPoint y: 110, distance: 79.4
click at [204, 110] on div "Monthly (every 4 weeks) monthly 0% off" at bounding box center [302, 114] width 217 height 18
click at [204, 110] on p "Monthly (every 4 weeks) monthly" at bounding box center [240, 111] width 72 height 8
click at [195, 112] on input "Monthly (every 4 weeks) monthly 0% off" at bounding box center [194, 112] width 0 height 0
drag, startPoint x: 286, startPoint y: 109, endPoint x: 222, endPoint y: 105, distance: 64.4
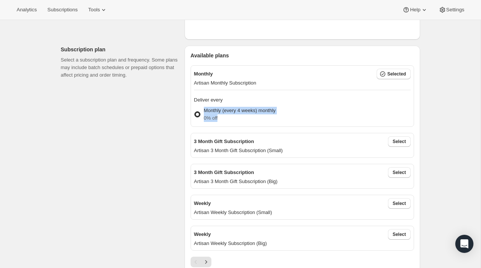
click at [222, 105] on div "Monthly (every 4 weeks) monthly 0% off" at bounding box center [302, 114] width 217 height 18
click at [222, 105] on label "Monthly (every 4 weeks) monthly 0% off" at bounding box center [235, 114] width 82 height 18
click at [195, 112] on input "Monthly (every 4 weeks) monthly 0% off" at bounding box center [194, 112] width 0 height 0
drag, startPoint x: 203, startPoint y: 109, endPoint x: 282, endPoint y: 108, distance: 79.4
click at [282, 108] on div "Monthly (every 4 weeks) monthly 0% off" at bounding box center [302, 114] width 217 height 18
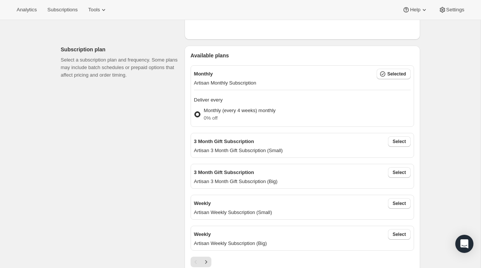
click at [282, 108] on div "Monthly (every 4 weeks) monthly 0% off" at bounding box center [302, 114] width 217 height 18
drag, startPoint x: 282, startPoint y: 109, endPoint x: 229, endPoint y: 106, distance: 53.0
click at [229, 106] on div "Monthly (every 4 weeks) monthly 0% off" at bounding box center [302, 114] width 217 height 18
copy span "Monthly (every 4 weeks) monthly 0% off"
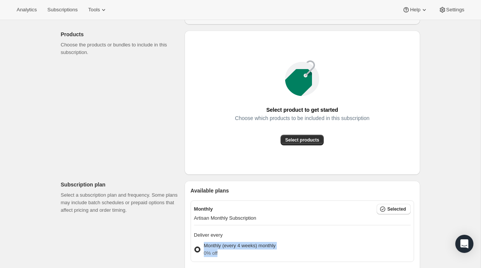
scroll to position [0, 0]
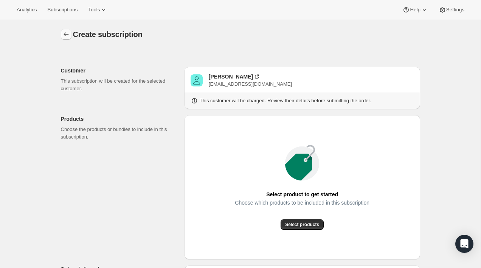
click at [63, 39] on button "button" at bounding box center [66, 34] width 11 height 11
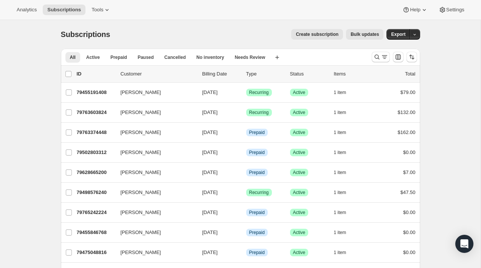
scroll to position [77, 0]
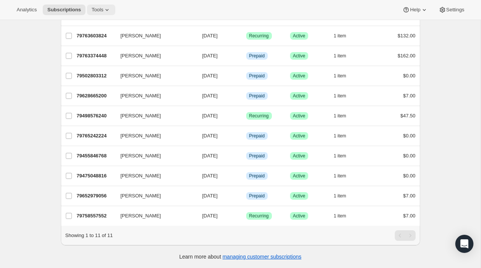
click at [111, 9] on icon at bounding box center [107, 10] width 8 height 8
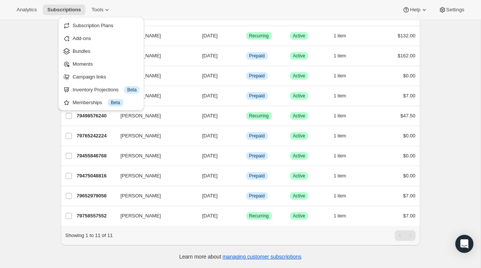
click at [118, 19] on div "Subscription Plans Add-ons Bundles Moments Campaign links Inventory Projections…" at bounding box center [101, 64] width 86 height 94
click at [118, 22] on span "Subscription Plans" at bounding box center [106, 26] width 67 height 8
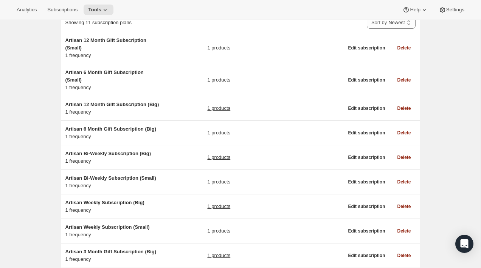
scroll to position [170, 0]
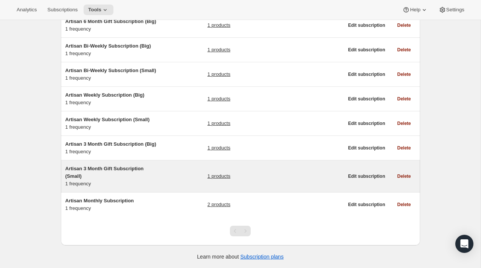
click at [154, 171] on h5 "Artisan 3 Month Gift Subscription (Small)" at bounding box center [112, 172] width 95 height 15
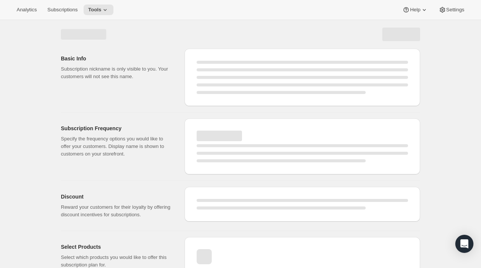
select select "WEEK"
select select "MONTH"
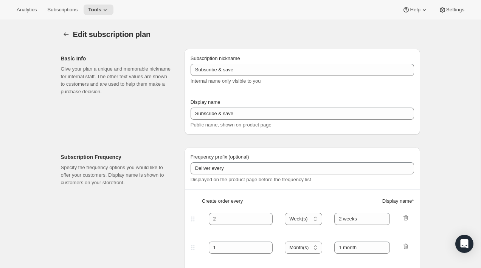
type input "Artisan 3 Month Gift Subscription (Small)"
type input "3 Month Gift Subscription"
select select "MONTH"
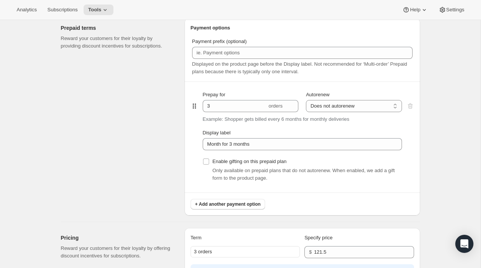
scroll to position [358, 0]
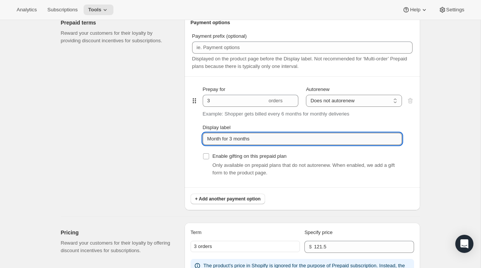
click at [254, 141] on input "Month for 3 months" at bounding box center [302, 139] width 199 height 12
paste input "ly (every 4 weeks) monthly 0% off"
click at [266, 139] on input "Monthly (every 4 weeks) monthly 0% off" at bounding box center [302, 139] width 199 height 12
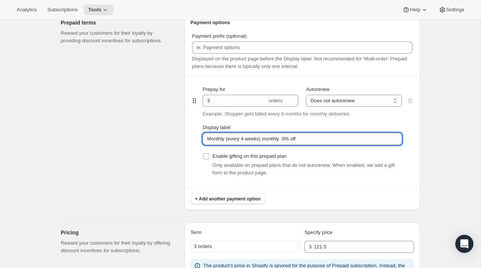
click at [288, 140] on input "Monthly (every 4 weeks) monthly 0% off" at bounding box center [302, 139] width 199 height 12
click at [270, 139] on input "Monthly (every 4 weeks) monthly 0% off" at bounding box center [302, 139] width 199 height 12
type input "Monthly (every 4 weeks) for 3 months"
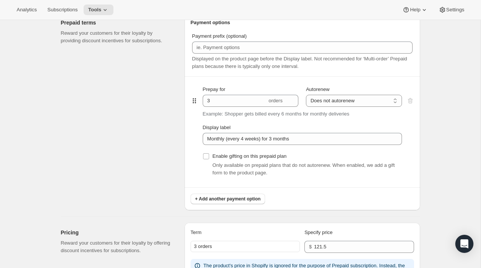
click at [154, 126] on div "Prepaid terms Reward your customers for their loyalty by providing discount inc…" at bounding box center [120, 112] width 118 height 198
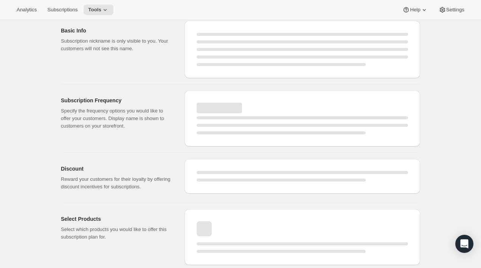
select select "MONTH"
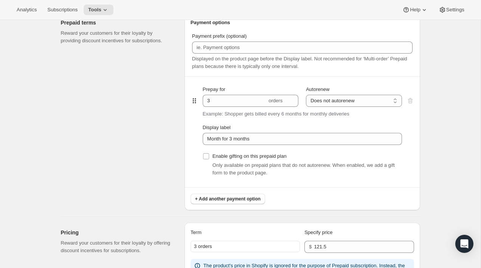
type input "Monthly (every 4 weeks) for 3 months"
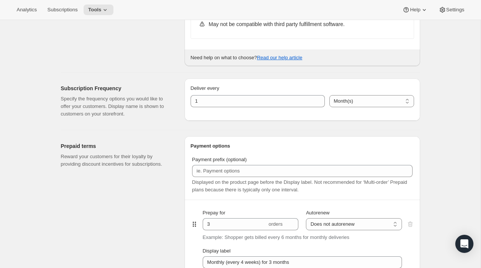
scroll to position [0, 0]
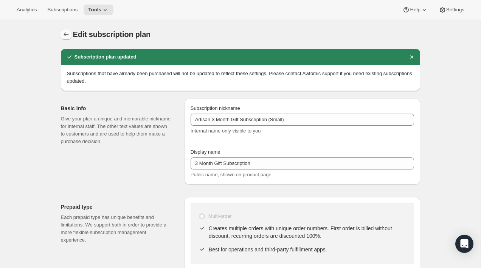
click at [68, 35] on icon "Subscription plans" at bounding box center [66, 35] width 8 height 8
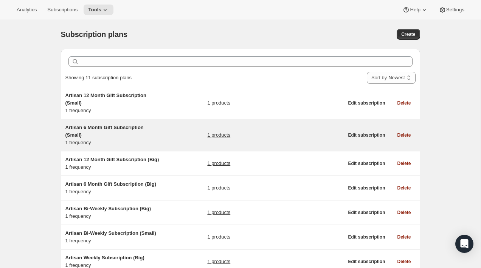
scroll to position [170, 0]
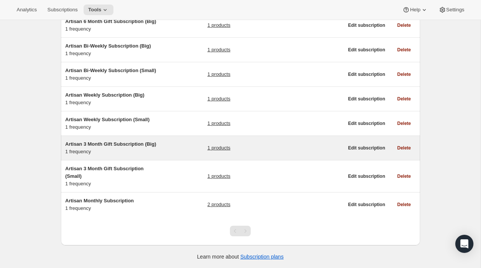
click at [174, 149] on div "Artisan 3 Month Gift Subscription (Big) 1 frequency 1 products" at bounding box center [204, 148] width 278 height 15
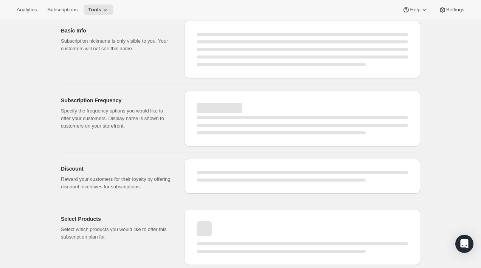
select select "WEEK"
select select "MONTH"
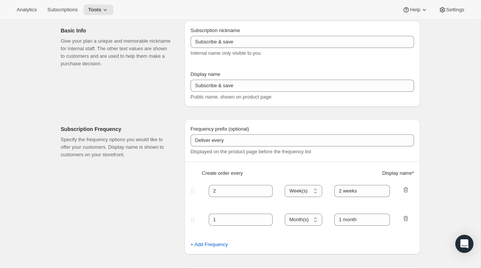
type input "Artisan 3 Month Gift Subscription (Big)"
type input "3 Month Gift Subscription"
select select "MONTH"
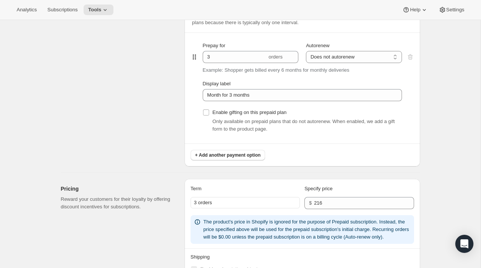
scroll to position [407, 0]
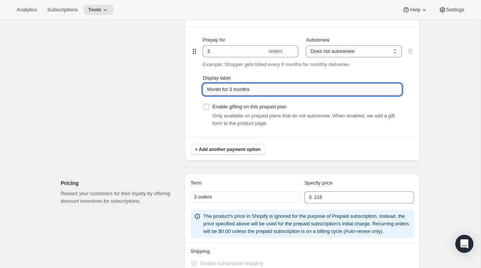
click at [247, 87] on input "Month for 3 months" at bounding box center [302, 90] width 199 height 12
paste input "ly (every 4 weeks)"
type input "Monthly (every 4 weeks) for 3 months"
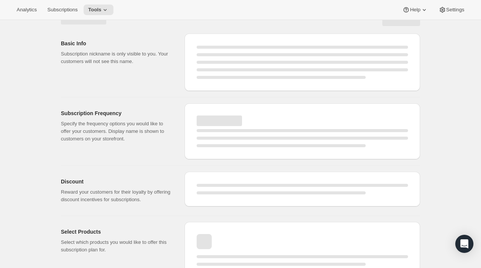
scroll to position [0, 0]
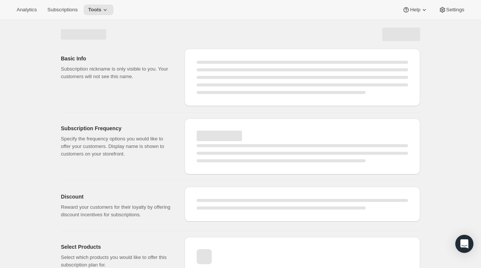
select select "MONTH"
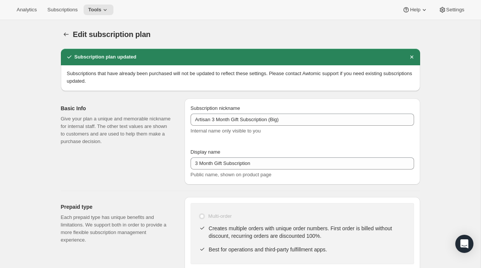
type input "Monthly (every 4 weeks) for 3 months"
click at [64, 35] on icon "Subscription plans" at bounding box center [66, 35] width 5 height 4
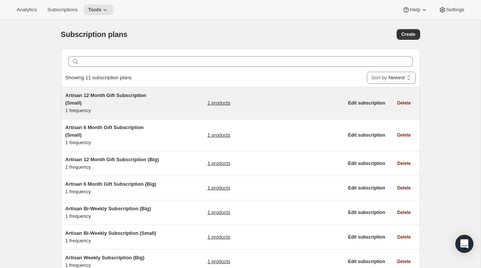
click at [170, 102] on div "Artisan 12 Month Gift Subscription (Small) 1 frequency 1 products" at bounding box center [204, 103] width 278 height 23
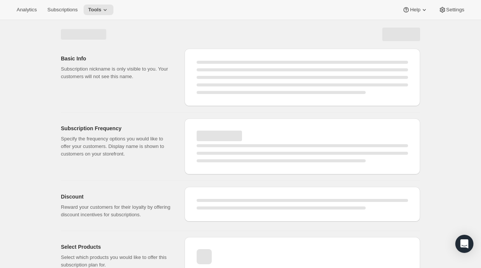
select select "WEEK"
select select "MONTH"
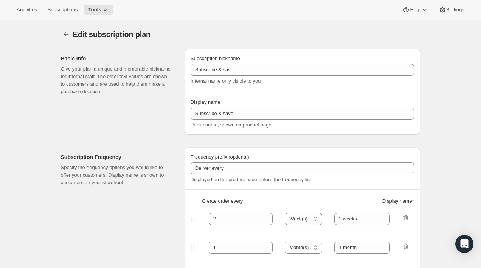
type input "Artisan 12 Month Gift Subscription (Small)"
type input "12 Month Gift Subscription"
select select "MONTH"
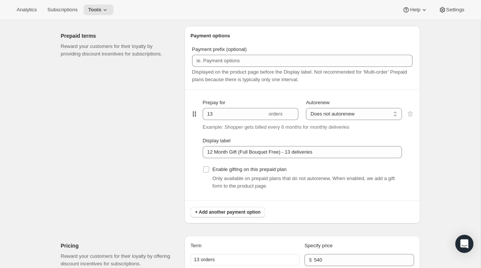
scroll to position [347, 0]
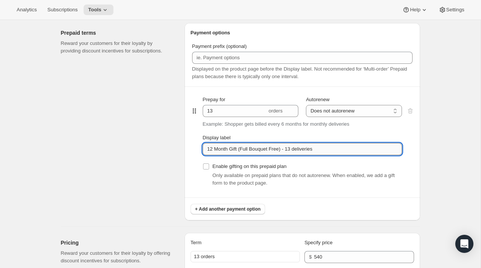
click at [242, 149] on input "12 Month Gift (Full Bouquet Free) - 13 deliveries" at bounding box center [302, 149] width 199 height 12
paste input "Monthly (every 4 weeks) for 3 month"
click at [276, 150] on input "Monthly (every 4 weeks) for 3 months" at bounding box center [302, 149] width 199 height 12
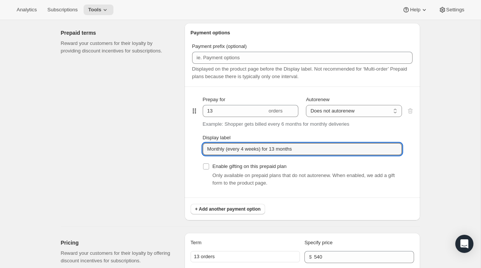
type input "Monthly (every 4 weeks) for 13 months"
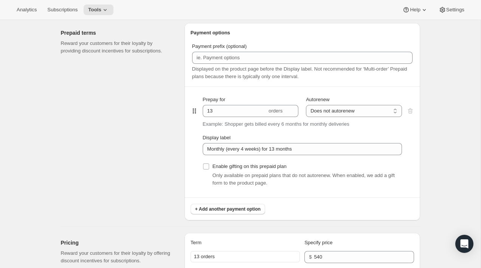
click at [157, 169] on div "Prepaid terms Reward your customers for their loyalty by providing discount inc…" at bounding box center [120, 122] width 118 height 198
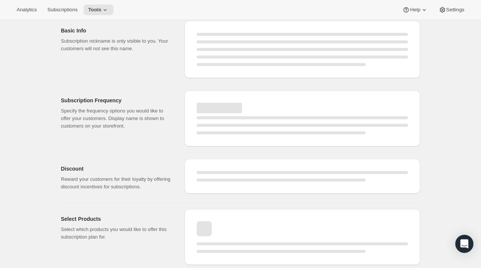
select select "MONTH"
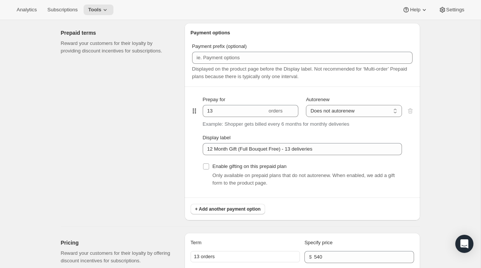
type input "Monthly (every 4 weeks) for 13 months"
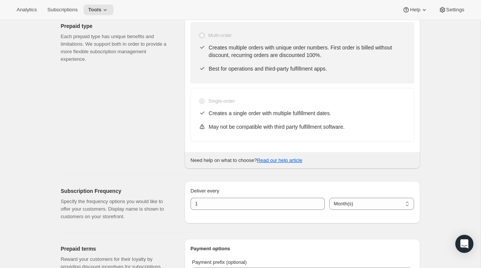
scroll to position [0, 0]
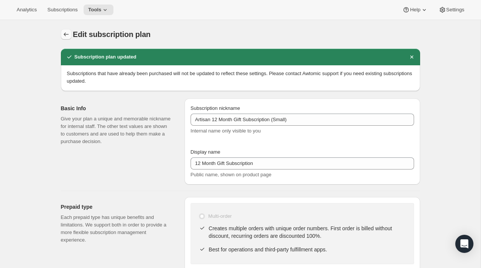
click at [65, 31] on icon "Subscription plans" at bounding box center [66, 35] width 8 height 8
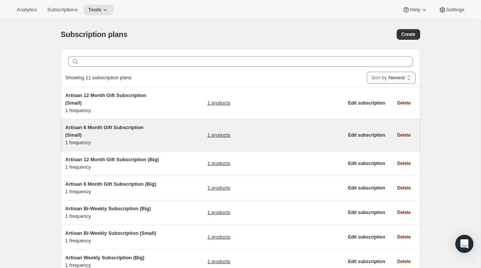
click at [151, 128] on h5 "Artisan 6 Month Gift Subscription (Small)" at bounding box center [112, 131] width 95 height 15
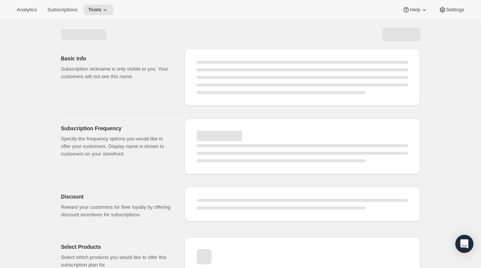
select select "WEEK"
select select "MONTH"
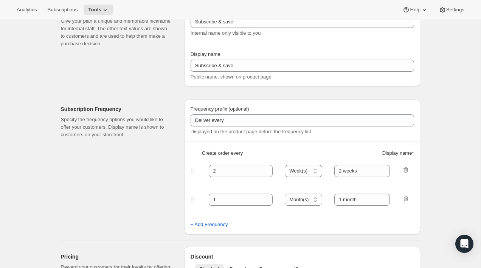
type input "Artisan 6 Month Gift Subscription (Small)"
type input "6 Month Gift Subscription"
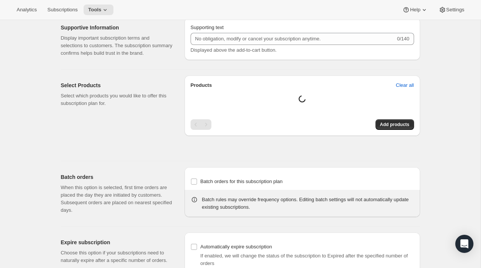
select select "MONTH"
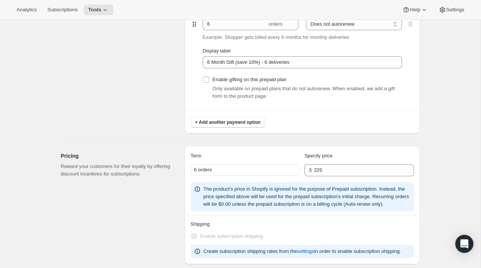
scroll to position [432, 0]
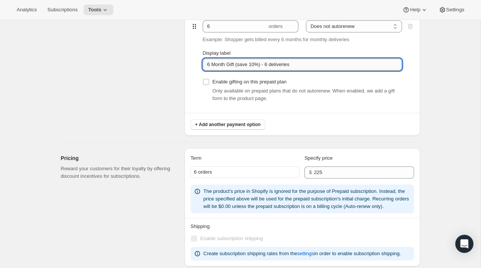
click at [245, 66] on input "6 Month Gift (save 10%) - 6 deliveries" at bounding box center [302, 65] width 199 height 12
paste input "Monthly (every 4 weeks) for 3 month"
click at [277, 64] on input "Monthly (every 4 weeks) for 3 months" at bounding box center [302, 65] width 199 height 12
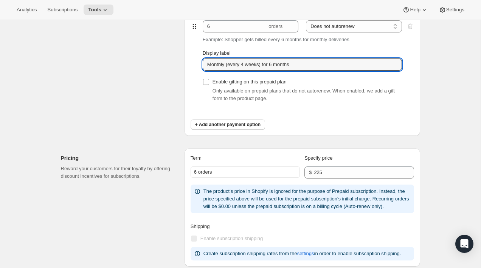
type input "Monthly (every 4 weeks) for 6 months"
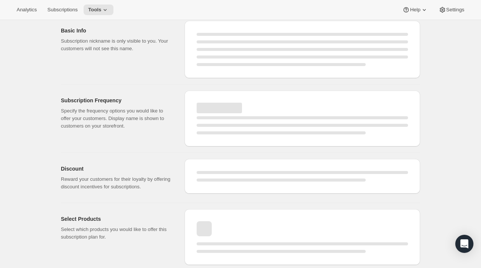
select select "MONTH"
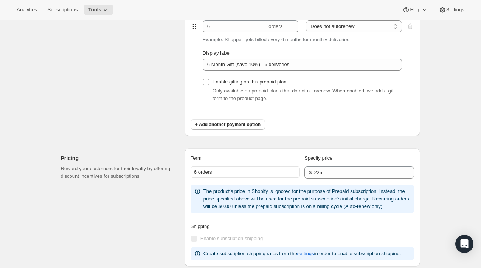
type input "Monthly (every 4 weeks) for 6 months"
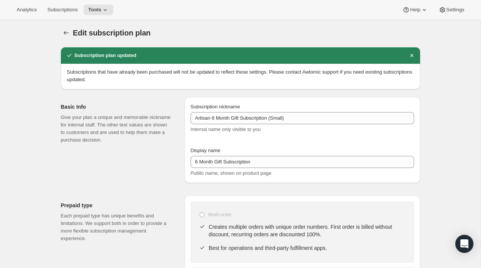
scroll to position [0, 0]
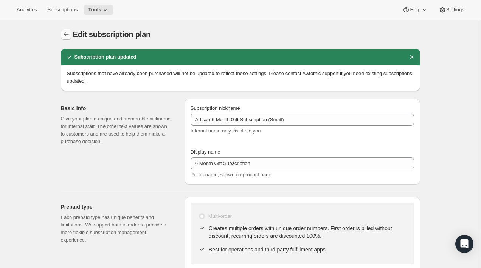
click at [62, 37] on icon "Subscription plans" at bounding box center [66, 35] width 8 height 8
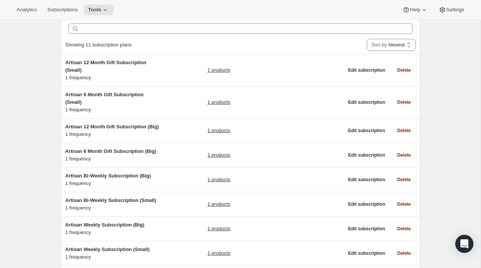
scroll to position [34, 0]
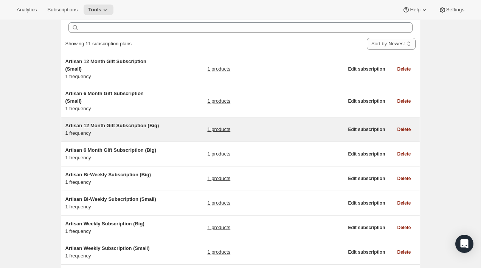
click at [156, 137] on div "Artisan 12 Month Gift Subscription (Big) 1 frequency" at bounding box center [112, 129] width 95 height 15
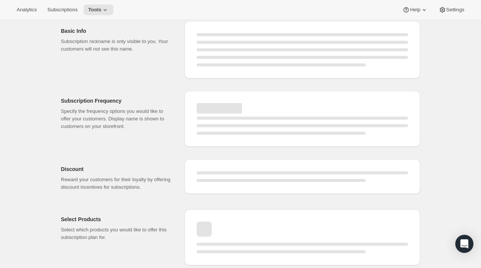
select select "WEEK"
select select "MONTH"
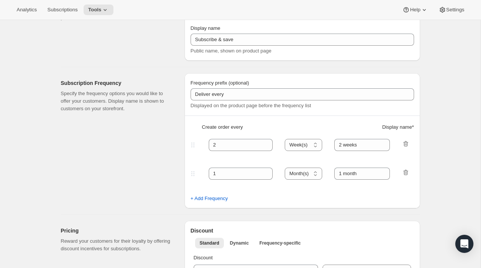
type input "Artisan 12 Month Gift Subscription (Big)"
type input "12 Month Gift Subscription"
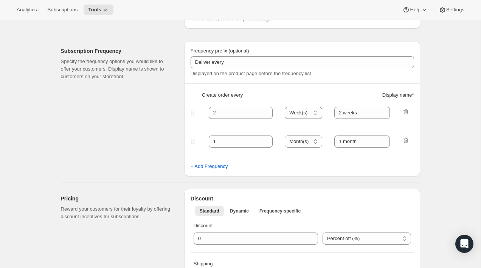
select select "MONTH"
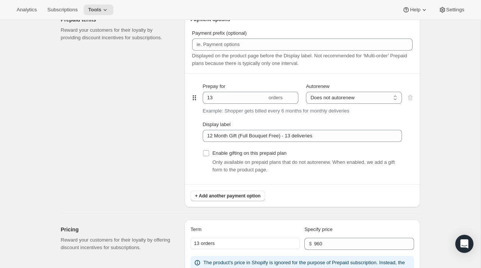
scroll to position [369, 0]
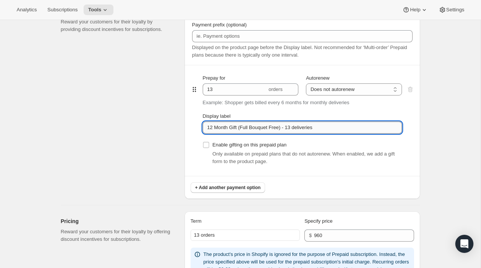
click at [264, 132] on input "12 Month Gift (Full Bouquet Free) - 13 deliveries" at bounding box center [302, 128] width 199 height 12
paste input "Monthly (every 4 weeks) for 3 month"
click at [275, 127] on input "Monthly (every 4 weeks) for 3 months" at bounding box center [302, 128] width 199 height 12
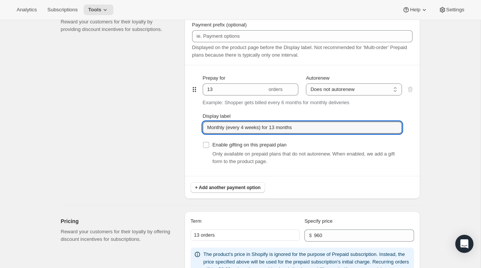
type input "Monthly (every 4 weeks) for 13 months"
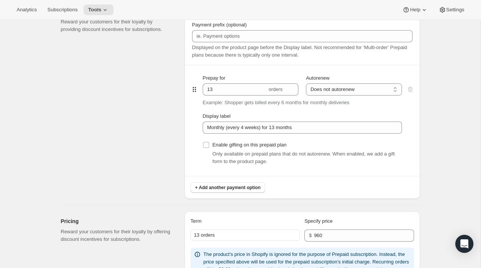
click at [147, 130] on div "Prepaid terms Reward your customers for their loyalty by providing discount inc…" at bounding box center [120, 101] width 118 height 198
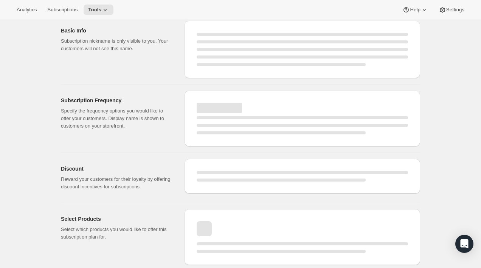
select select "MONTH"
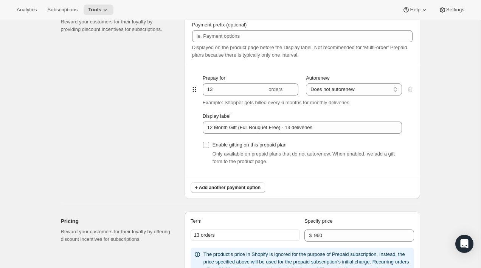
type input "Monthly (every 4 weeks) for 13 months"
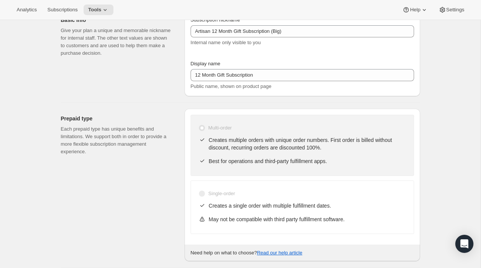
scroll to position [0, 0]
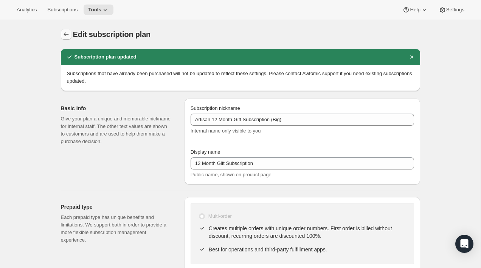
click at [62, 32] on icon "Subscription plans" at bounding box center [66, 35] width 8 height 8
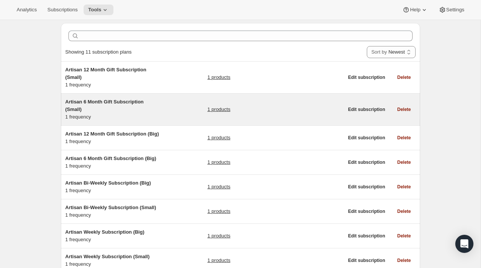
scroll to position [43, 0]
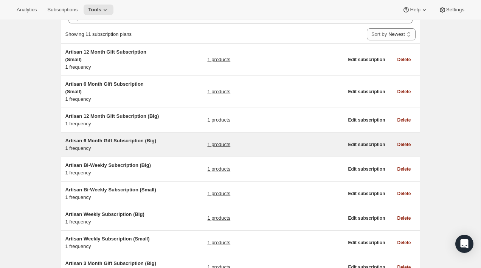
click at [167, 152] on div "Artisan 6 Month Gift Subscription (Big) 1 frequency 1 products" at bounding box center [204, 144] width 278 height 15
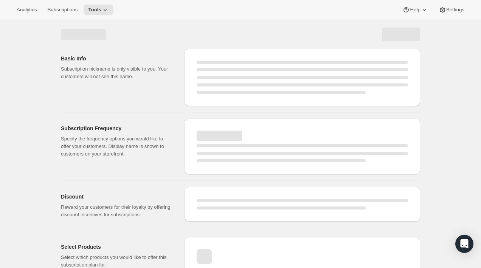
select select "WEEK"
select select "MONTH"
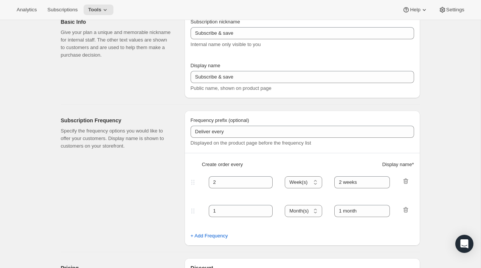
type input "Artisan 6 Month Gift Subscription (Big)"
type input "6 Month Gift Subscription"
select select "MONTH"
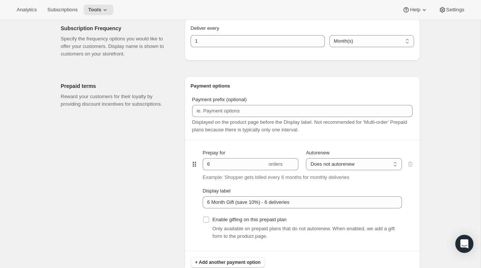
scroll to position [318, 0]
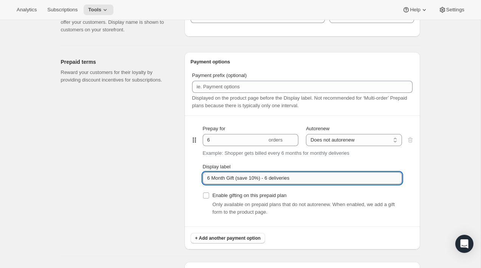
click at [253, 182] on input "6 Month Gift (save 10%) - 6 deliveries" at bounding box center [302, 178] width 199 height 12
paste input "Monthly (every 4 weeks) for 3 month"
click at [276, 178] on input "Monthly (every 4 weeks) for 3 months" at bounding box center [302, 178] width 199 height 12
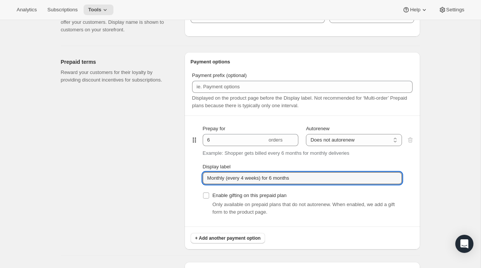
type input "Monthly (every 4 weeks) for 6 months"
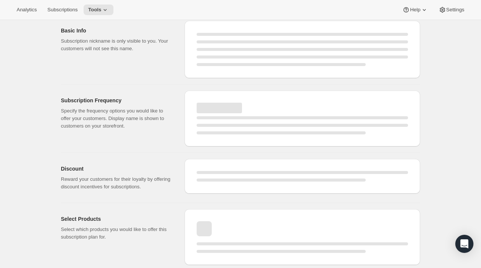
click at [417, 181] on div "Page loading" at bounding box center [301, 176] width 235 height 35
select select "MONTH"
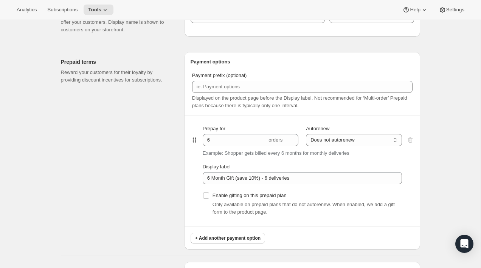
type input "Monthly (every 4 weeks) for 6 months"
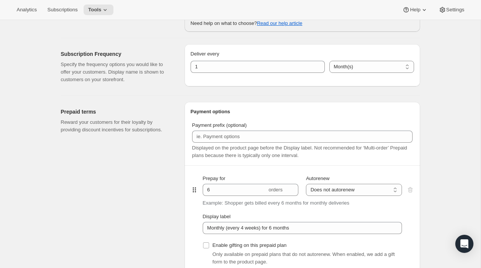
scroll to position [0, 0]
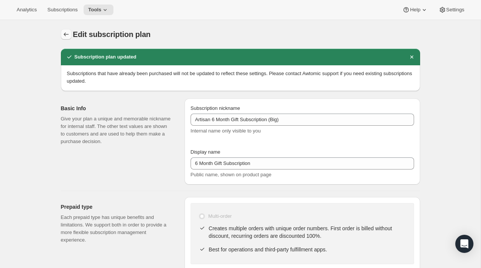
click at [61, 34] on button "Subscription plans" at bounding box center [66, 34] width 11 height 11
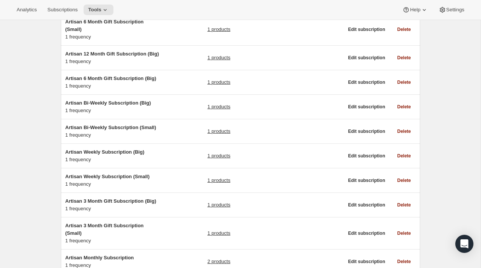
scroll to position [116, 0]
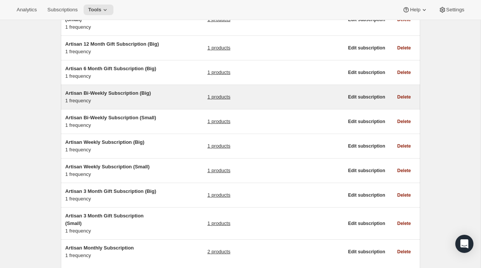
click at [163, 101] on div "Artisan Bi-Weekly Subscription (Big) 1 frequency 1 products" at bounding box center [204, 97] width 278 height 15
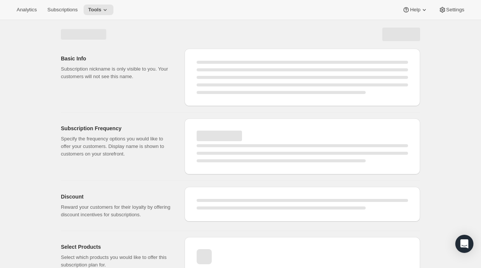
select select "WEEK"
select select "MONTH"
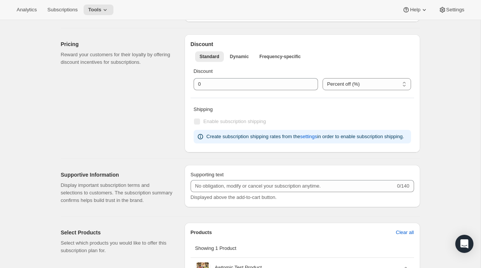
type input "Artisan Bi-Weekly Subscription (Big)"
type input "Bi-Weekly"
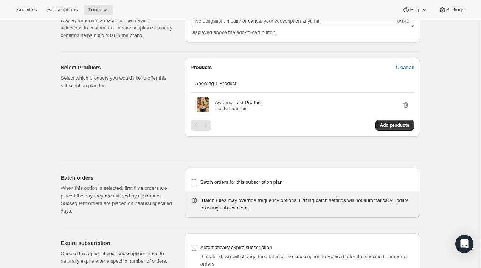
select select "ENABLED"
select select "WEEK"
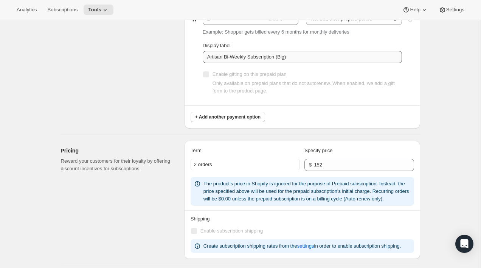
scroll to position [374, 0]
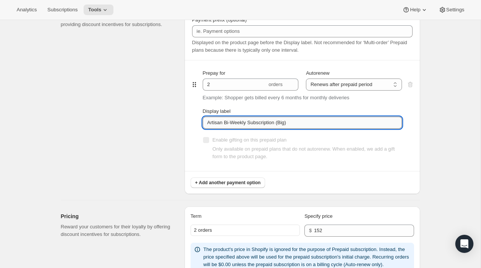
click at [303, 125] on input "Artisan Bi-Weekly Subscription (Big)" at bounding box center [302, 123] width 199 height 12
paste input "Monthly (every 4 weeks) for 3 months"
click at [220, 124] on input "Monthly (every 4 weeks) for 3 months" at bounding box center [302, 123] width 199 height 12
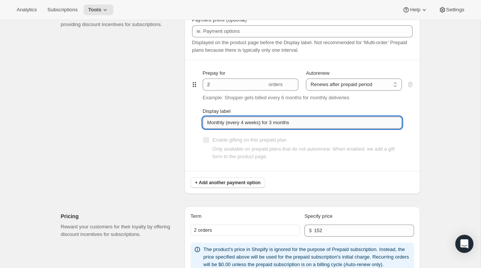
click at [220, 124] on input "Monthly (every 4 weeks) for 3 months" at bounding box center [302, 123] width 199 height 12
click at [252, 122] on input "Bi-Weekly (every 4 weeks) for 3 months" at bounding box center [302, 123] width 199 height 12
click at [270, 122] on input "Bi-Weekly (every 2 weeks) for 3 months" at bounding box center [302, 123] width 199 height 12
type input "Bi-Weekly (every 2 weeks)"
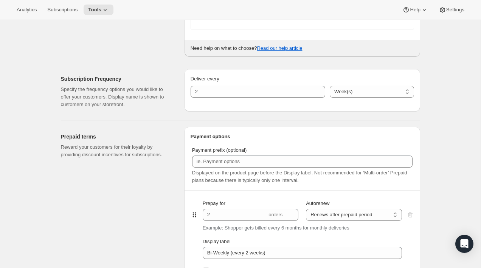
scroll to position [0, 0]
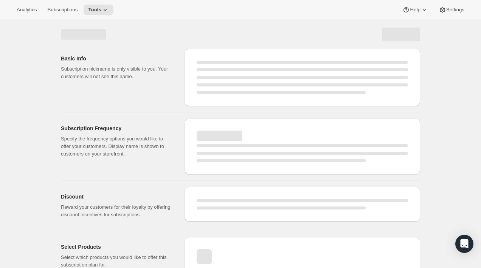
select select "WEEK"
select select "ENABLED"
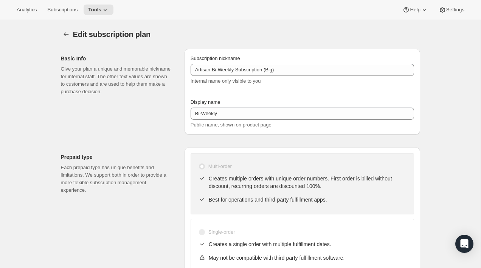
type input "Bi-Weekly (every 2 weeks)"
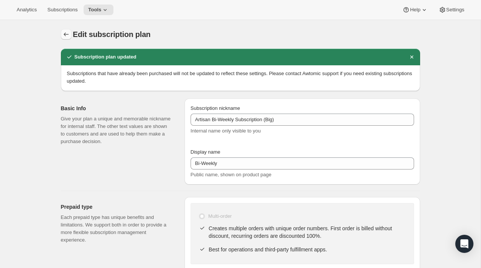
click at [67, 35] on icon "Subscription plans" at bounding box center [66, 35] width 8 height 8
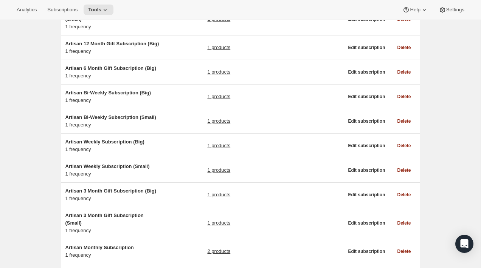
scroll to position [125, 0]
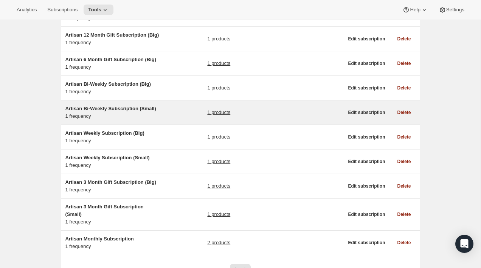
click at [169, 120] on div "Artisan Bi-Weekly Subscription (Small) 1 frequency 1 products" at bounding box center [204, 112] width 278 height 15
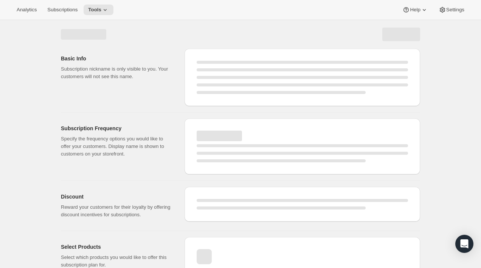
select select "WEEK"
select select "MONTH"
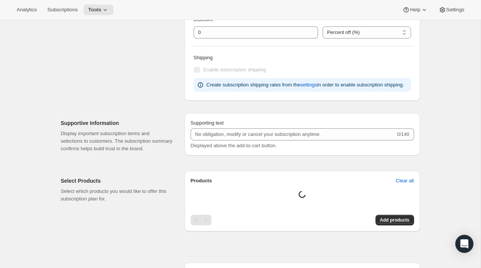
type input "Artisan Bi-Weekly Subscription (Small)"
type input "Bi-Weekly"
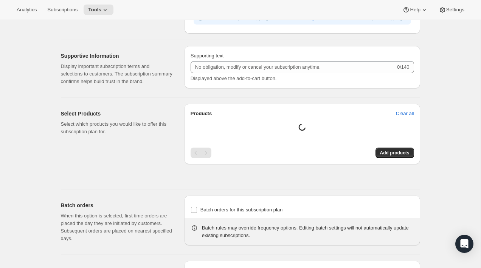
select select "ENABLED"
select select "WEEK"
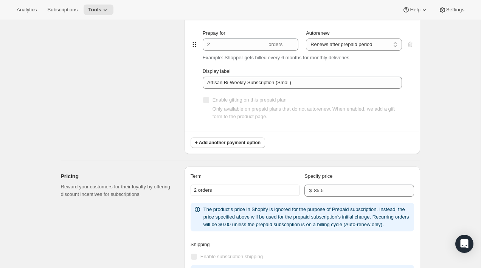
scroll to position [421, 0]
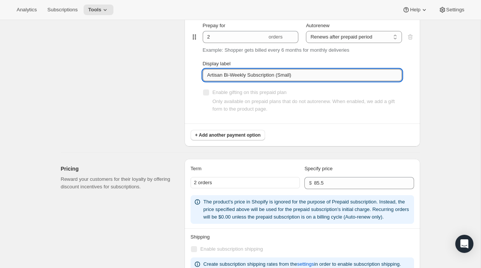
click at [237, 77] on input "Artisan Bi-Weekly Subscription (Small)" at bounding box center [302, 75] width 199 height 12
paste input "Bi-Weekly (every 2 weeks"
type input "Bi-Weekly (every 2 weeks)"
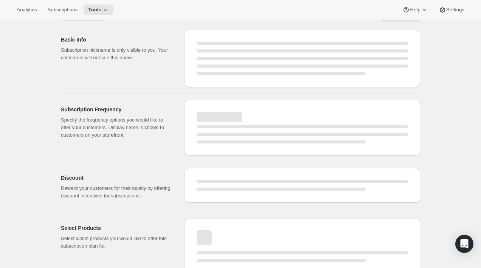
scroll to position [0, 0]
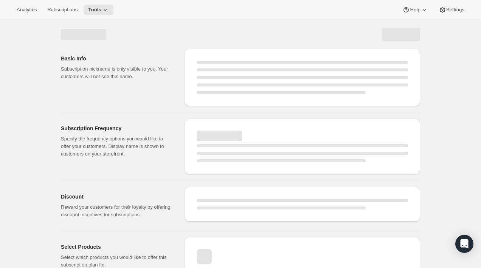
select select "WEEK"
select select "ENABLED"
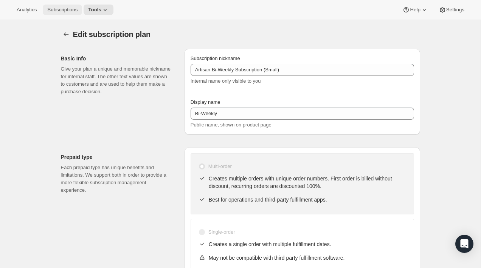
type input "Bi-Weekly (every 2 weeks)"
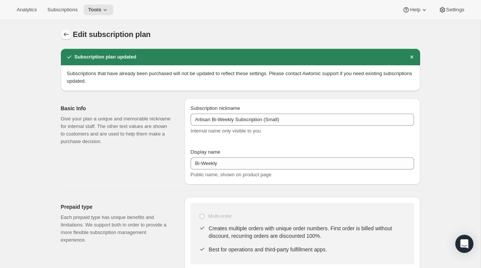
click at [64, 32] on icon "Subscription plans" at bounding box center [66, 35] width 8 height 8
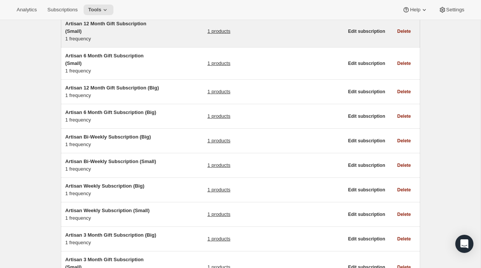
scroll to position [113, 0]
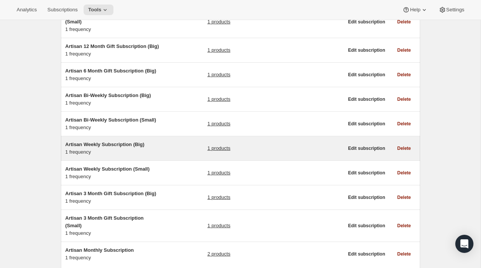
click at [166, 156] on div "Artisan Weekly Subscription (Big) 1 frequency 1 products" at bounding box center [204, 148] width 278 height 15
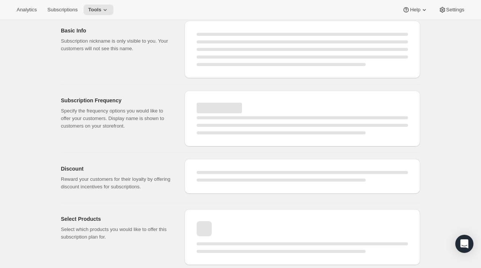
select select "WEEK"
select select "MONTH"
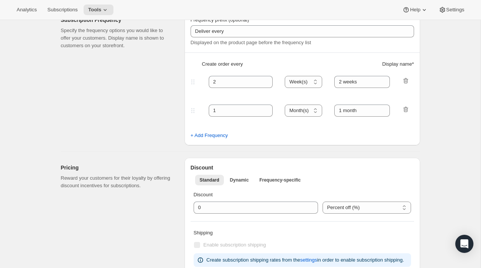
scroll to position [384, 0]
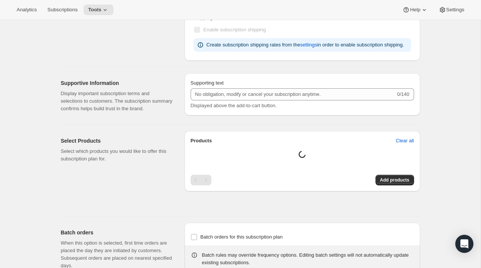
type input "Artisan Weekly Subscription (Big)"
type input "Weekly"
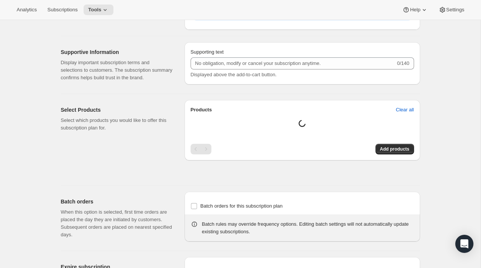
select select "ENABLED"
select select "WEEK"
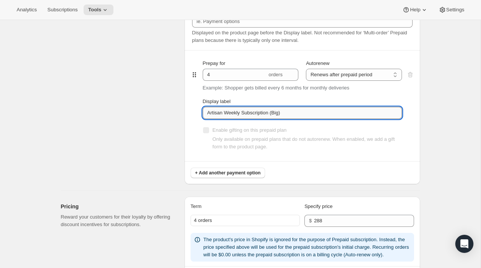
click at [271, 115] on input "Artisan Weekly Subscription (Big)" at bounding box center [302, 113] width 199 height 12
paste input "Bi-Weekly (every 2 weeks"
click at [213, 115] on input "Bi-Weekly (every 2 weeks)" at bounding box center [302, 113] width 199 height 12
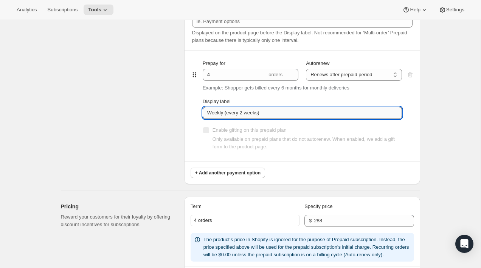
click at [245, 113] on input "Weekly (every 2 weeks)" at bounding box center [302, 113] width 199 height 12
click at [255, 114] on input "Weekly (every weeks)" at bounding box center [302, 113] width 199 height 12
type input "Weekly (every week)"
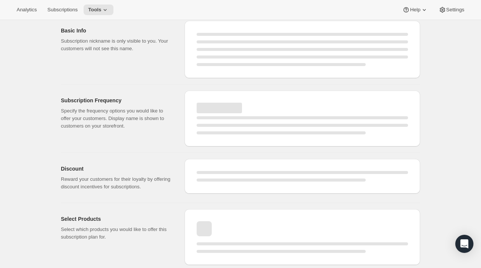
select select "WEEK"
select select "ENABLED"
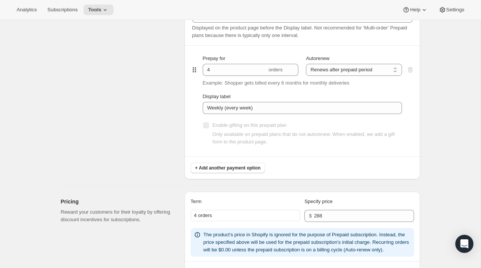
scroll to position [410, 0]
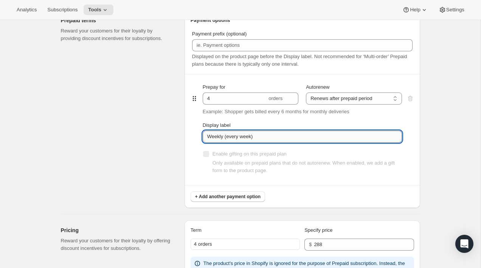
click at [266, 136] on input "Weekly (every week)" at bounding box center [302, 137] width 199 height 12
type input "Weekly (every week) - billed every month"
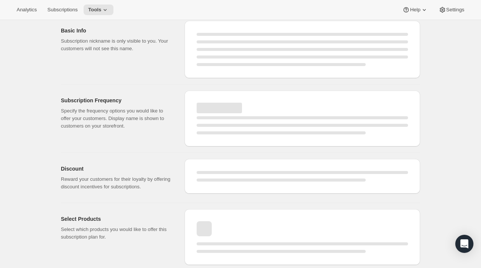
select select "WEEK"
select select "ENABLED"
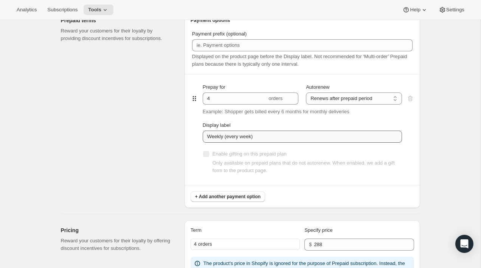
type input "Weekly (every week) - billed every month"
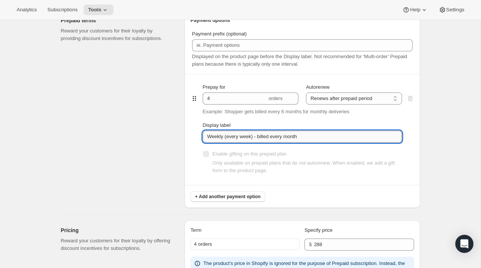
click at [239, 137] on input "Weekly (every week) - billed every month" at bounding box center [302, 137] width 199 height 12
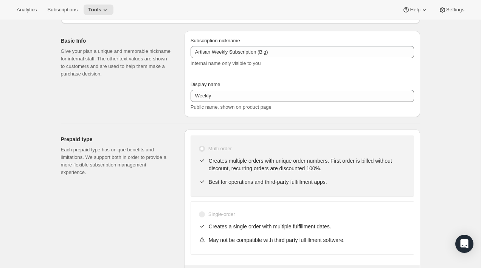
scroll to position [0, 0]
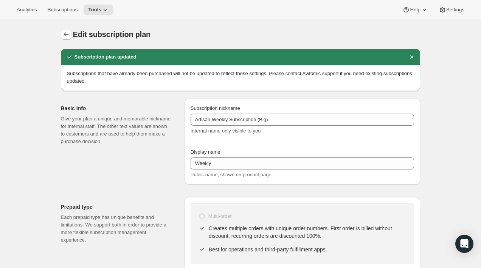
click at [67, 35] on icon "Subscription plans" at bounding box center [66, 35] width 8 height 8
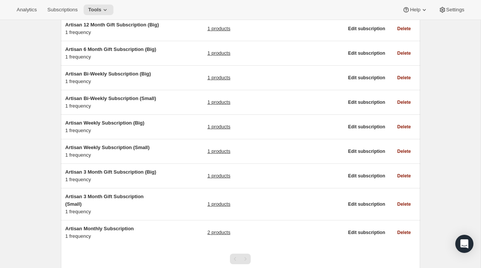
scroll to position [170, 0]
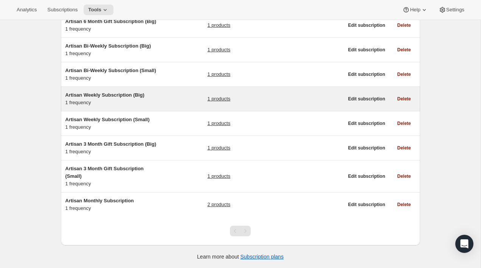
click at [154, 99] on div "Artisan Weekly Subscription (Big) 1 frequency" at bounding box center [112, 98] width 95 height 15
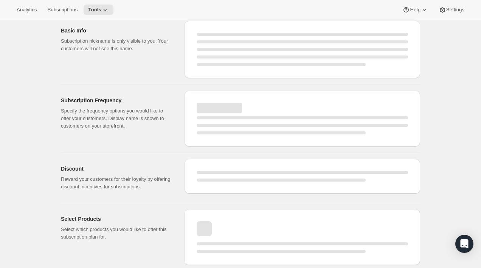
select select "WEEK"
select select "MONTH"
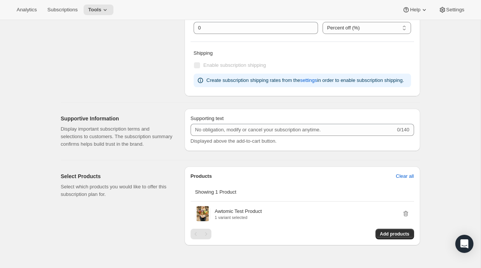
type input "Artisan Weekly Subscription (Big)"
type input "Weekly"
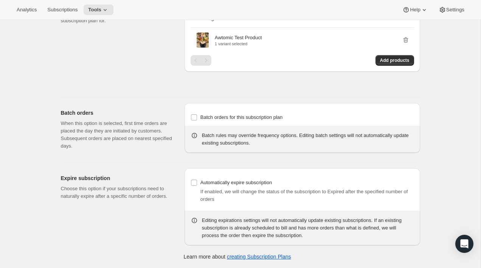
select select "ENABLED"
select select "WEEK"
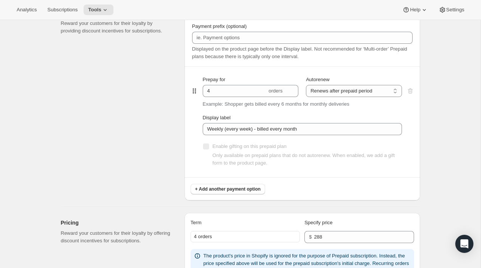
scroll to position [338, 0]
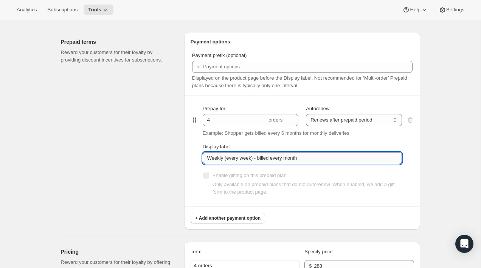
click at [236, 156] on input "Weekly (every week) - billed every month" at bounding box center [302, 158] width 199 height 12
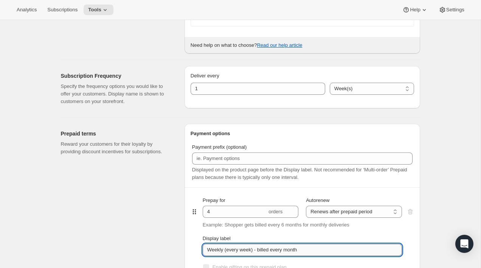
scroll to position [0, 0]
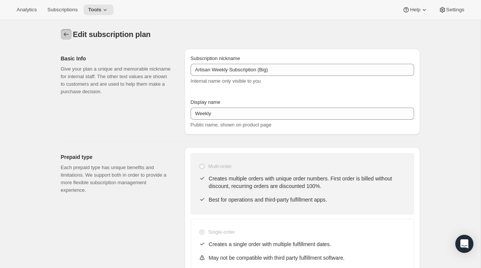
click at [63, 35] on icon "Subscription plans" at bounding box center [66, 35] width 8 height 8
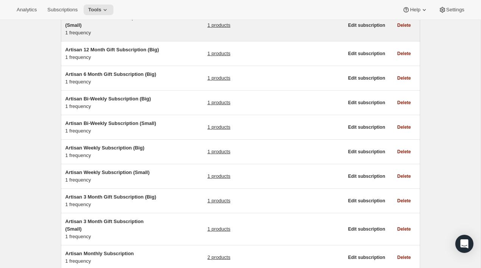
scroll to position [170, 0]
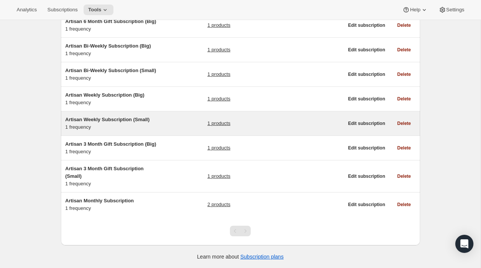
click at [167, 124] on div "Artisan Weekly Subscription (Small) 1 frequency 1 products" at bounding box center [204, 123] width 278 height 15
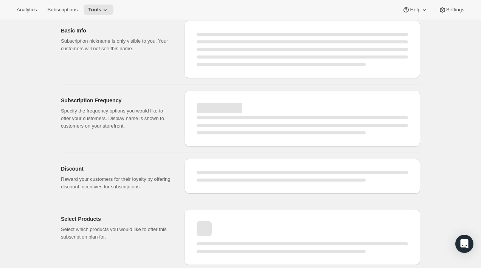
select select "WEEK"
select select "MONTH"
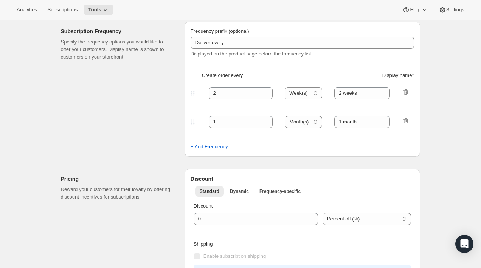
type input "Artisan Weekly Subscription (Small)"
type input "Weekly"
select select "ENABLED"
select select "WEEK"
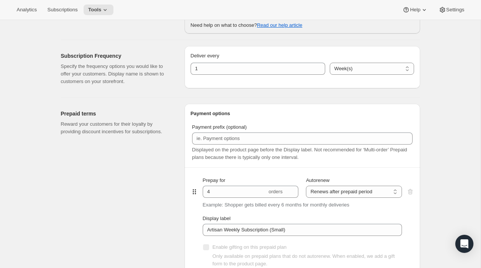
scroll to position [294, 0]
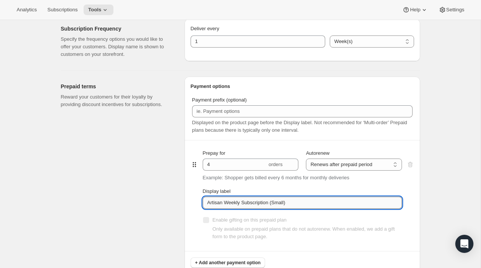
click at [245, 206] on input "Artisan Weekly Subscription (Small)" at bounding box center [302, 203] width 199 height 12
paste input "Weekly (every week) - billed every month"
type input "Weekly (every week) - billed every month"
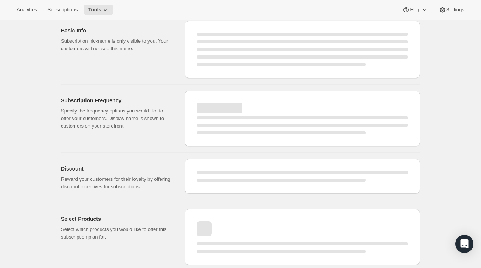
scroll to position [0, 0]
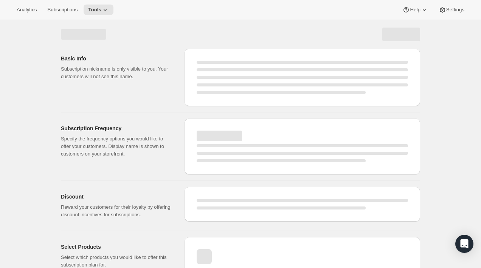
select select "WEEK"
select select "ENABLED"
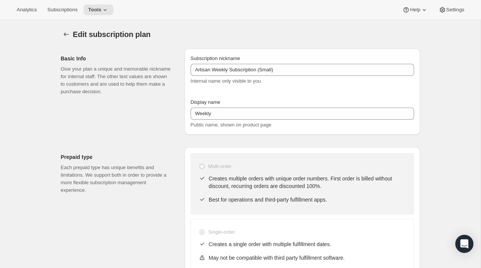
type input "Weekly (every week) - billed every month"
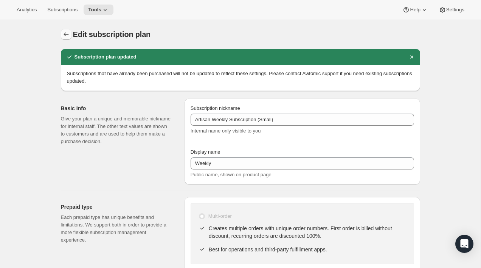
click at [65, 36] on icon "Subscription plans" at bounding box center [66, 35] width 8 height 8
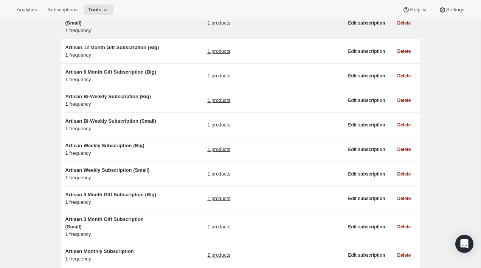
scroll to position [170, 0]
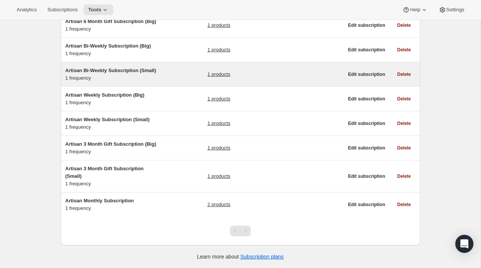
click at [178, 77] on div "Artisan Bi-Weekly Subscription (Small) 1 frequency 1 products" at bounding box center [204, 74] width 278 height 15
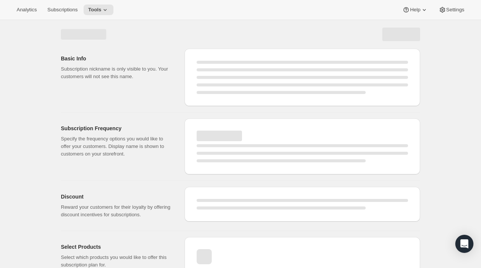
select select "WEEK"
select select "MONTH"
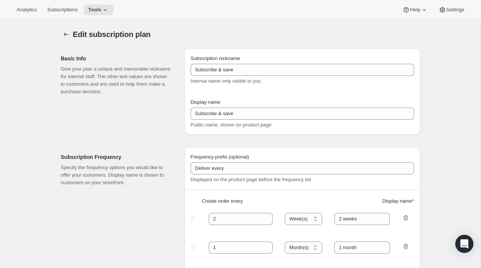
select select "ENABLED"
select select "WEEK"
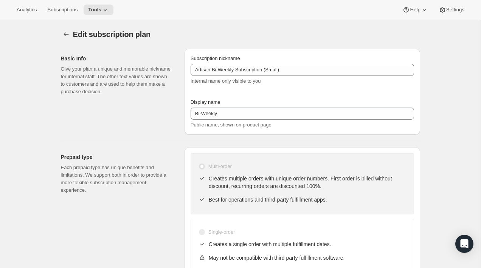
type input "Artisan Bi-Weekly Subscription (Small)"
type input "Bi-Weekly"
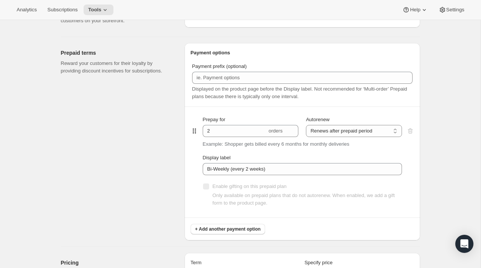
scroll to position [363, 0]
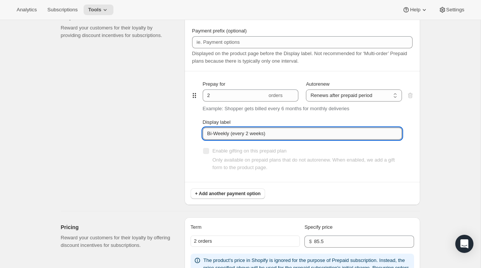
click at [277, 133] on input "Bi-Weekly (every 2 weeks)" at bounding box center [302, 134] width 199 height 12
click at [318, 136] on input "Bi-Weekly (every 2 weeks) - billed every month" at bounding box center [302, 134] width 199 height 12
paste input "Bi-Weekly (every 2 weeks) - billed every month"
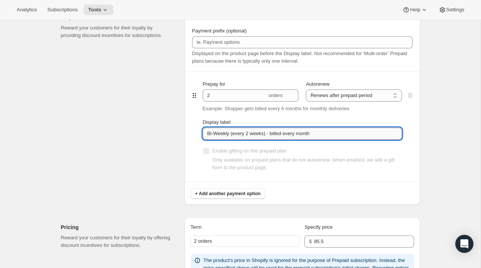
scroll to position [0, 0]
type input "Bi-Weekly (every 2 weeks) - billed every month"
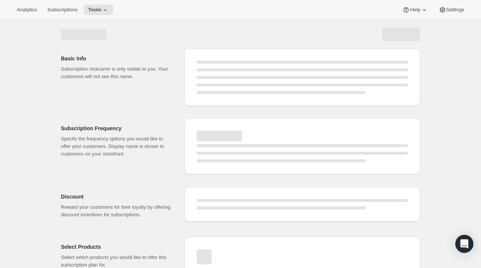
select select "WEEK"
select select "ENABLED"
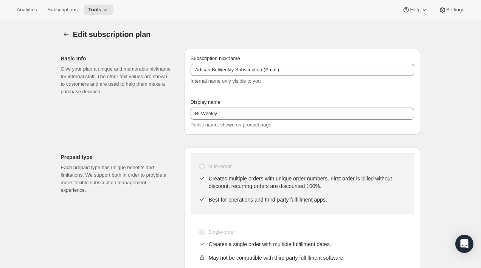
type input "Bi-Weekly (every 2 weeks) - billed every month"
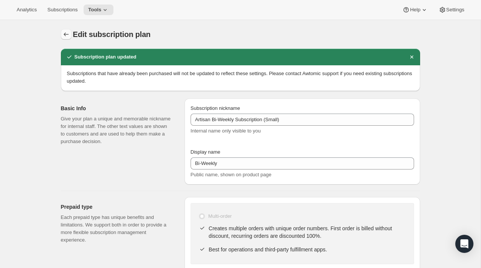
click at [64, 30] on button "Subscription plans" at bounding box center [66, 34] width 11 height 11
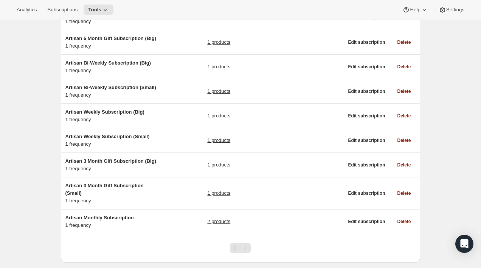
scroll to position [170, 0]
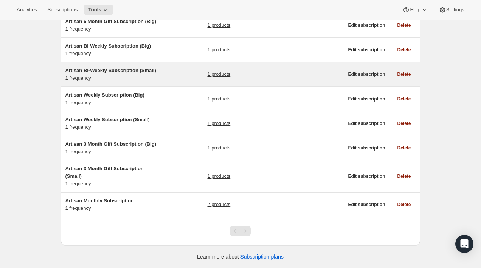
click at [173, 75] on div "Artisan Bi-Weekly Subscription (Small) 1 frequency 1 products" at bounding box center [204, 74] width 278 height 15
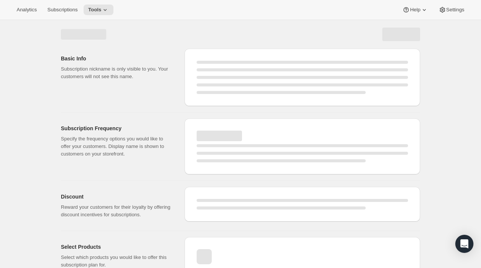
select select "WEEK"
select select "MONTH"
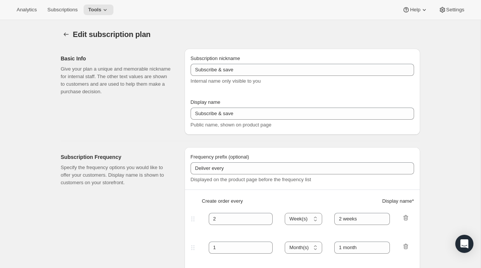
type input "Artisan Bi-Weekly Subscription (Small)"
type input "Bi-Weekly"
select select "ENABLED"
select select "WEEK"
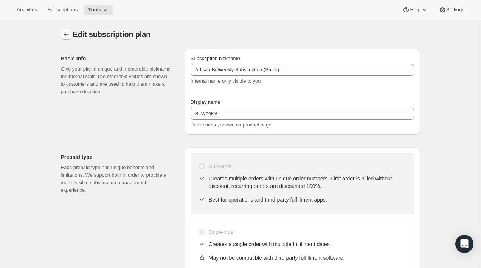
click at [71, 36] on button "Subscription plans" at bounding box center [66, 34] width 11 height 11
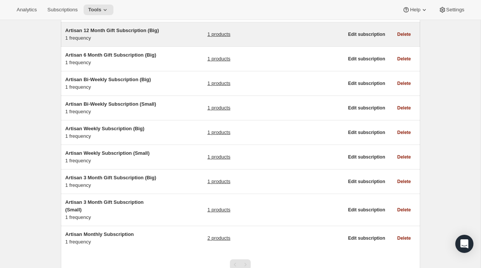
scroll to position [115, 0]
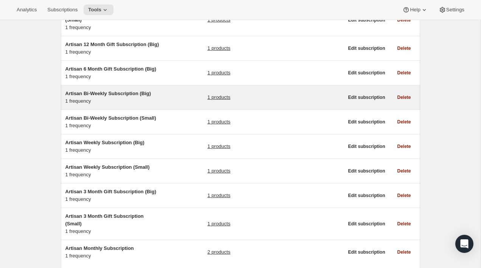
click at [168, 100] on div "Artisan Bi-Weekly Subscription (Big) 1 frequency 1 products" at bounding box center [204, 97] width 278 height 15
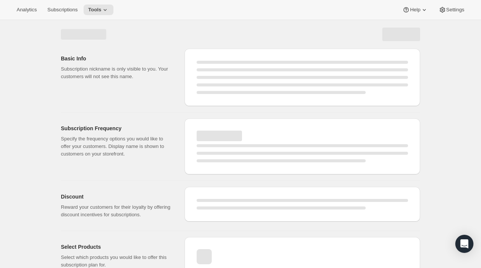
select select "WEEK"
select select "MONTH"
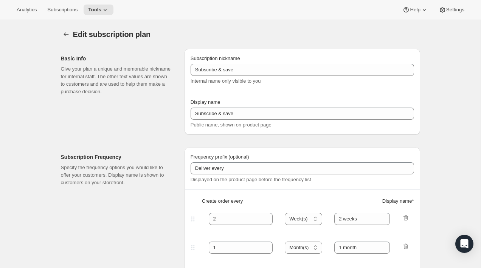
type input "Artisan Bi-Weekly Subscription (Big)"
type input "Bi-Weekly"
select select "ENABLED"
select select "WEEK"
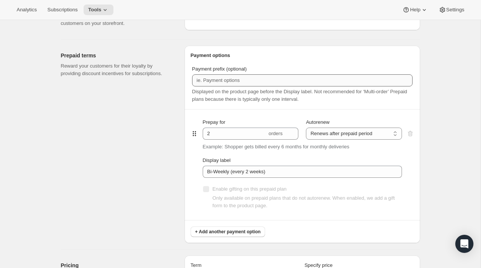
scroll to position [359, 0]
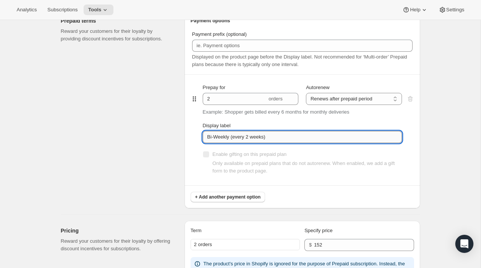
click at [279, 142] on input "Bi-Weekly (every 2 weeks)" at bounding box center [302, 137] width 199 height 12
paste input "- billed every month"
type input "Bi-Weekly (every 2 weeks) - billed every month"
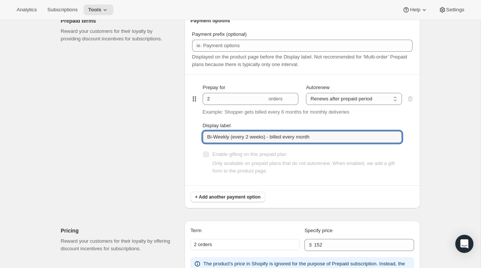
click at [431, 115] on div "Edit subscription plan. This page is ready Edit subscription plan Basic Info Gi…" at bounding box center [240, 128] width 480 height 935
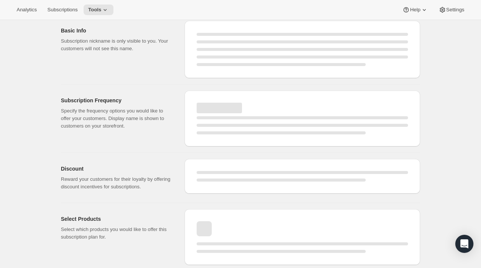
select select "WEEK"
select select "ENABLED"
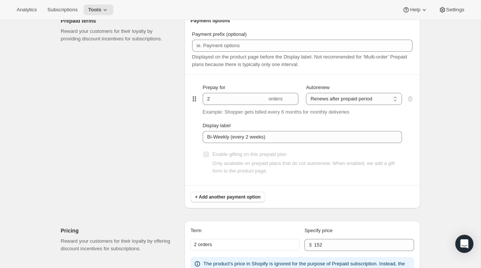
type input "Bi-Weekly (every 2 weeks) - billed every month"
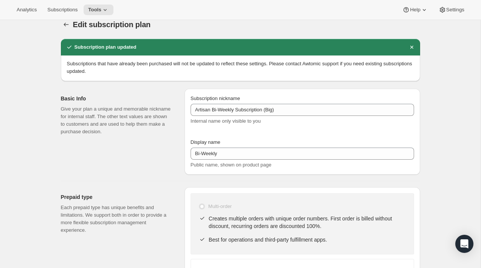
scroll to position [0, 0]
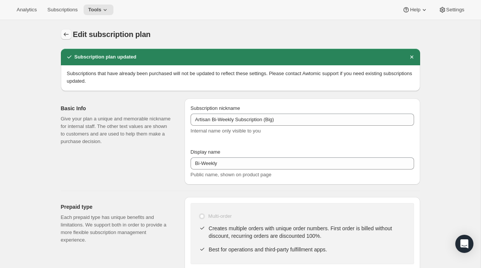
click at [65, 34] on icon "Subscription plans" at bounding box center [66, 35] width 8 height 8
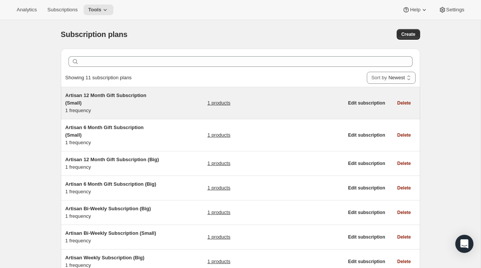
click at [163, 108] on div "Artisan 12 Month Gift Subscription (Small) 1 frequency 1 products" at bounding box center [204, 103] width 278 height 23
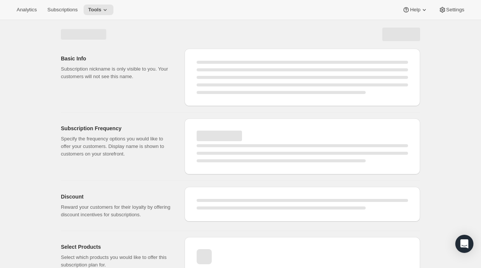
select select "WEEK"
select select "MONTH"
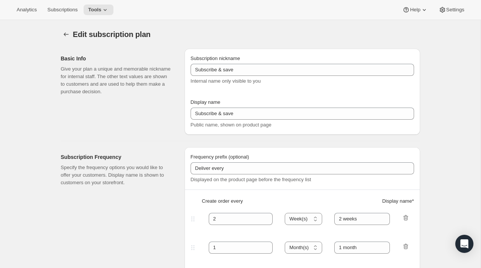
type input "Artisan 12 Month Gift Subscription (Small)"
type input "12 Month Gift Subscription"
select select "MONTH"
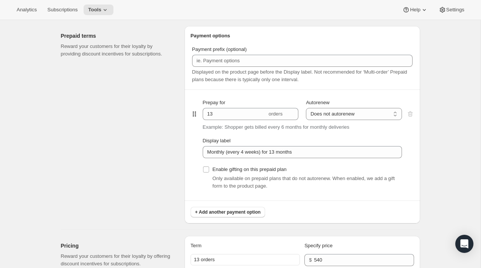
scroll to position [353, 0]
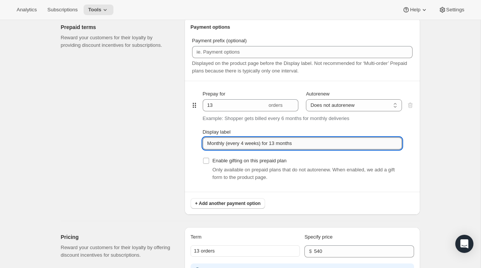
click at [305, 144] on input "Monthly (every 4 weeks) for 13 months" at bounding box center [302, 144] width 199 height 12
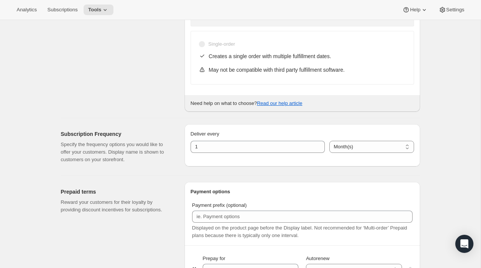
scroll to position [0, 0]
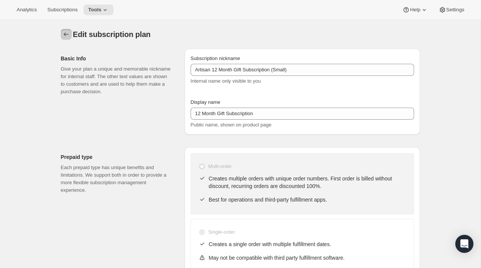
click at [67, 37] on icon "Subscription plans" at bounding box center [66, 35] width 8 height 8
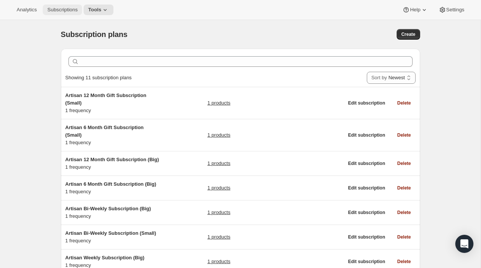
click at [61, 13] on button "Subscriptions" at bounding box center [62, 10] width 39 height 11
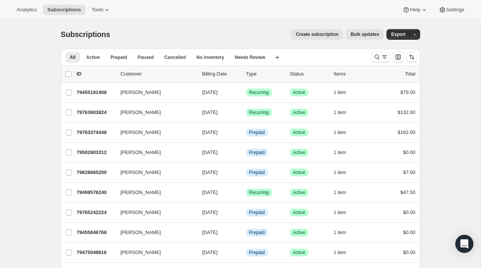
click at [322, 36] on span "Create subscription" at bounding box center [317, 34] width 43 height 6
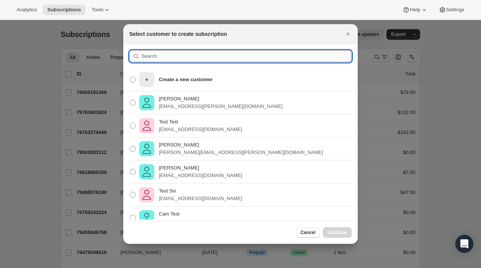
click at [211, 53] on input ":r15l:" at bounding box center [246, 56] width 210 height 12
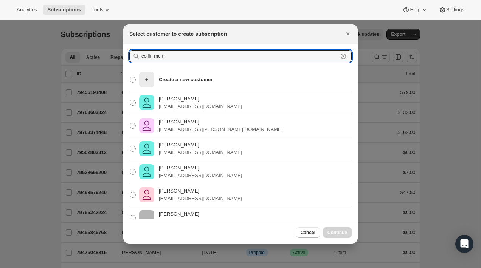
type input "collin mcm"
click at [198, 104] on p "[EMAIL_ADDRESS][DOMAIN_NAME]" at bounding box center [200, 107] width 83 height 8
click at [130, 100] on input "[PERSON_NAME] [PERSON_NAME][EMAIL_ADDRESS][DOMAIN_NAME]" at bounding box center [130, 100] width 0 height 0
radio input "true"
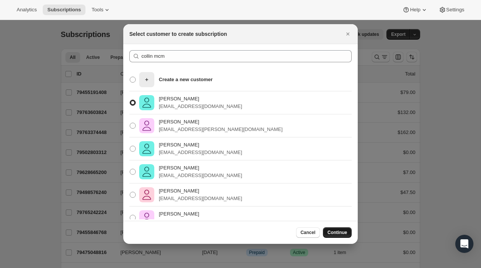
click at [330, 230] on span "Continue" at bounding box center [337, 233] width 20 height 6
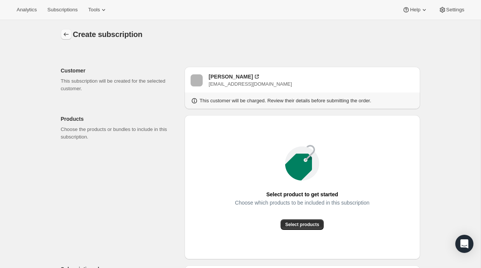
click at [63, 36] on icon "button" at bounding box center [66, 35] width 8 height 8
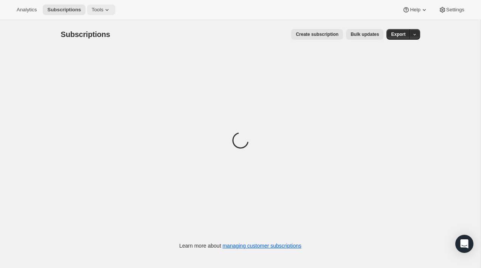
click at [108, 12] on icon at bounding box center [107, 10] width 8 height 8
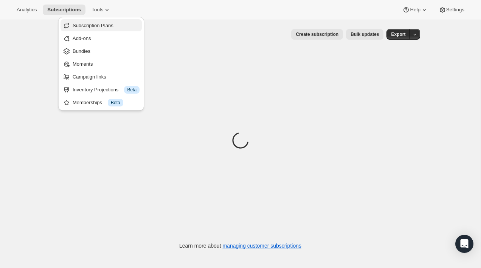
click at [111, 24] on span "Subscription Plans" at bounding box center [93, 26] width 41 height 6
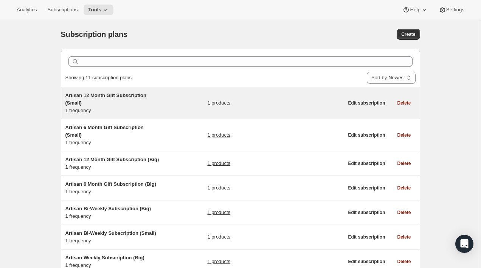
scroll to position [6, 0]
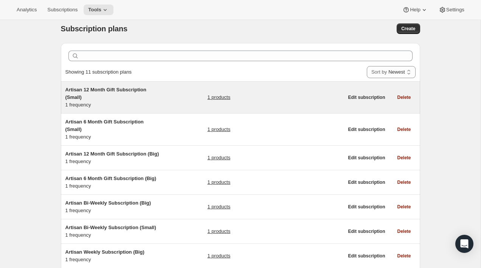
click at [156, 99] on h5 "Artisan 12 Month Gift Subscription (Small)" at bounding box center [112, 93] width 95 height 15
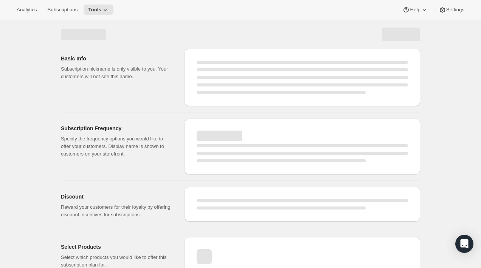
select select "WEEK"
select select "MONTH"
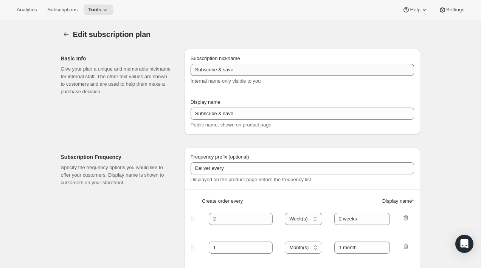
type input "Artisan 12 Month Gift Subscription (Small)"
type input "12 Month Gift Subscription"
select select "MONTH"
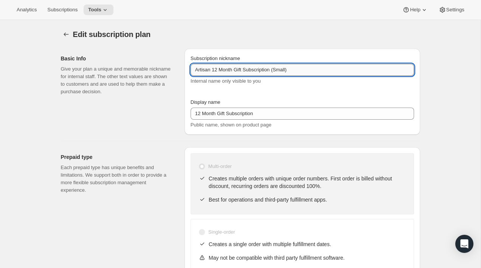
click at [216, 71] on input "Artisan 12 Month Gift Subscription (Small)" at bounding box center [302, 70] width 223 height 12
type input "12 Month Gift Subscription (Small)"
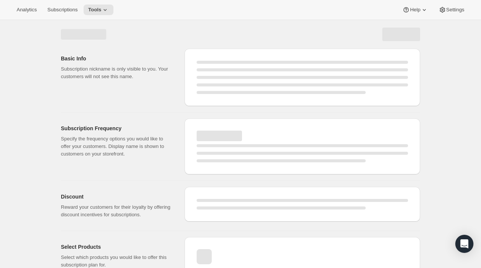
select select "MONTH"
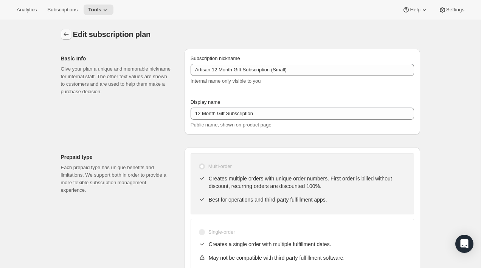
type input "12 Month Gift Subscription (Small)"
click at [66, 34] on icon "Subscription plans" at bounding box center [66, 35] width 8 height 8
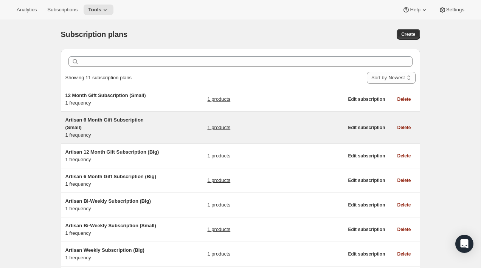
click at [160, 119] on div "Artisan 6 Month Gift Subscription (Small) 1 frequency 1 products" at bounding box center [204, 127] width 278 height 23
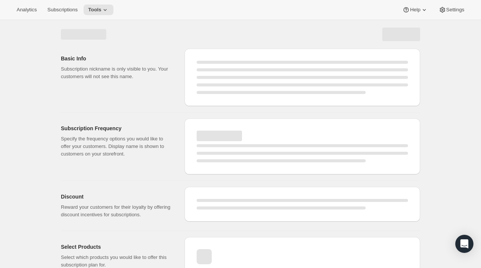
select select "WEEK"
select select "MONTH"
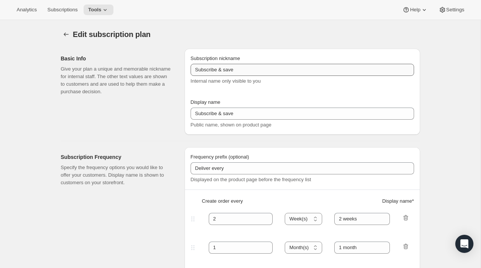
type input "Artisan 6 Month Gift Subscription (Small)"
type input "6 Month Gift Subscription"
select select "MONTH"
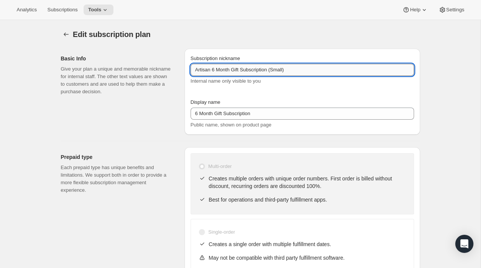
click at [209, 70] on input "Artisan 6 Month Gift Subscription (Small)" at bounding box center [302, 70] width 223 height 12
type input "6 Month Gift Subscription (Small)"
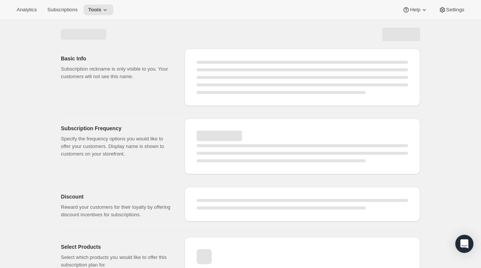
select select "MONTH"
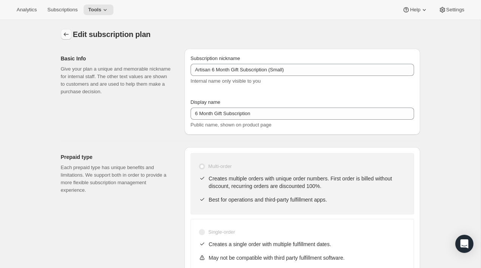
type input "6 Month Gift Subscription (Small)"
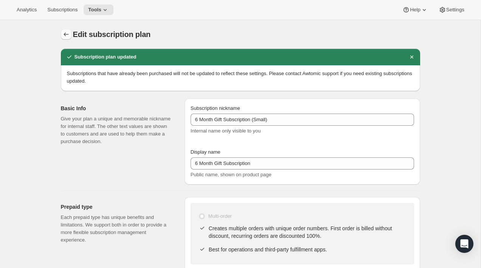
click at [66, 34] on icon "Subscription plans" at bounding box center [66, 35] width 5 height 4
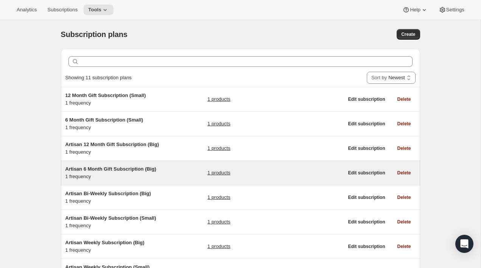
scroll to position [59, 0]
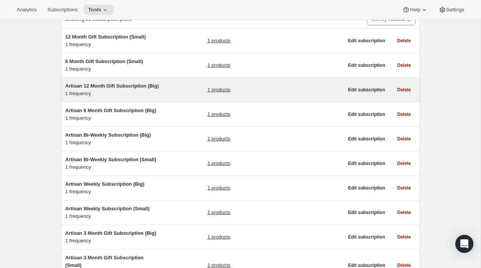
click at [159, 90] on h5 "Artisan 12 Month Gift Subscription (Big)" at bounding box center [112, 86] width 95 height 8
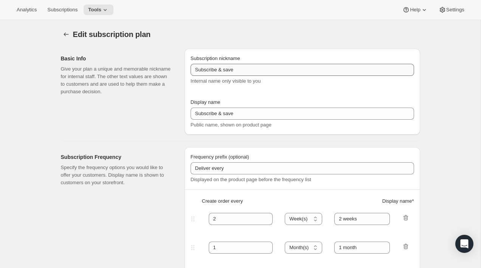
type input "Artisan 12 Month Gift Subscription (Big)"
type input "12 Month Gift Subscription"
select select "MONTH"
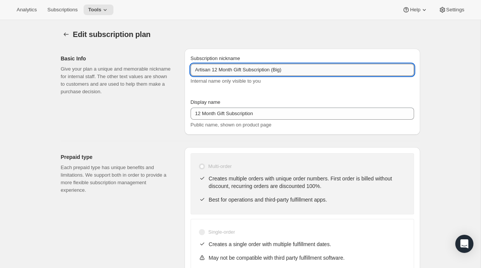
click at [216, 70] on input "Artisan 12 Month Gift Subscription (Big)" at bounding box center [302, 70] width 223 height 12
type input "12 Month Gift Subscription (Big)"
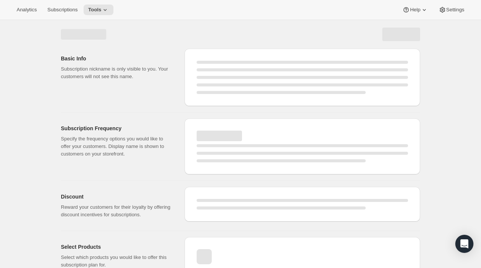
select select "MONTH"
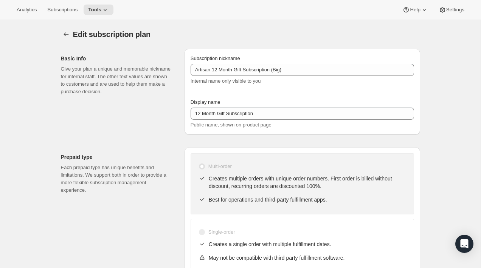
type input "12 Month Gift Subscription (Big)"
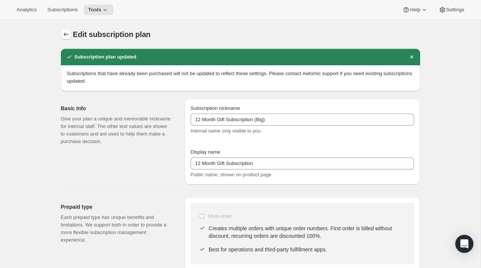
click at [61, 36] on button "Subscription plans" at bounding box center [66, 34] width 11 height 11
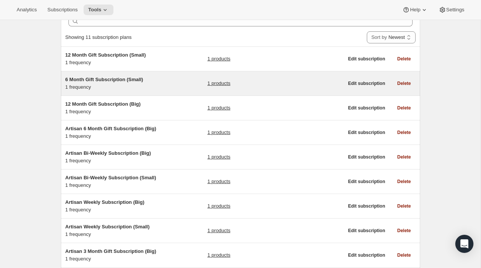
scroll to position [60, 0]
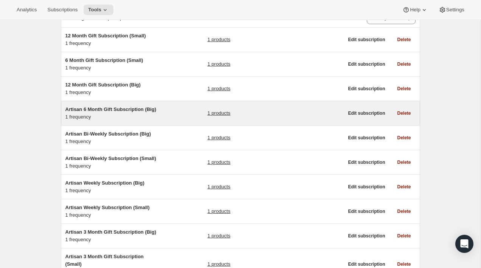
click at [178, 116] on div "Artisan 6 Month Gift Subscription (Big) 1 frequency 1 products" at bounding box center [204, 113] width 278 height 15
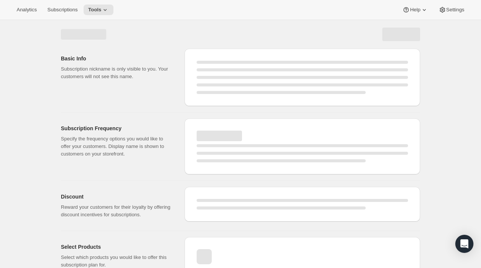
select select "WEEK"
select select "MONTH"
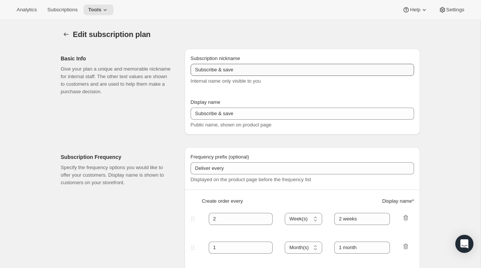
type input "Artisan 6 Month Gift Subscription (Big)"
type input "6 Month Gift Subscription"
select select "MONTH"
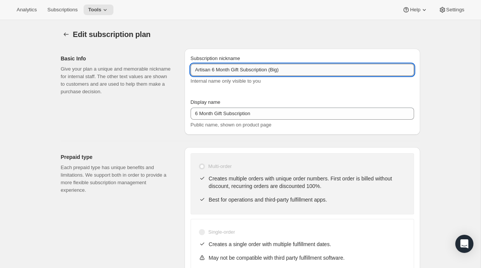
click at [210, 70] on input "Artisan 6 Month Gift Subscription (Big)" at bounding box center [302, 70] width 223 height 12
type input "6 Month Gift Subscription (Big)"
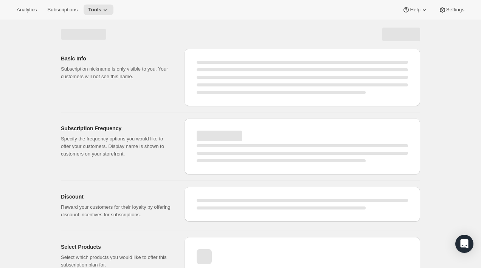
select select "MONTH"
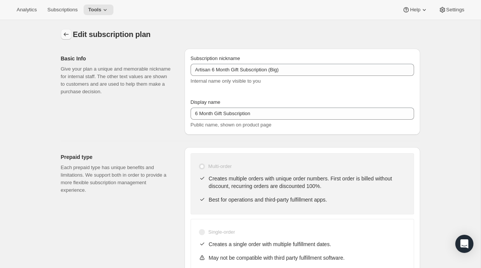
type input "6 Month Gift Subscription (Big)"
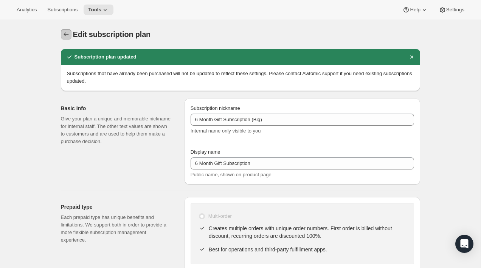
click at [67, 37] on icon "Subscription plans" at bounding box center [66, 35] width 8 height 8
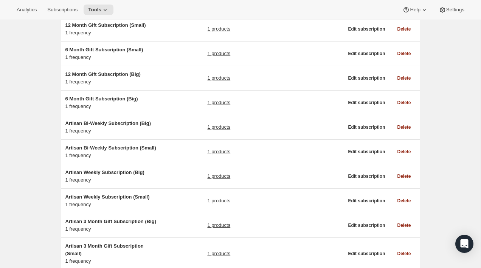
scroll to position [98, 0]
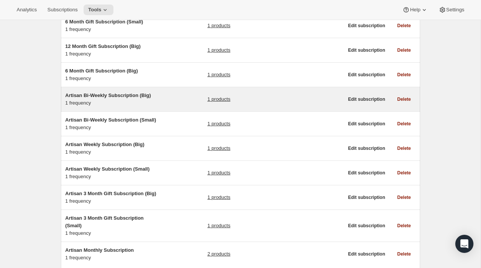
click at [180, 97] on div "Artisan Bi-Weekly Subscription (Big) 1 frequency 1 products" at bounding box center [204, 99] width 278 height 15
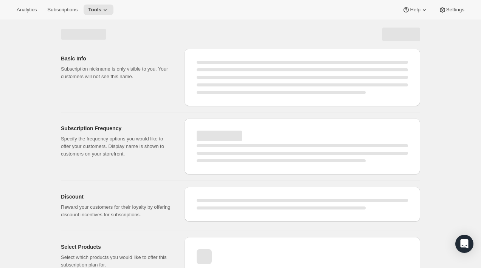
select select "WEEK"
select select "MONTH"
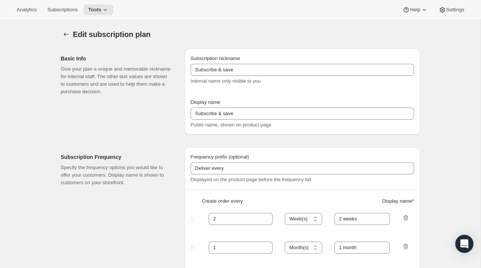
type input "Artisan Bi-Weekly Subscription (Big)"
type input "Bi-Weekly"
select select "ENABLED"
select select "WEEK"
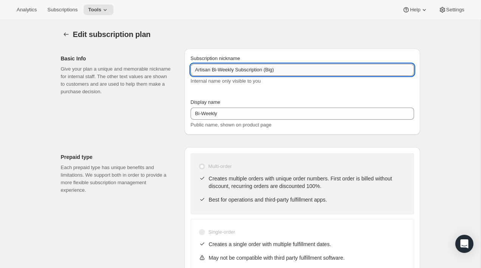
click at [213, 71] on input "Artisan Bi-Weekly Subscription (Big)" at bounding box center [302, 70] width 223 height 12
type input "Bi-Weekly Subscription (Big)"
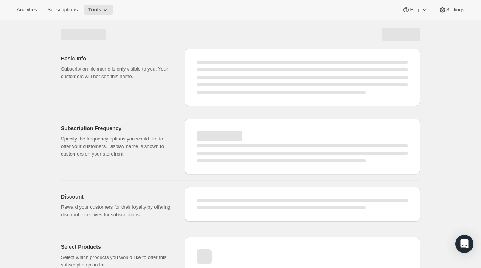
select select "WEEK"
select select "ENABLED"
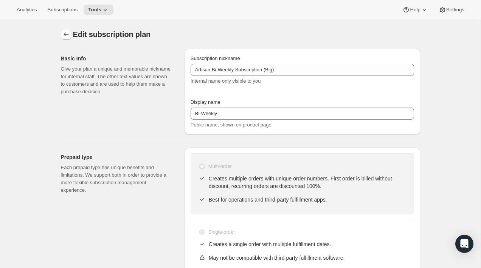
click at [65, 37] on icon "Subscription plans" at bounding box center [66, 35] width 8 height 8
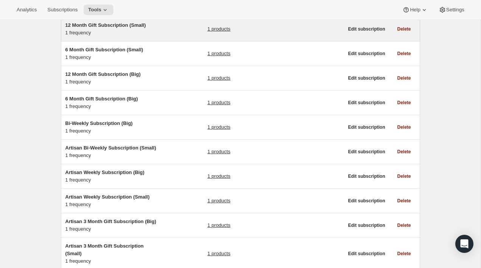
scroll to position [102, 0]
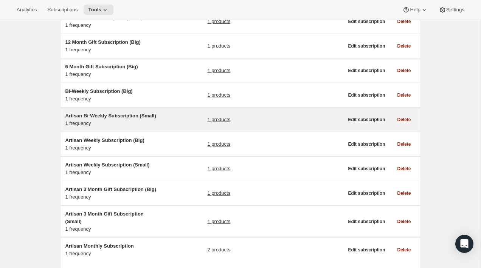
click at [160, 122] on div "Artisan Bi-Weekly Subscription (Small) 1 frequency 1 products" at bounding box center [204, 119] width 278 height 15
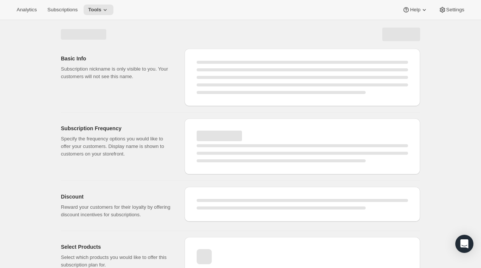
select select "WEEK"
select select "MONTH"
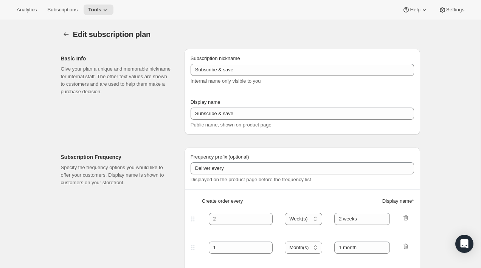
type input "Artisan Bi-Weekly Subscription (Small)"
type input "Bi-Weekly"
select select "ENABLED"
select select "WEEK"
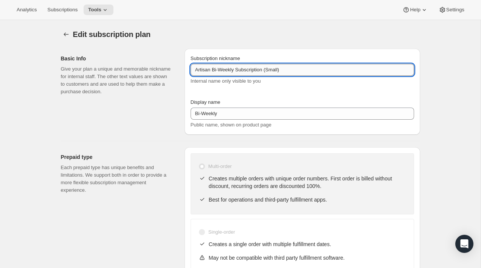
click at [213, 72] on input "Artisan Bi-Weekly Subscription (Small)" at bounding box center [302, 70] width 223 height 12
type input "Bi-Weekly Subscription (Small)"
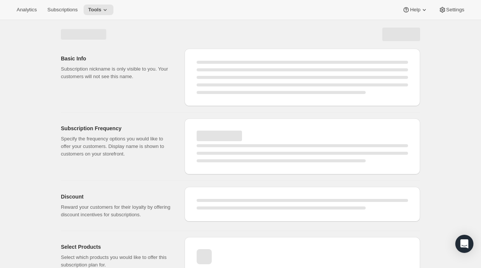
select select "WEEK"
select select "ENABLED"
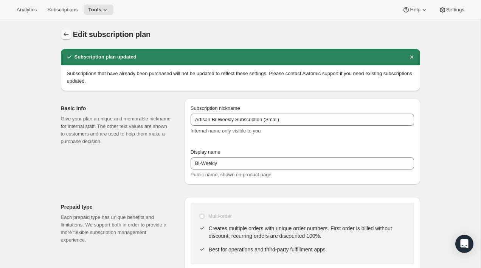
type input "Bi-Weekly Subscription (Small)"
click at [64, 36] on icon "Subscription plans" at bounding box center [66, 35] width 8 height 8
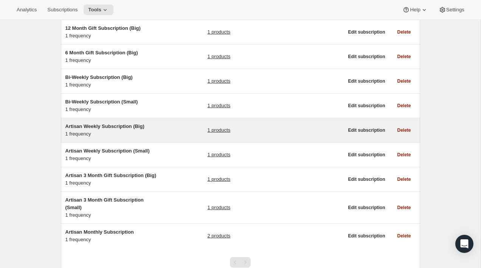
scroll to position [119, 0]
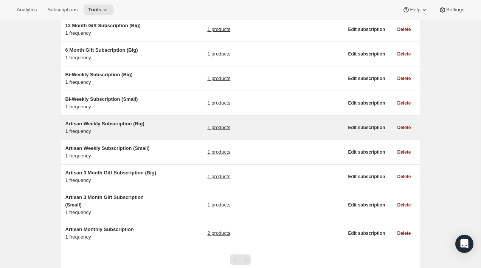
click at [164, 136] on div "Artisan Weekly Subscription (Big) 1 frequency 1 products Edit subscription Dele…" at bounding box center [240, 128] width 359 height 24
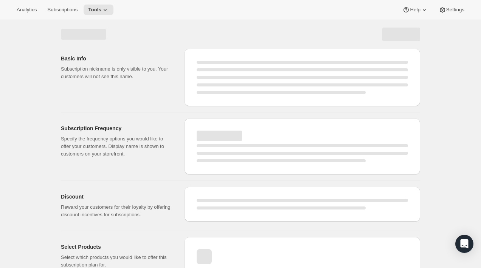
select select "WEEK"
select select "MONTH"
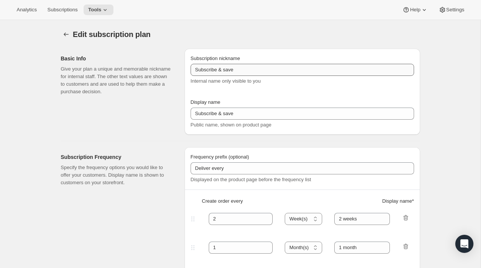
type input "Artisan Weekly Subscription (Big)"
type input "Weekly"
select select "ENABLED"
select select "WEEK"
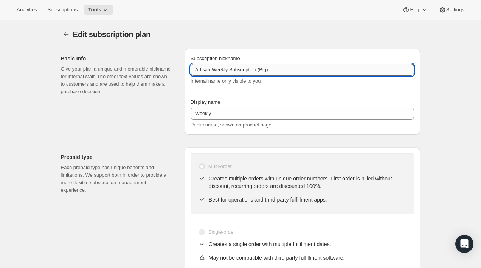
click at [216, 70] on input "Artisan Weekly Subscription (Big)" at bounding box center [302, 70] width 223 height 12
type input "Weekly Subscription (Big)"
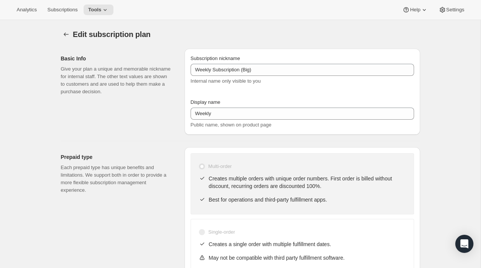
click at [160, 47] on div "Edit subscription plan. This page is ready Edit subscription plan" at bounding box center [240, 34] width 359 height 29
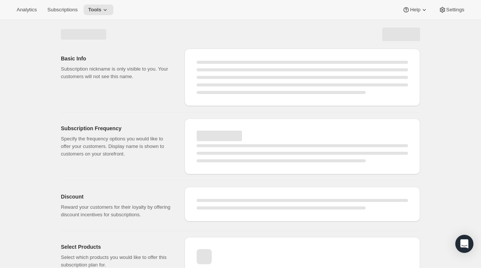
select select "WEEK"
select select "ENABLED"
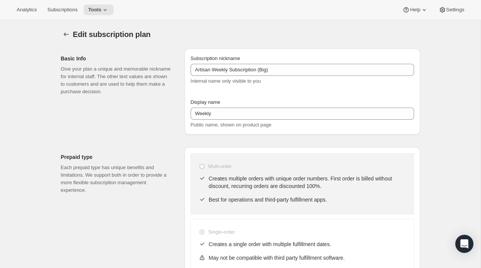
type input "Weekly Subscription (Big)"
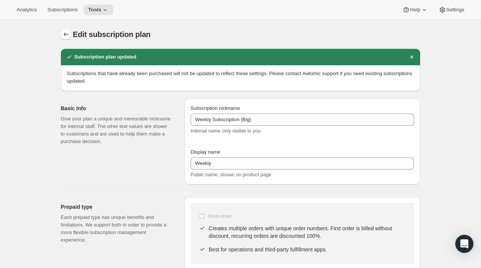
click at [68, 34] on icon "Subscription plans" at bounding box center [66, 35] width 8 height 8
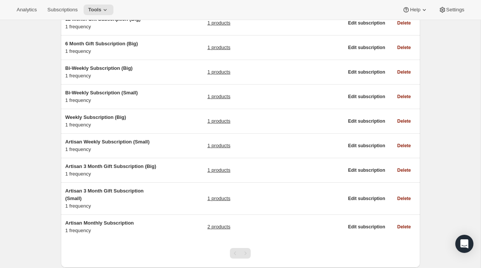
scroll to position [127, 0]
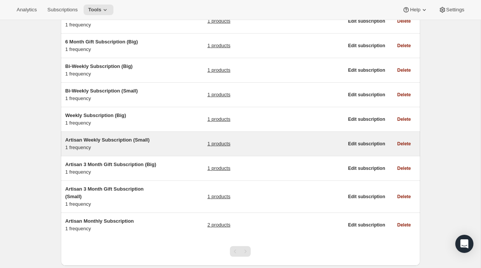
click at [184, 145] on div "Artisan Weekly Subscription (Small) 1 frequency 1 products" at bounding box center [204, 143] width 278 height 15
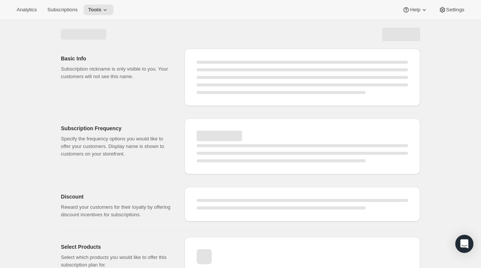
select select "WEEK"
select select "MONTH"
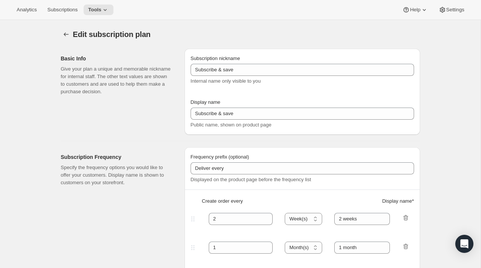
type input "Artisan Weekly Subscription (Small)"
type input "Weekly"
select select "ENABLED"
select select "WEEK"
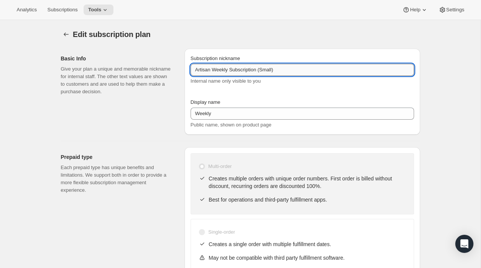
click at [214, 70] on input "Artisan Weekly Subscription (Small)" at bounding box center [302, 70] width 223 height 12
type input "Weekly Subscription (Small)"
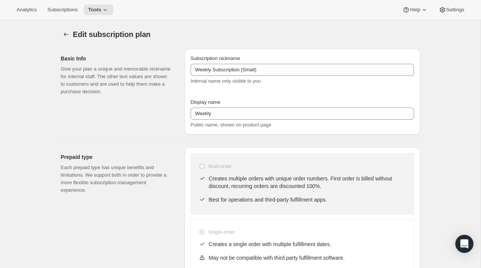
click at [181, 73] on div "Basic Info Give your plan a unique and memorable nickname for internal staff. T…" at bounding box center [237, 89] width 365 height 92
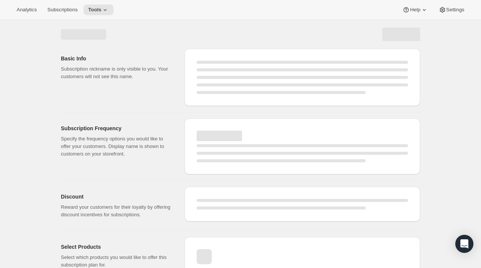
select select "WEEK"
select select "ENABLED"
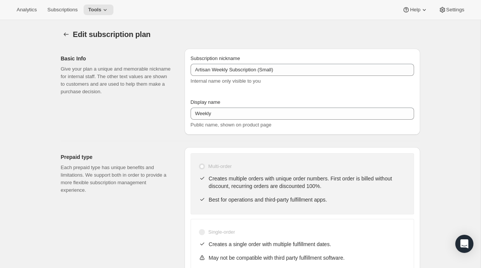
type input "Weekly Subscription (Small)"
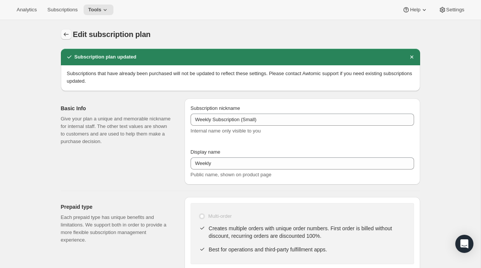
click at [64, 36] on icon "Subscription plans" at bounding box center [66, 35] width 8 height 8
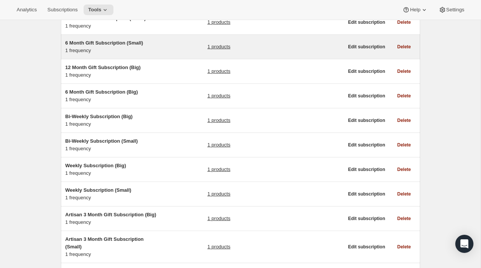
scroll to position [148, 0]
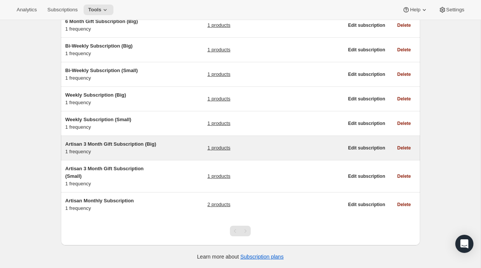
click at [181, 154] on div "Artisan 3 Month Gift Subscription (Big) 1 frequency 1 products" at bounding box center [204, 148] width 278 height 15
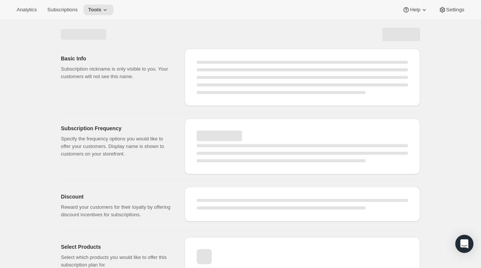
select select "WEEK"
select select "MONTH"
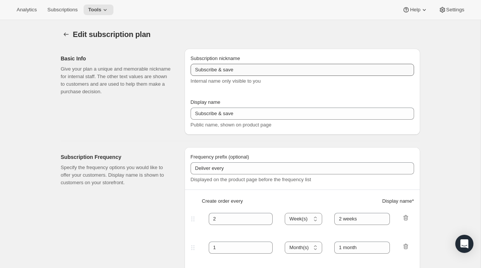
type input "Artisan 3 Month Gift Subscription (Big)"
type input "3 Month Gift Subscription"
select select "MONTH"
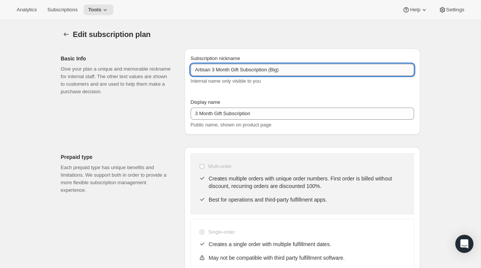
click at [212, 69] on input "Artisan 3 Month Gift Subscription (Big)" at bounding box center [302, 70] width 223 height 12
type input "3 Month Gift Subscription (Big)"
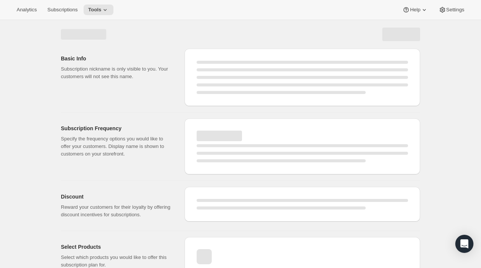
select select "MONTH"
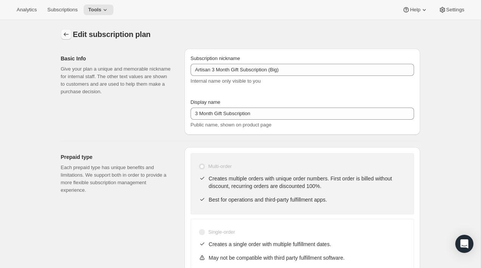
type input "3 Month Gift Subscription (Big)"
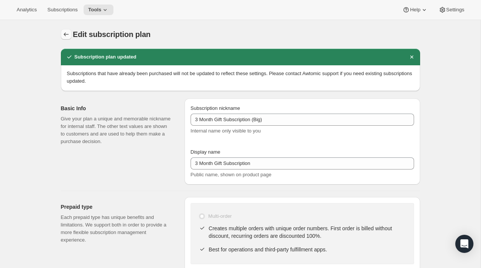
click at [65, 38] on icon "Subscription plans" at bounding box center [66, 35] width 8 height 8
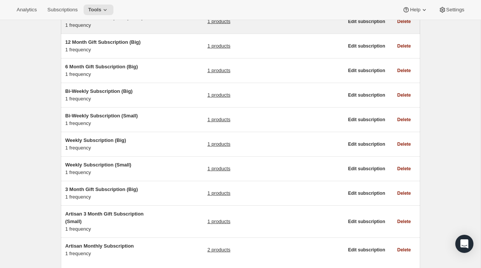
scroll to position [127, 0]
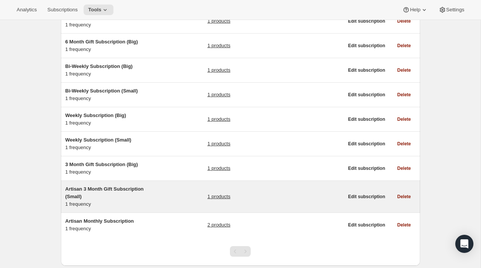
click at [164, 188] on div "Artisan 3 Month Gift Subscription (Small) 1 frequency 1 products" at bounding box center [204, 197] width 278 height 23
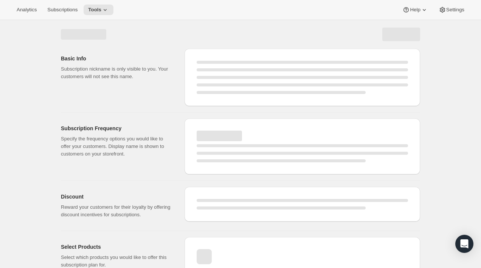
select select "WEEK"
select select "MONTH"
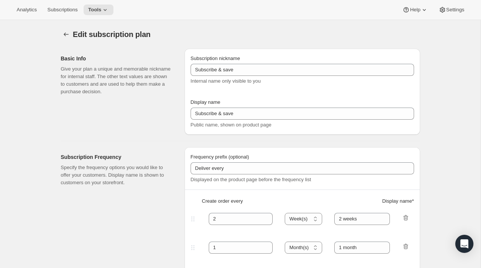
type input "Artisan 3 Month Gift Subscription (Small)"
type input "3 Month Gift Subscription"
select select "MONTH"
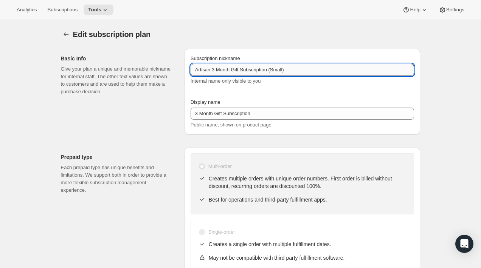
click at [213, 70] on input "Artisan 3 Month Gift Subscription (Small)" at bounding box center [302, 70] width 223 height 12
type input "3 Month Gift Subscription (Small)"
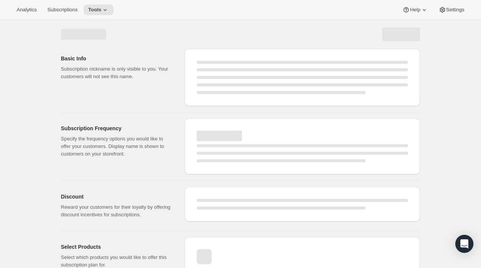
select select "MONTH"
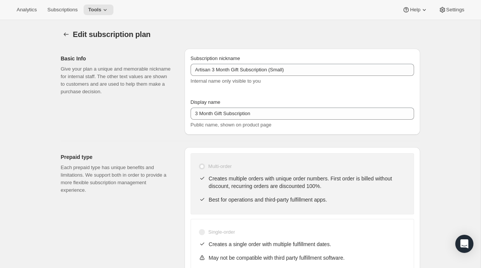
type input "3 Month Gift Subscription (Small)"
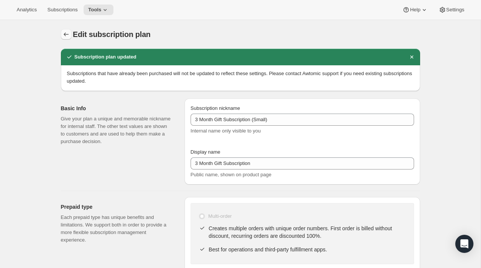
click at [64, 35] on icon "Subscription plans" at bounding box center [66, 35] width 8 height 8
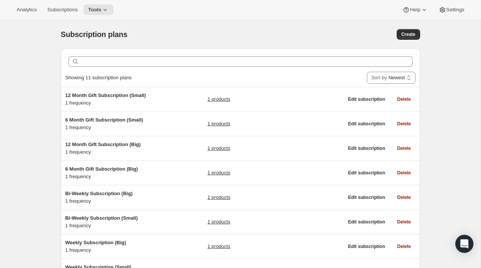
scroll to position [140, 0]
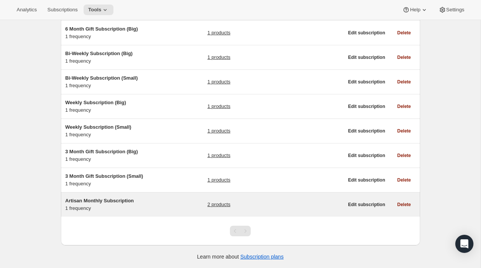
click at [168, 206] on div "Artisan Monthly Subscription 1 frequency 2 products" at bounding box center [204, 204] width 278 height 15
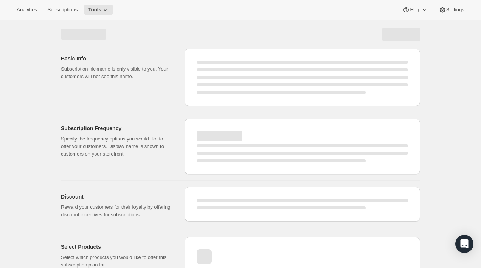
select select "WEEK"
select select "MONTH"
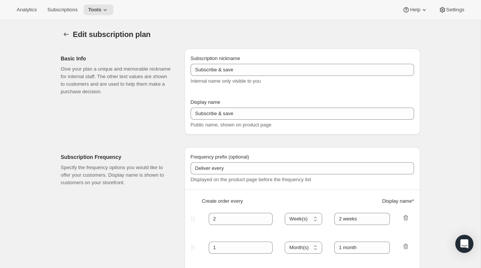
type input "Artisan Monthly Subscription"
type input "Monthly"
type input "Monthly (every 4 weeks)"
type input "1"
select select "MONTH"
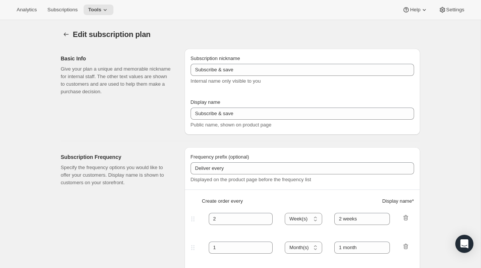
type input "Monthly"
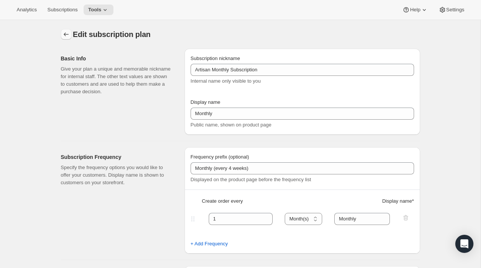
click at [63, 34] on icon "Subscription plans" at bounding box center [66, 35] width 8 height 8
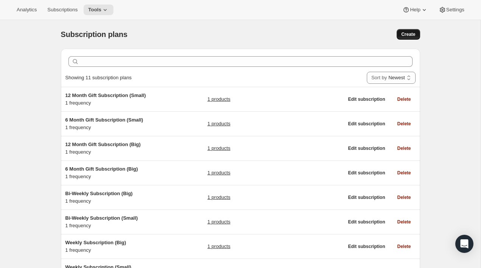
click at [406, 36] on span "Create" at bounding box center [408, 34] width 14 height 6
select select "WEEK"
select select "MONTH"
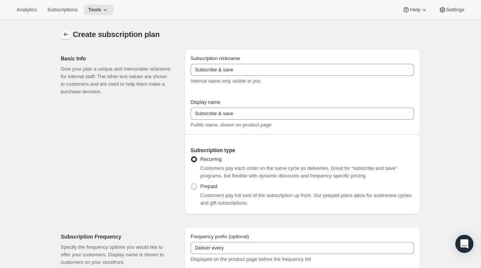
click at [64, 32] on icon "Subscription plans" at bounding box center [66, 35] width 8 height 8
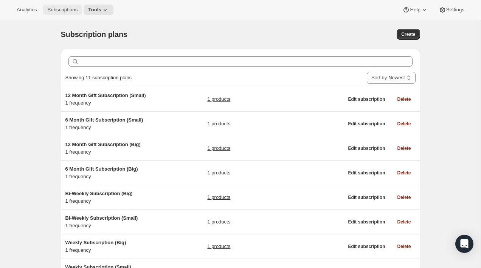
click at [68, 13] on button "Subscriptions" at bounding box center [62, 10] width 39 height 11
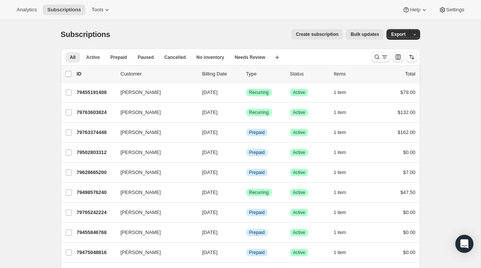
click at [319, 35] on span "Create subscription" at bounding box center [317, 34] width 43 height 6
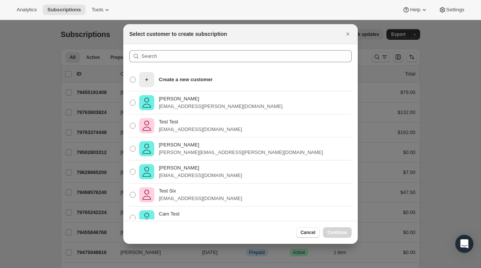
click at [171, 65] on div ":rqg:" at bounding box center [240, 59] width 222 height 18
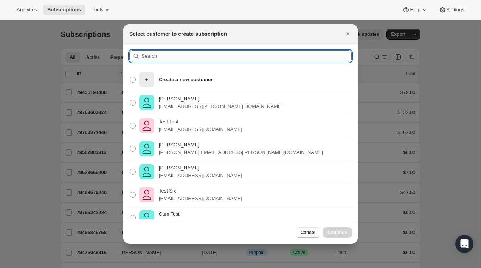
click at [171, 59] on input ":rqg:" at bounding box center [246, 56] width 210 height 12
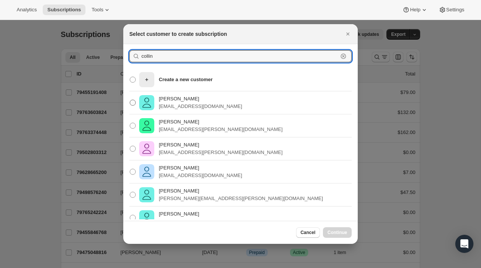
type input "collin"
click at [177, 101] on p "Collin McMahon" at bounding box center [200, 99] width 83 height 8
click at [130, 100] on input "Collin McMahon collin@flowersfordreams.com" at bounding box center [130, 100] width 0 height 0
radio input "true"
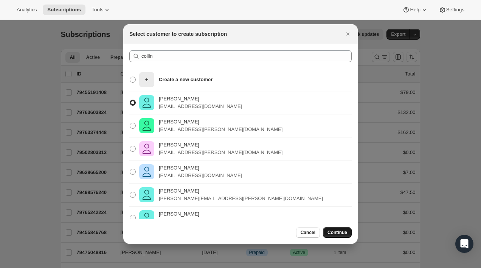
click at [335, 229] on button "Continue" at bounding box center [337, 233] width 29 height 11
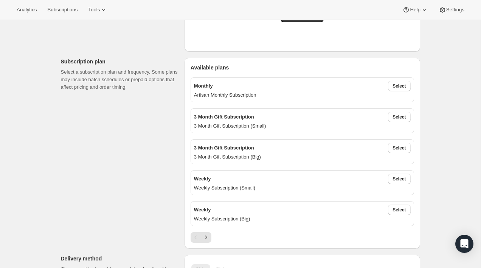
scroll to position [206, 0]
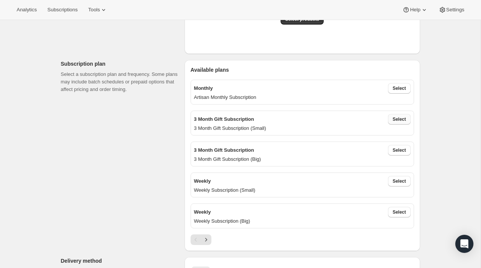
click at [399, 117] on span "Select" at bounding box center [398, 119] width 13 height 6
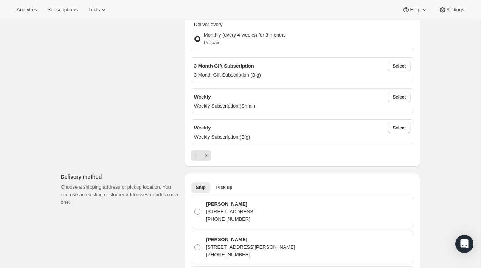
scroll to position [324, 0]
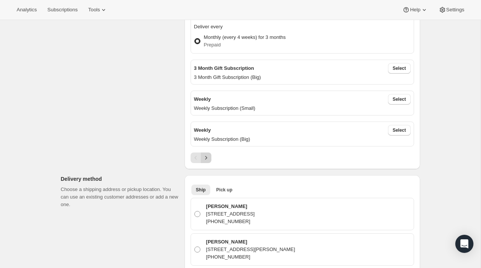
click at [206, 158] on icon "Next" at bounding box center [206, 158] width 8 height 8
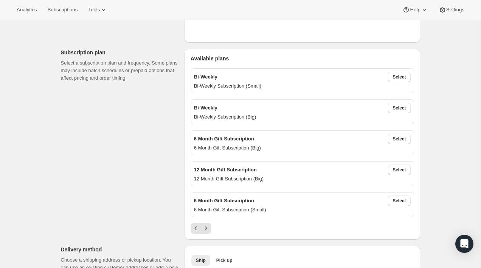
scroll to position [228, 0]
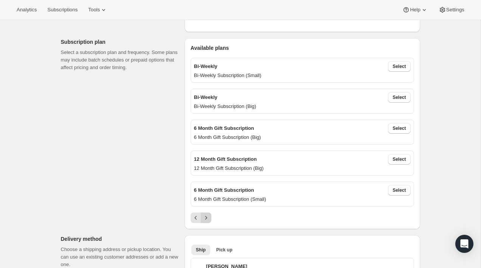
click at [207, 217] on icon "Next" at bounding box center [206, 218] width 8 height 8
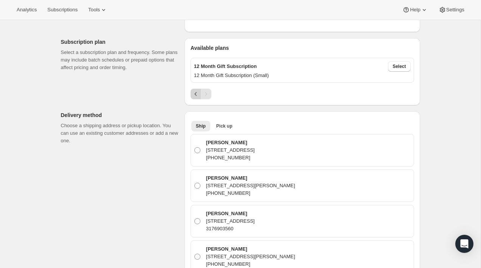
click at [194, 93] on icon "Previous" at bounding box center [196, 94] width 8 height 8
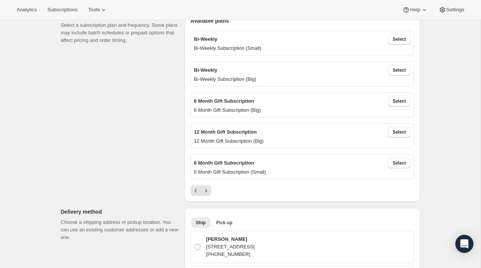
scroll to position [260, 0]
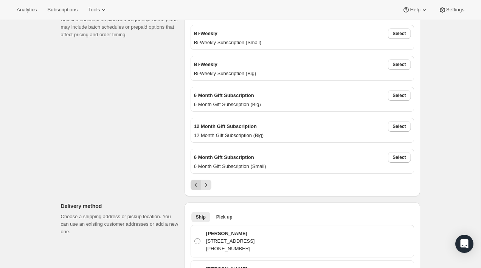
click at [196, 184] on icon "Previous" at bounding box center [196, 185] width 8 height 8
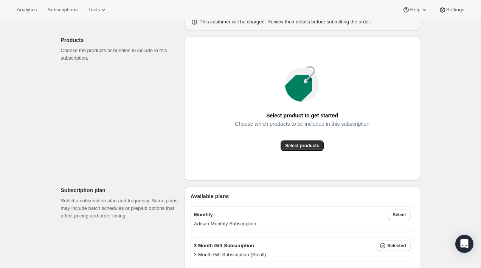
scroll to position [0, 0]
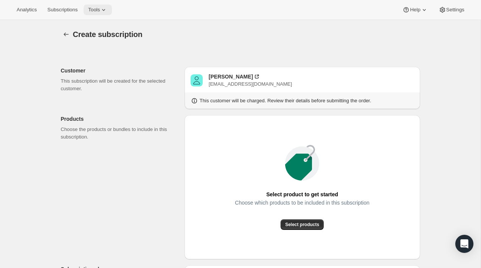
click at [95, 11] on span "Tools" at bounding box center [94, 10] width 12 height 6
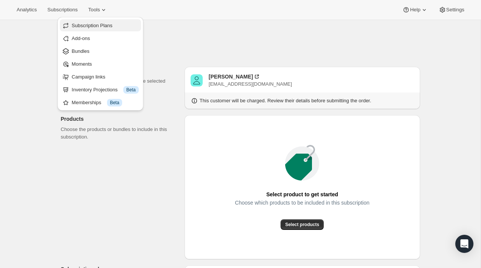
click at [105, 29] on span "Subscription Plans" at bounding box center [105, 26] width 67 height 8
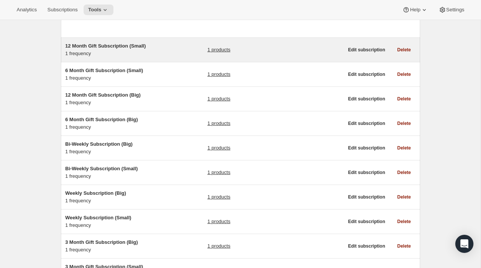
scroll to position [140, 0]
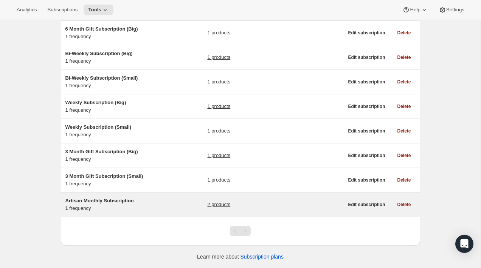
click at [147, 203] on h5 "Artisan Monthly Subscription" at bounding box center [112, 201] width 95 height 8
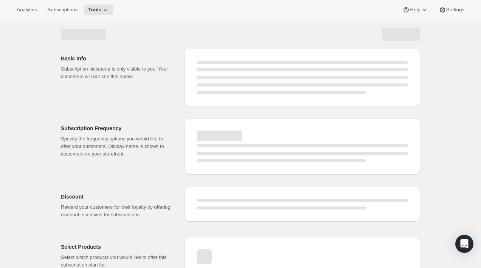
select select "WEEK"
select select "MONTH"
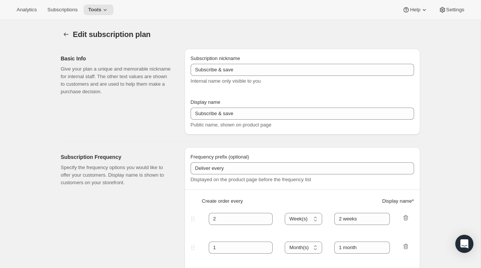
type input "Artisan Monthly Subscription"
type input "Monthly"
type input "Monthly (every 4 weeks)"
type input "1"
select select "MONTH"
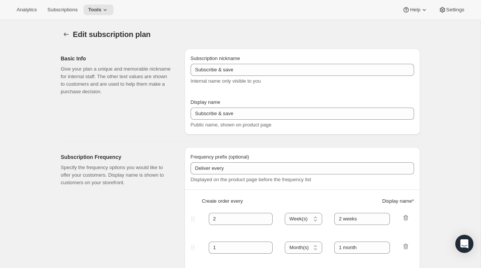
type input "Monthly"
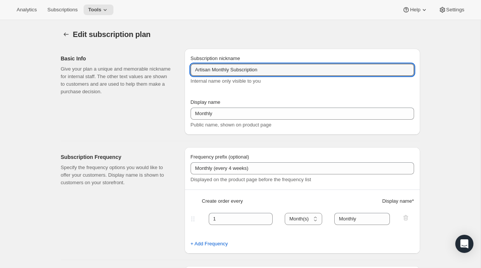
drag, startPoint x: 214, startPoint y: 71, endPoint x: 177, endPoint y: 66, distance: 37.0
click at [178, 67] on div "Basic Info Give your plan a unique and memorable nickname for internal staff. T…" at bounding box center [237, 89] width 365 height 92
type input "Monthly Subscription"
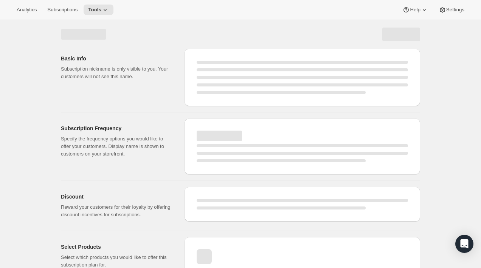
select select "MONTH"
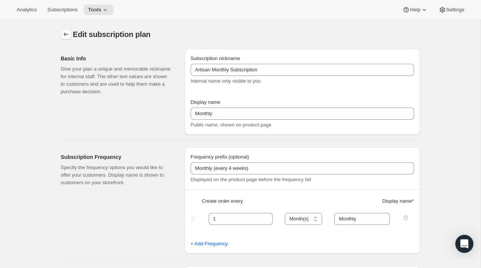
type input "Monthly Subscription"
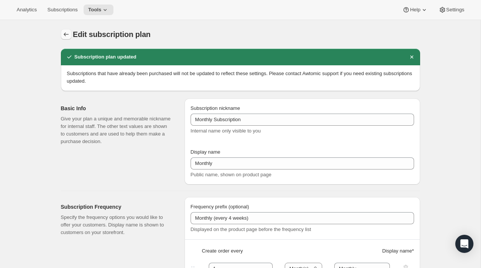
click at [62, 34] on icon "Subscription plans" at bounding box center [66, 35] width 8 height 8
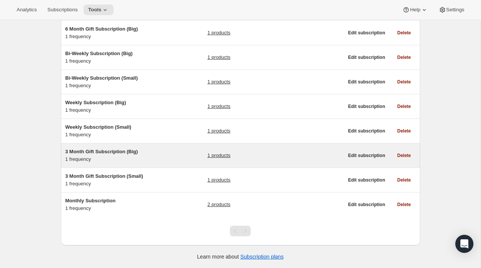
scroll to position [132, 0]
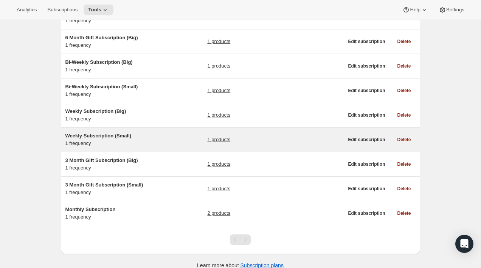
click at [165, 136] on div "Weekly Subscription (Small) 1 frequency 1 products" at bounding box center [204, 139] width 278 height 15
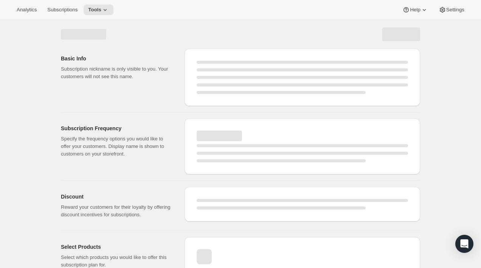
select select "WEEK"
select select "MONTH"
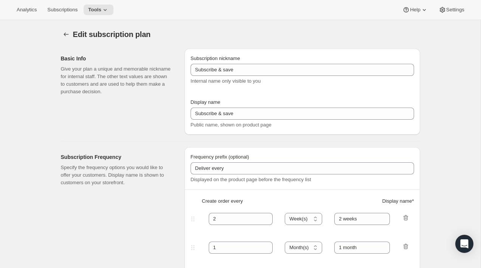
type input "Weekly Subscription (Small)"
type input "Weekly"
select select "ENABLED"
select select "WEEK"
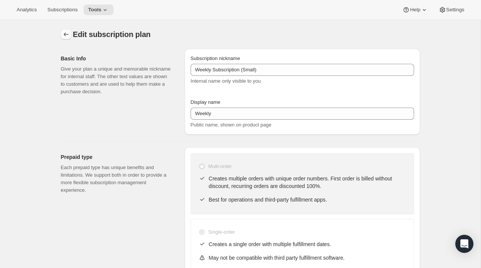
click at [66, 29] on button "Subscription plans" at bounding box center [66, 34] width 11 height 11
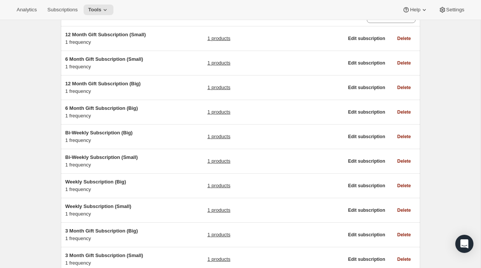
scroll to position [64, 0]
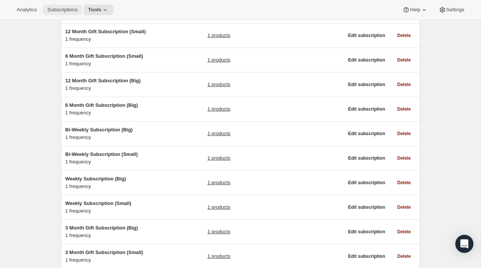
click at [67, 9] on span "Subscriptions" at bounding box center [62, 10] width 30 height 6
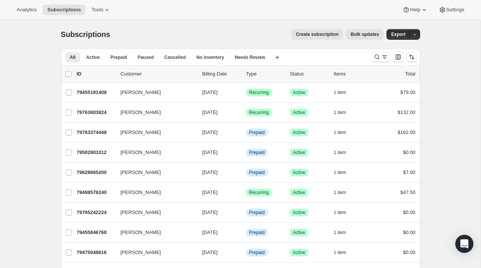
click at [316, 35] on span "Create subscription" at bounding box center [317, 34] width 43 height 6
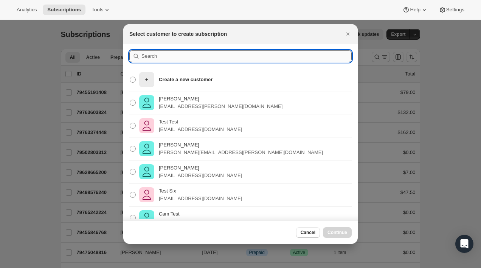
click at [208, 50] on input ":r13q:" at bounding box center [246, 56] width 210 height 12
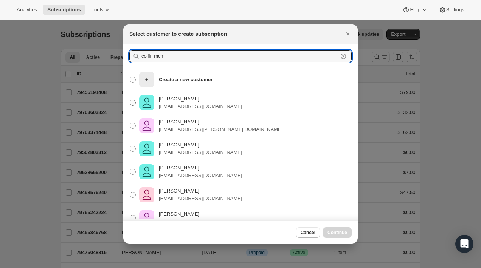
type input "collin mcm"
click at [182, 105] on p "collin@flowersfordreams.com" at bounding box center [200, 107] width 83 height 8
click at [130, 100] on input "Collin McMahon collin@flowersfordreams.com" at bounding box center [130, 100] width 0 height 0
radio input "true"
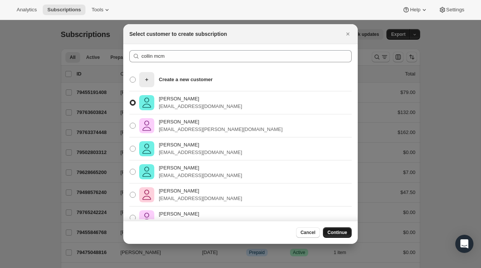
click at [342, 228] on button "Continue" at bounding box center [337, 233] width 29 height 11
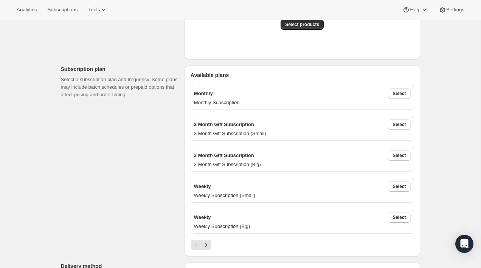
scroll to position [190, 0]
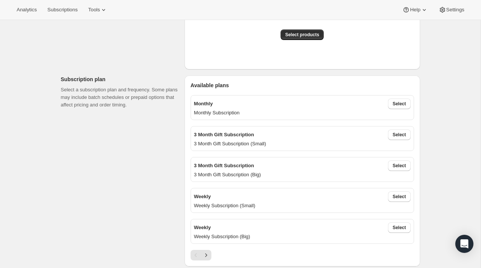
click at [274, 104] on div "Monthly Select" at bounding box center [302, 104] width 217 height 11
click at [396, 102] on span "Select" at bounding box center [398, 104] width 13 height 6
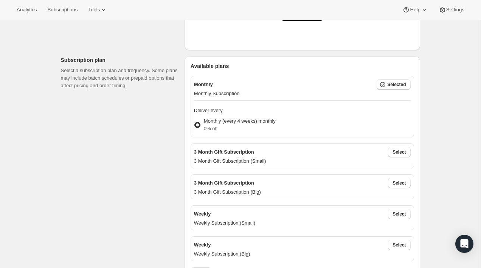
scroll to position [211, 0]
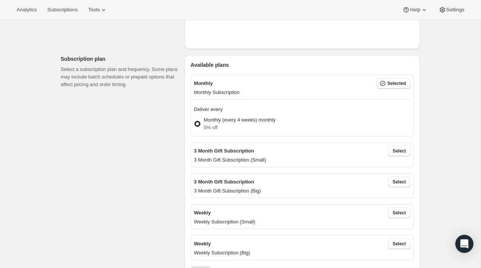
click at [274, 156] on p "3 Month Gift Subscription (Small)" at bounding box center [302, 160] width 217 height 8
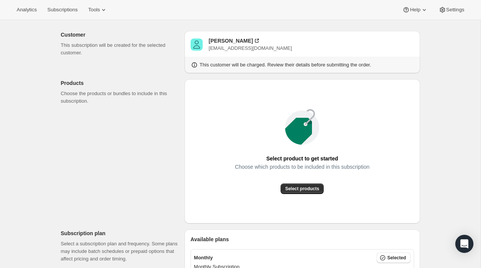
scroll to position [37, 0]
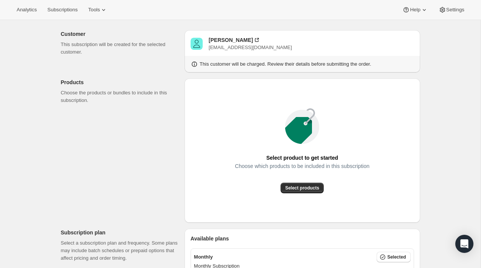
click at [299, 194] on div "Select product to get started Choose which products to be included in this subs…" at bounding box center [302, 151] width 223 height 132
click at [296, 187] on span "Select products" at bounding box center [302, 188] width 34 height 6
click at [290, 186] on span "Select products" at bounding box center [302, 188] width 34 height 6
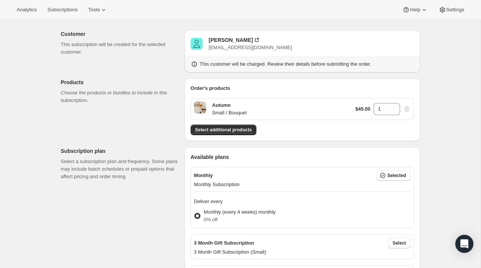
click at [406, 110] on div "$45.00 1" at bounding box center [382, 109] width 55 height 12
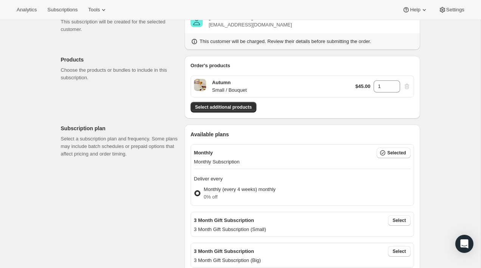
scroll to position [53, 0]
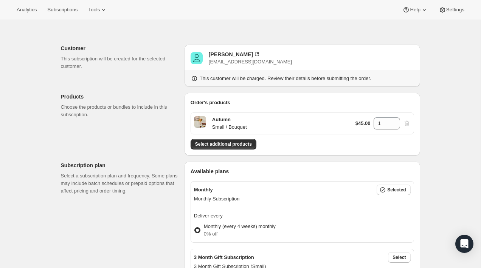
scroll to position [0, 0]
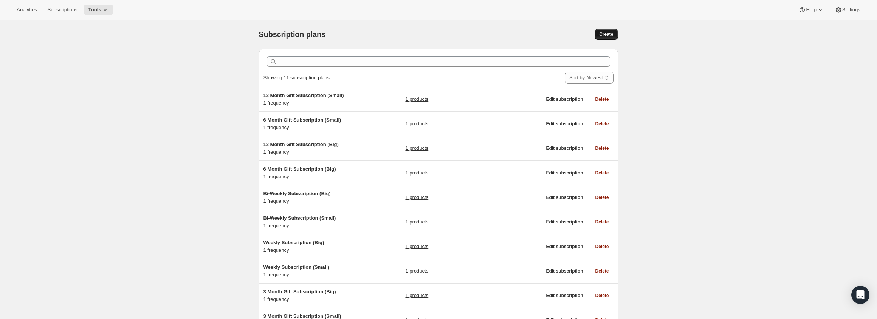
click at [608, 36] on span "Create" at bounding box center [606, 34] width 14 height 6
select select "WEEK"
select select "MONTH"
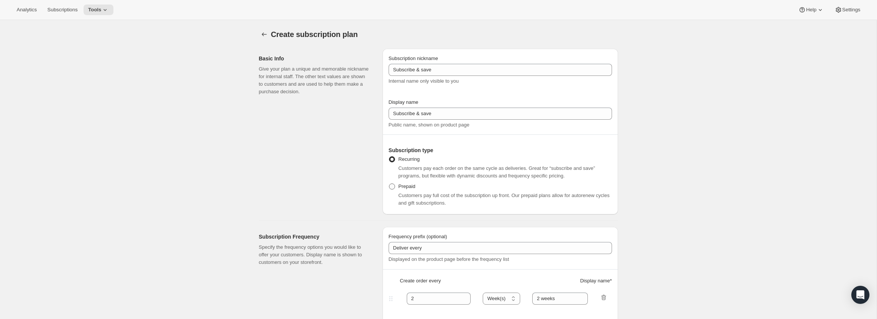
click at [392, 189] on span at bounding box center [392, 187] width 6 height 6
click at [389, 184] on input "Prepaid" at bounding box center [389, 184] width 0 height 0
radio input "true"
select select "MONTH"
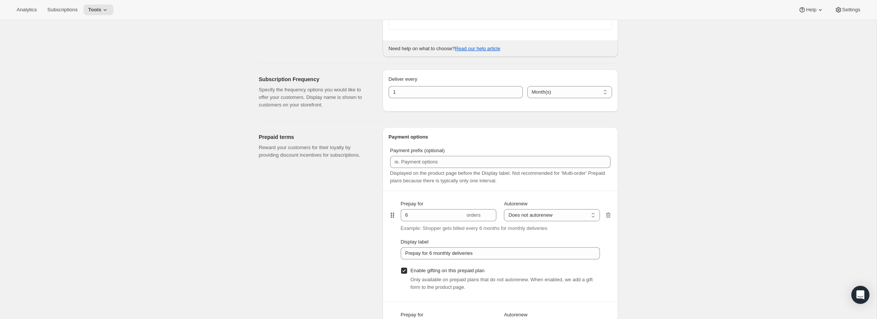
scroll to position [339, 0]
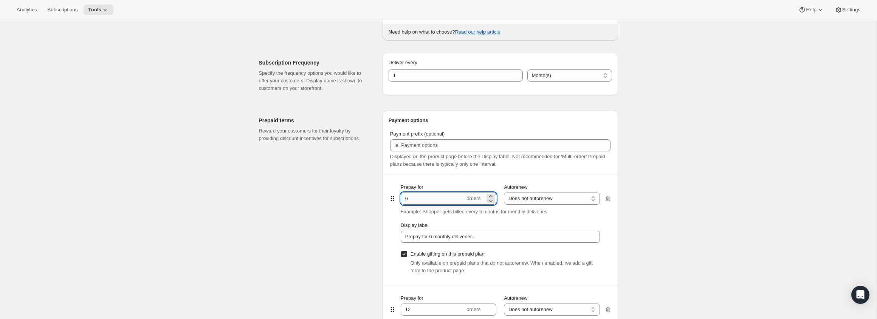
click at [429, 201] on input "6" at bounding box center [433, 199] width 64 height 12
type input "1"
click at [477, 123] on h3 "Payment options" at bounding box center [500, 121] width 223 height 8
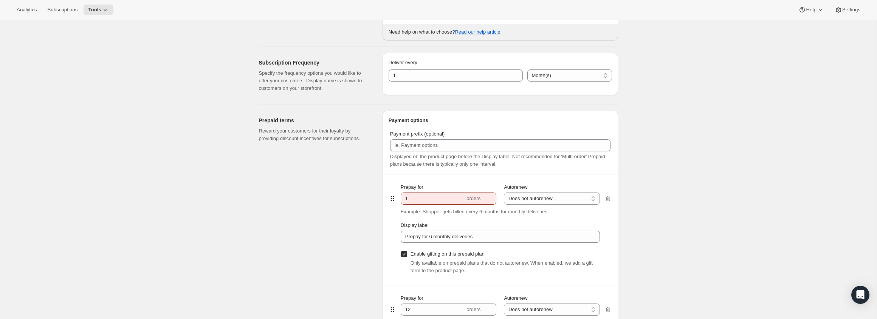
click at [477, 214] on p "Example: Shopper gets billed every 6 months for monthly deliveries" at bounding box center [474, 212] width 147 height 8
click at [576, 250] on div "Enable gifting on this prepaid plan Only available on prepaid plans that do not…" at bounding box center [500, 262] width 199 height 26
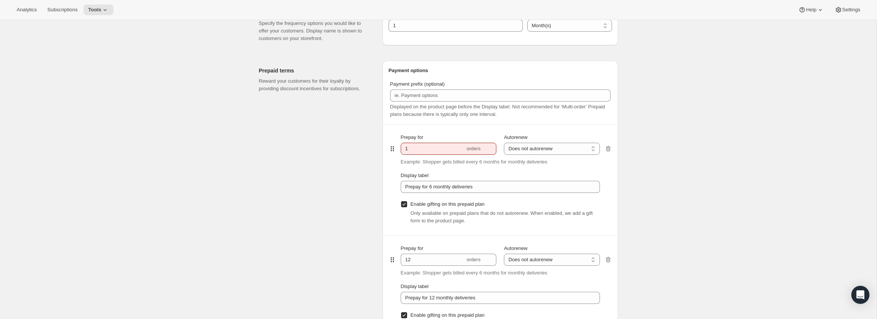
scroll to position [405, 0]
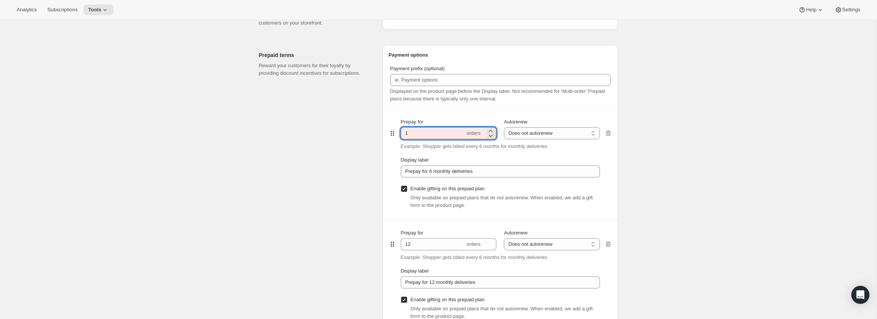
click at [458, 138] on input "1" at bounding box center [433, 133] width 64 height 12
click at [485, 157] on div "Display label" at bounding box center [500, 160] width 199 height 8
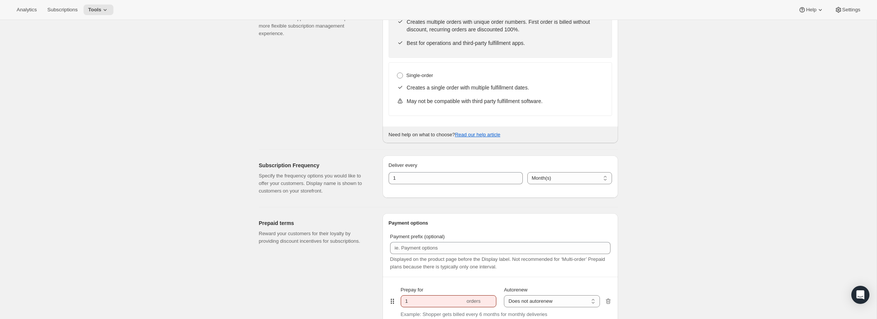
radio input "true"
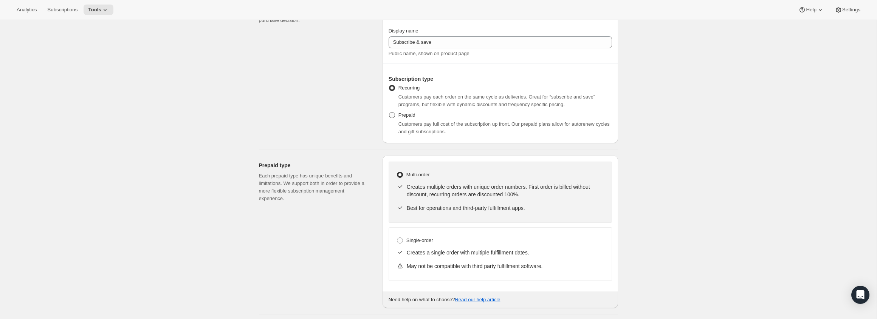
select select "WEEK"
select select "MONTH"
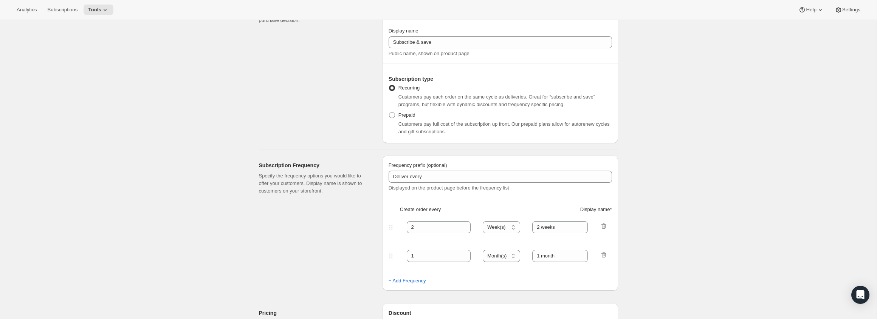
scroll to position [0, 0]
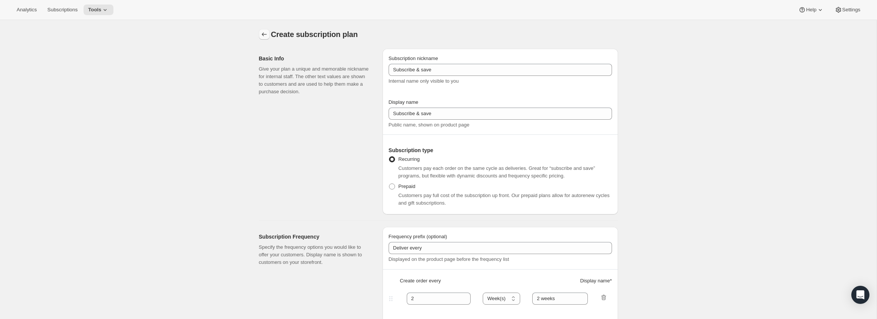
click at [263, 38] on icon "Subscription plans" at bounding box center [264, 35] width 8 height 8
